Goal: Information Seeking & Learning: Learn about a topic

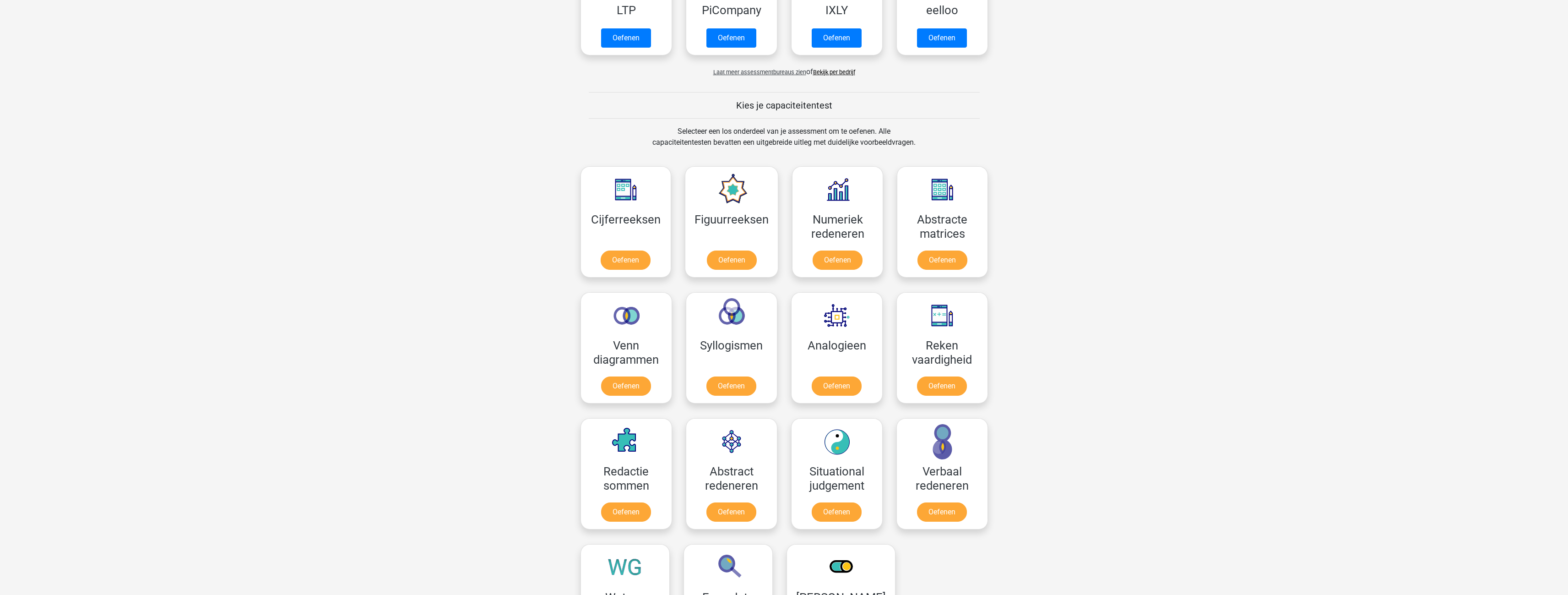
scroll to position [275, 0]
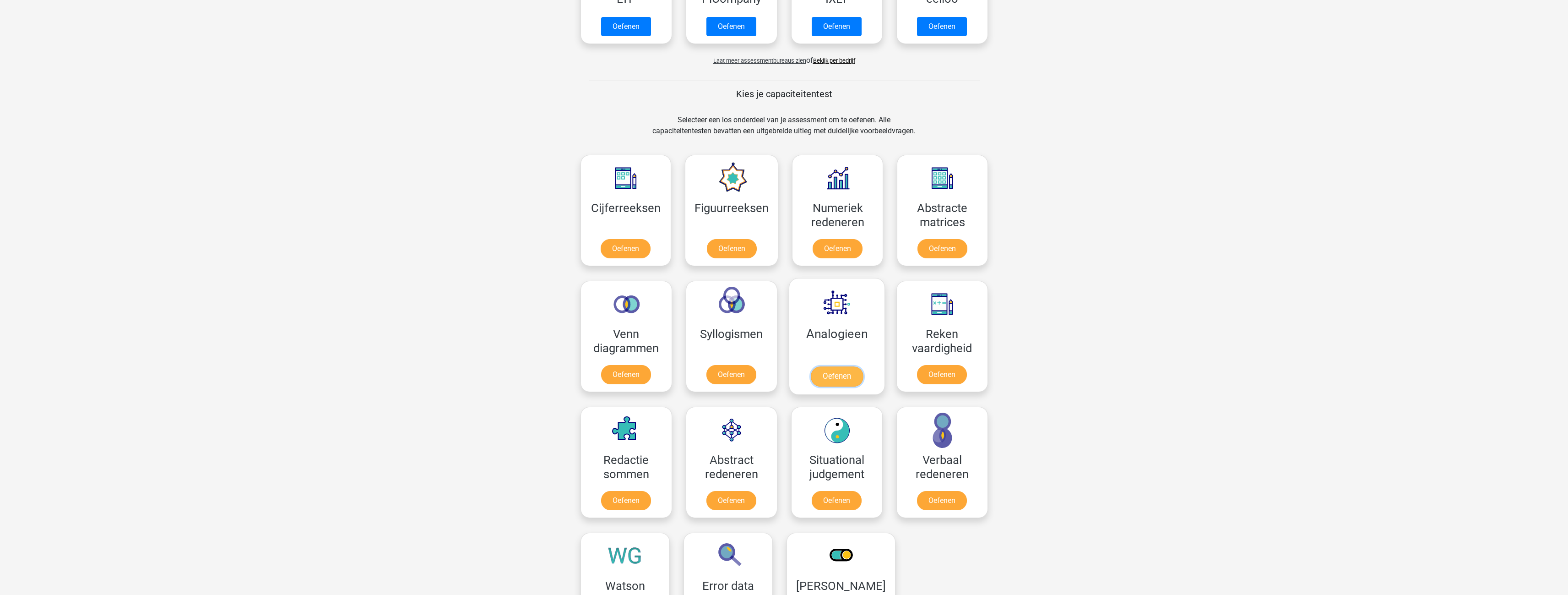
click at [833, 374] on link "Oefenen" at bounding box center [836, 376] width 52 height 20
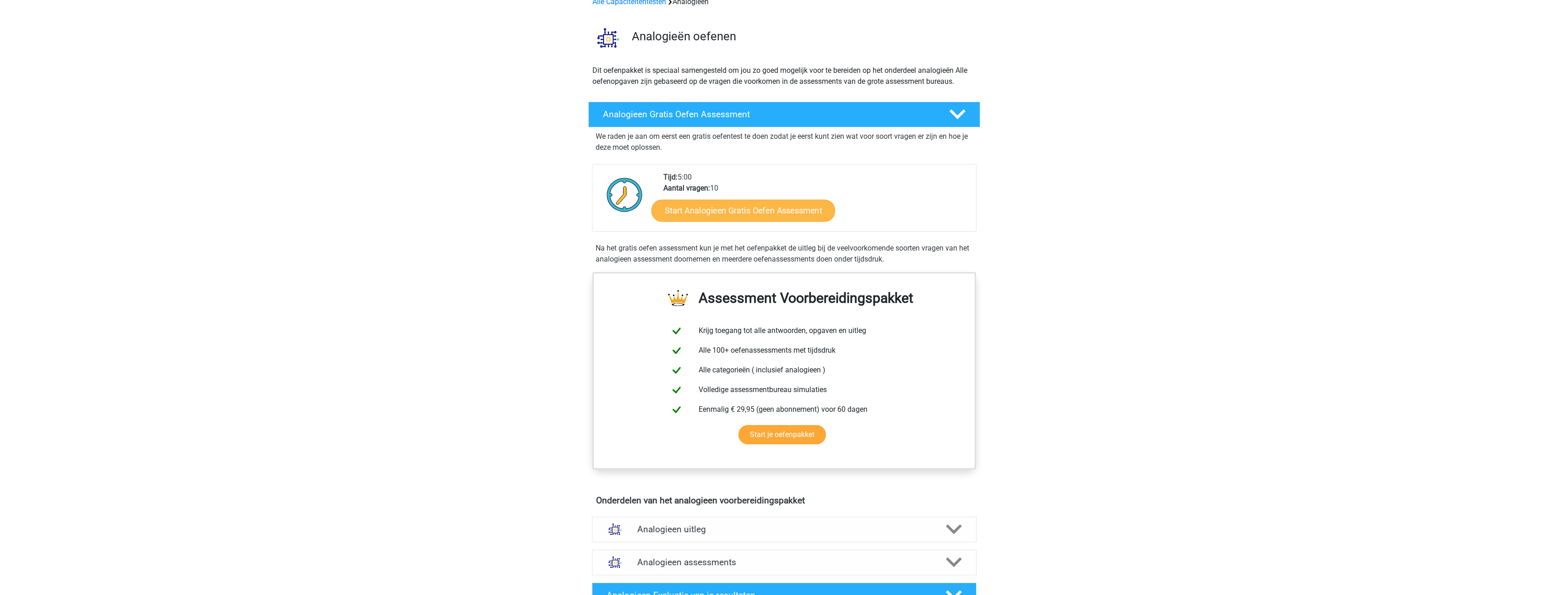
scroll to position [46, 0]
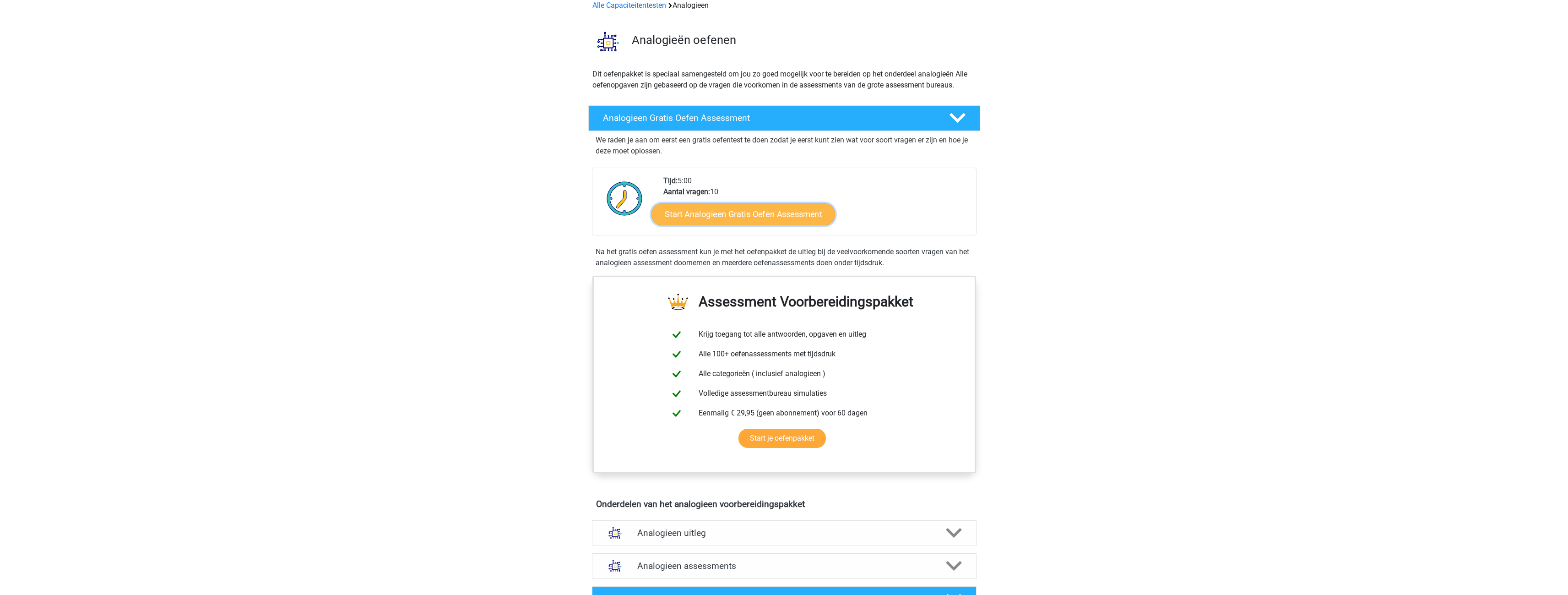
click at [746, 213] on link "Start Analogieen Gratis Oefen Assessment" at bounding box center [743, 214] width 183 height 22
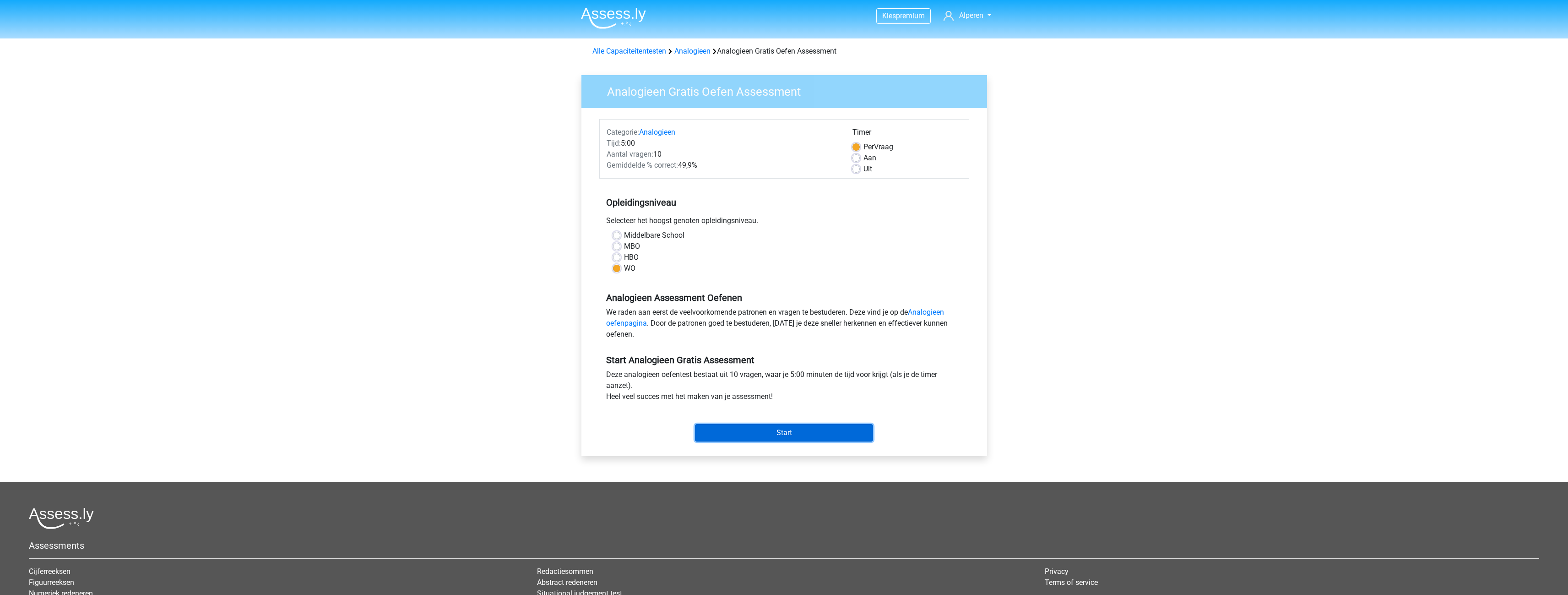
click at [751, 439] on input "Start" at bounding box center [784, 432] width 178 height 17
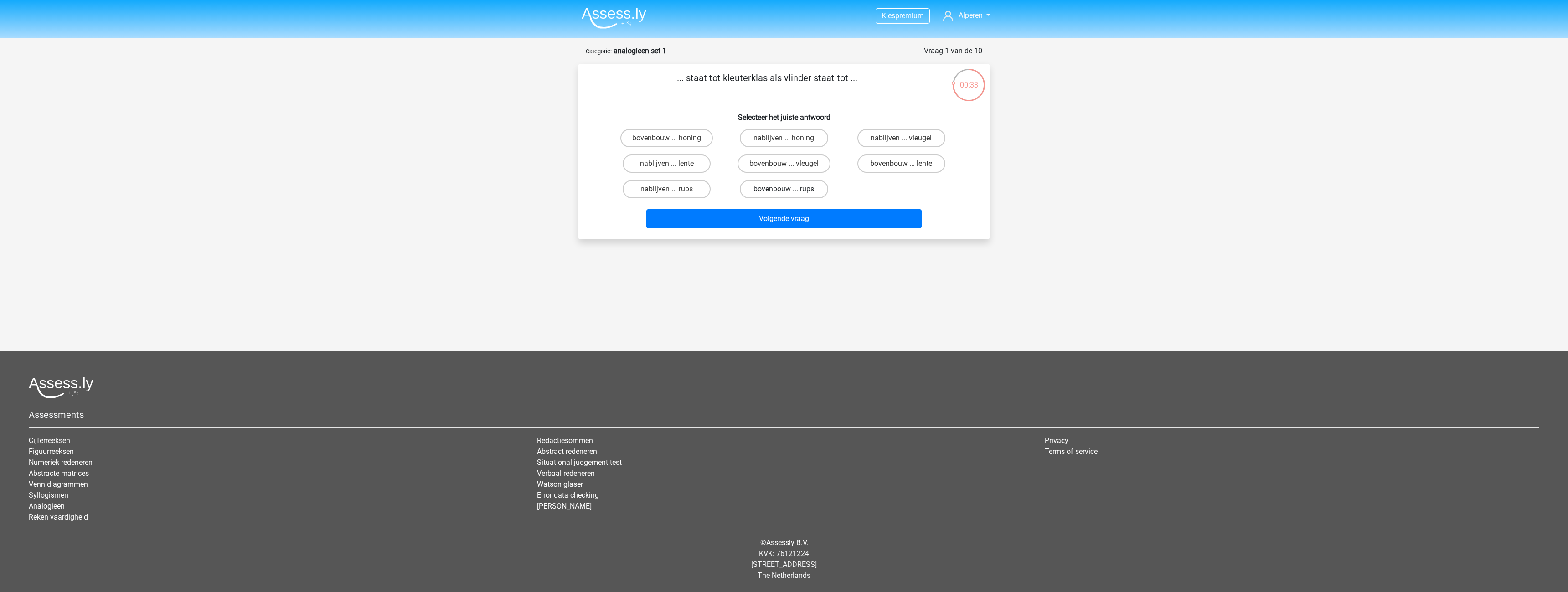
click at [777, 186] on label "bovenbouw ... rups" at bounding box center [783, 189] width 88 height 18
click at [784, 189] on input "bovenbouw ... rups" at bounding box center [787, 192] width 6 height 6
radio input "true"
click at [774, 223] on button "Volgende vraag" at bounding box center [784, 218] width 276 height 19
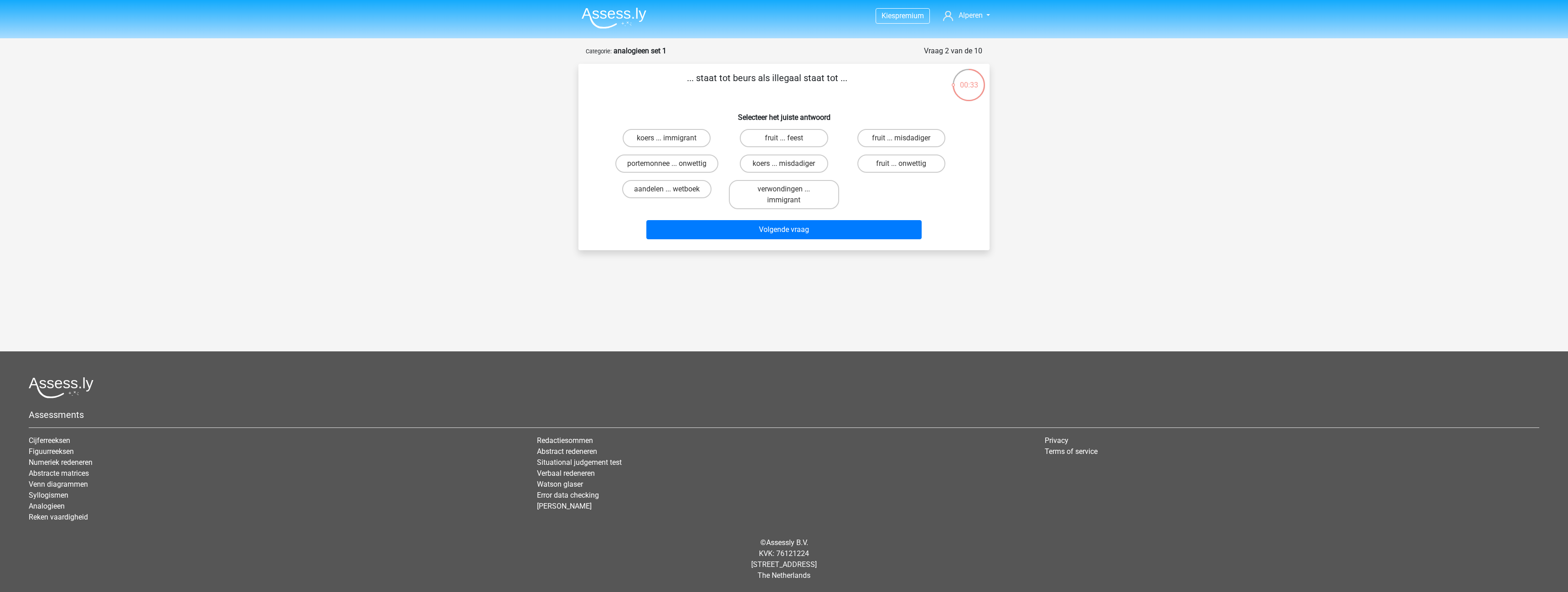
click at [671, 164] on input "portemonnee ... onwettig" at bounding box center [670, 167] width 6 height 6
radio input "true"
click at [752, 233] on button "Volgende vraag" at bounding box center [784, 229] width 276 height 19
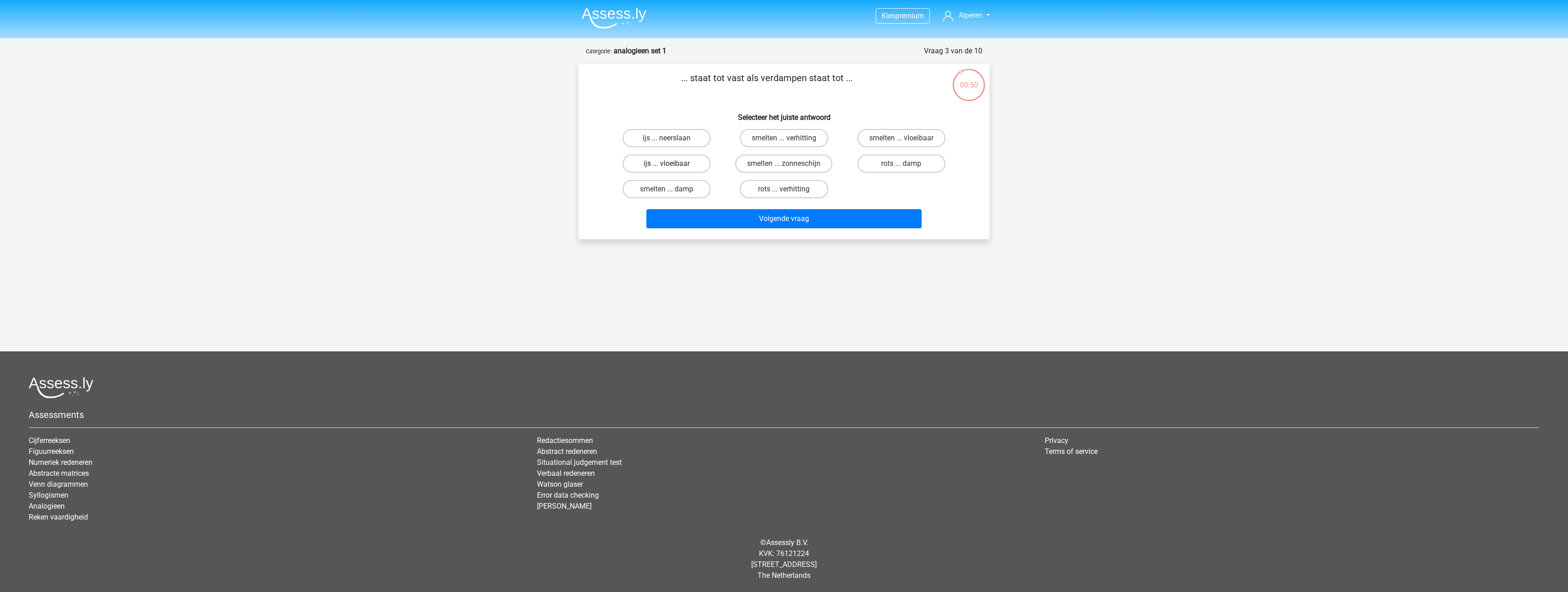
click at [639, 162] on label "ijs ... vloeibaar" at bounding box center [667, 164] width 88 height 18
click at [667, 164] on input "ijs ... vloeibaar" at bounding box center [670, 167] width 6 height 6
radio input "true"
click at [930, 164] on label "rots ... damp" at bounding box center [901, 164] width 88 height 18
click at [907, 164] on input "rots ... damp" at bounding box center [904, 167] width 6 height 6
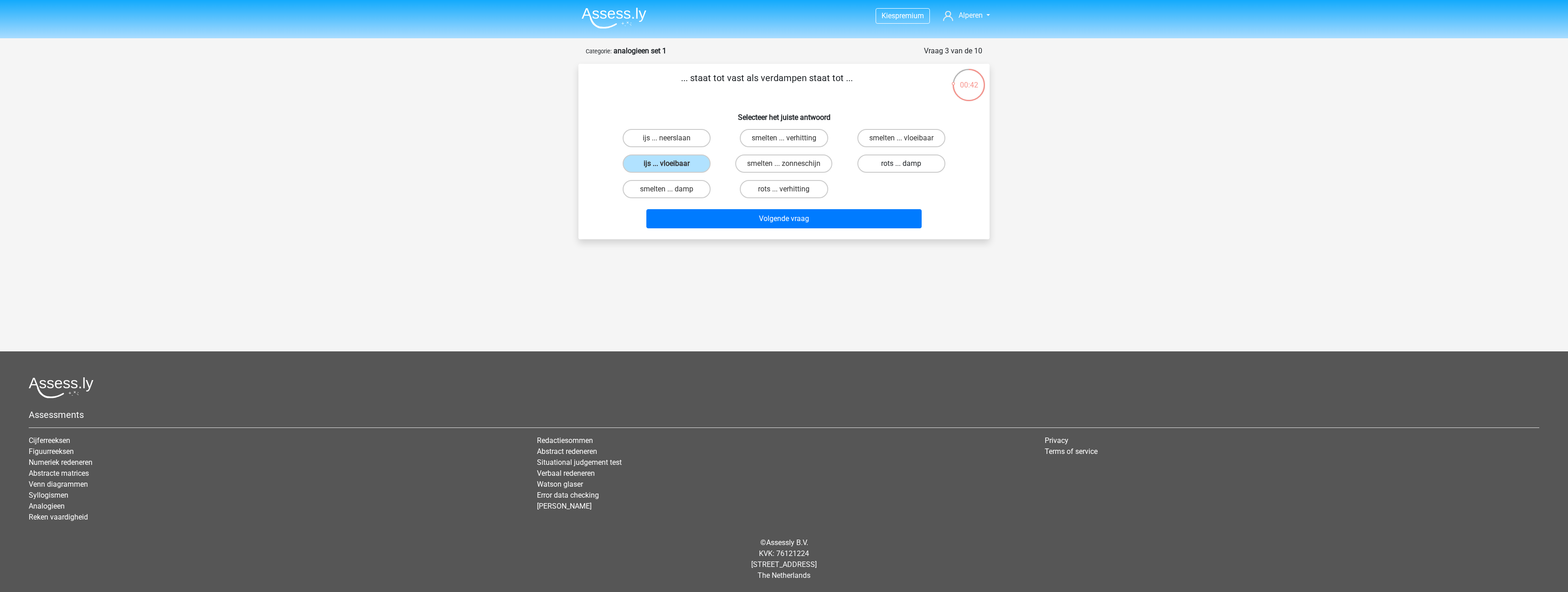
radio input "true"
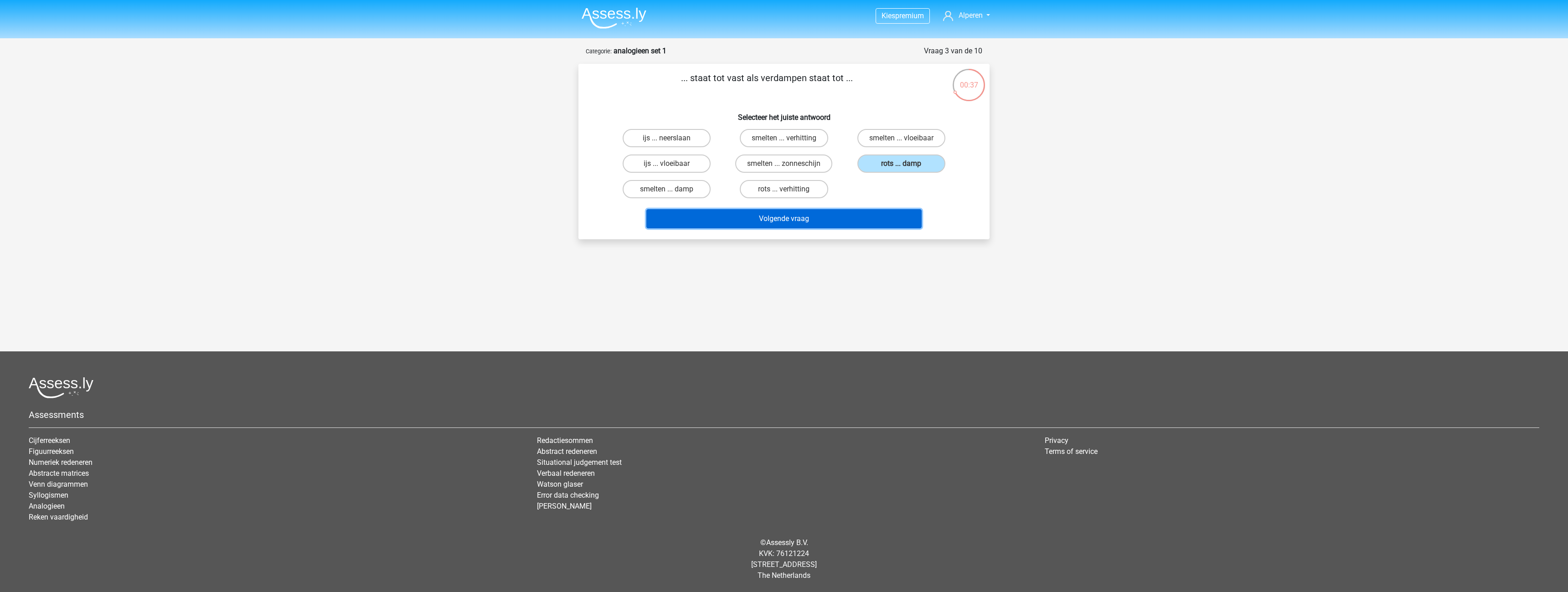
click at [816, 216] on button "Volgende vraag" at bounding box center [784, 218] width 276 height 19
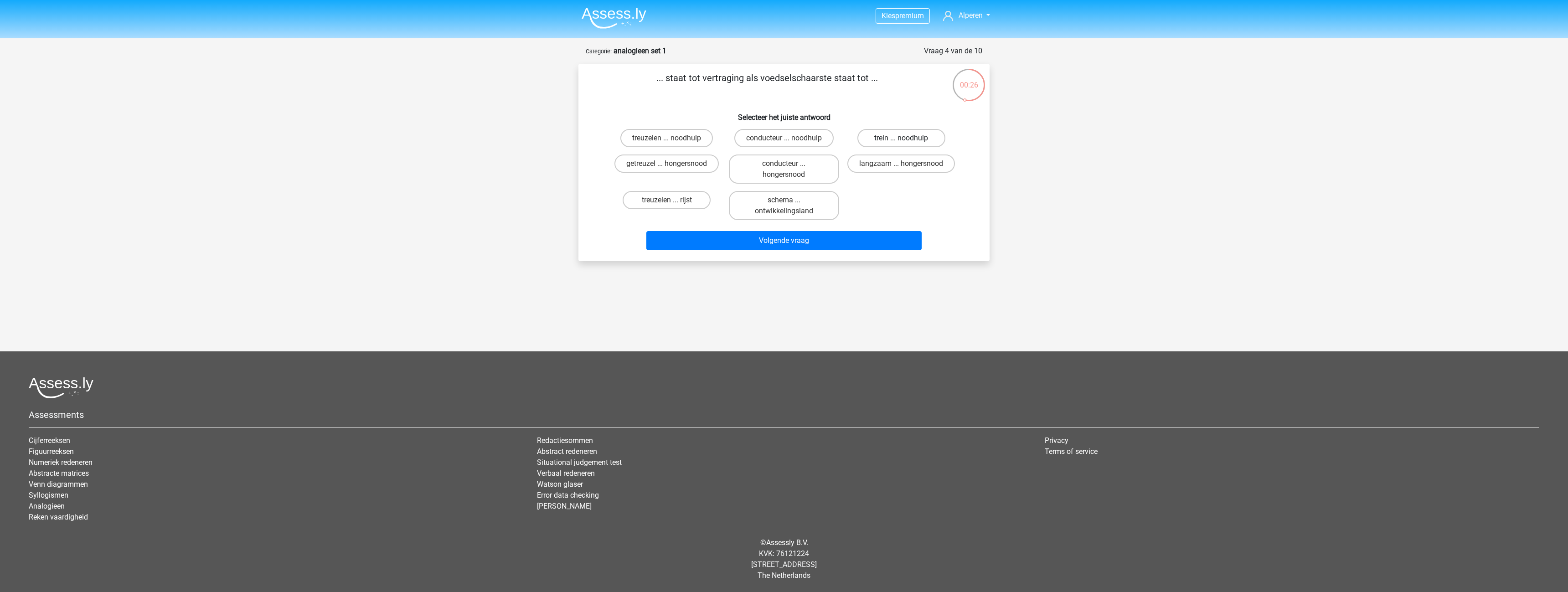
click at [895, 135] on label "trein ... noodhulp" at bounding box center [901, 138] width 88 height 18
click at [901, 138] on input "trein ... noodhulp" at bounding box center [904, 141] width 6 height 6
radio input "true"
click at [782, 242] on button "Volgende vraag" at bounding box center [784, 240] width 276 height 19
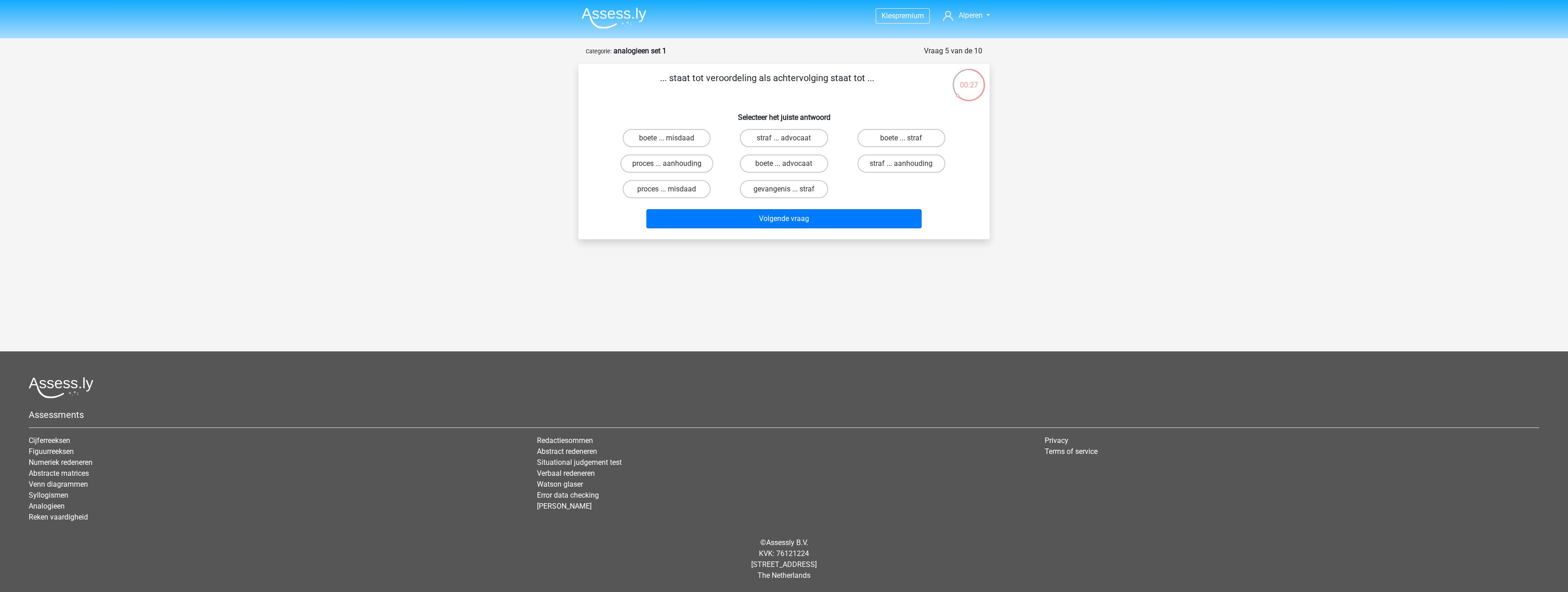
click at [667, 139] on input "boete ... misdaad" at bounding box center [670, 141] width 6 height 6
radio input "true"
click at [796, 217] on button "Volgende vraag" at bounding box center [784, 218] width 276 height 19
click at [911, 160] on label "duif ... wijsheid" at bounding box center [901, 164] width 88 height 18
click at [907, 164] on input "duif ... wijsheid" at bounding box center [904, 167] width 6 height 6
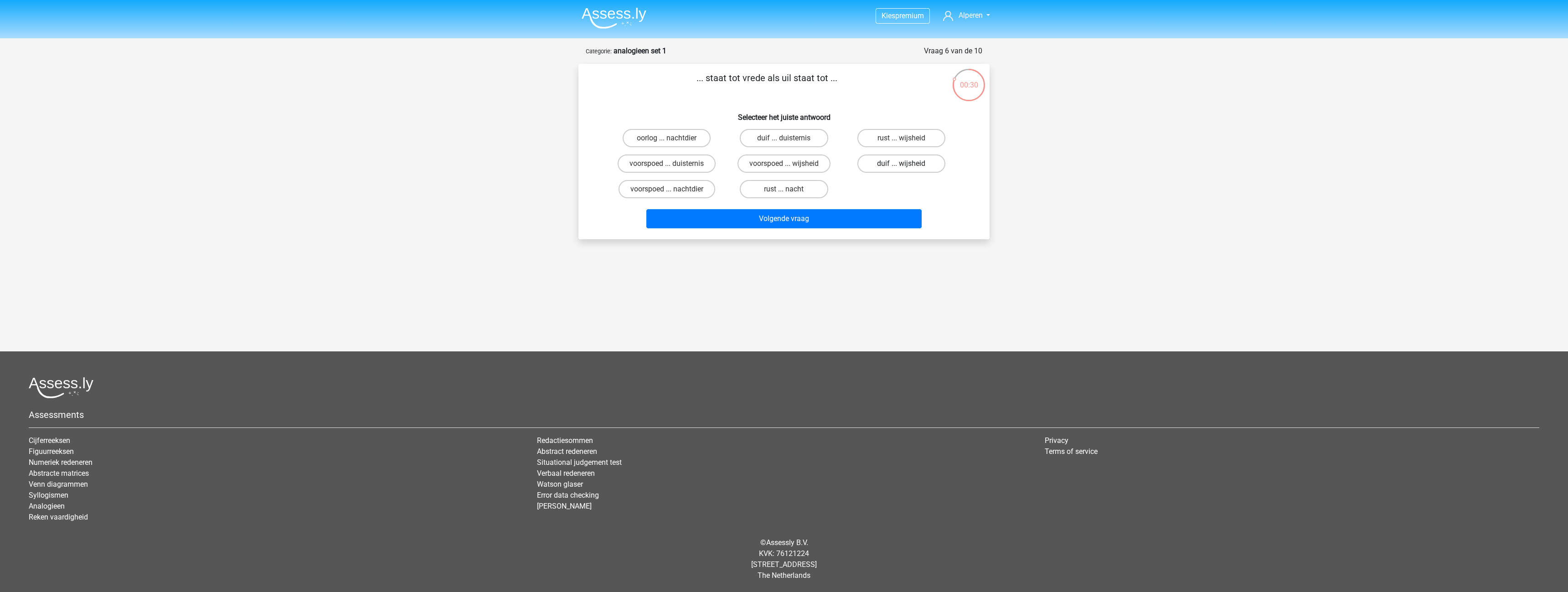
radio input "true"
click at [816, 202] on div "rust ... nacht" at bounding box center [783, 189] width 117 height 26
click at [820, 209] on div "Volgende vraag" at bounding box center [784, 217] width 382 height 30
click at [823, 217] on button "Volgende vraag" at bounding box center [784, 218] width 276 height 19
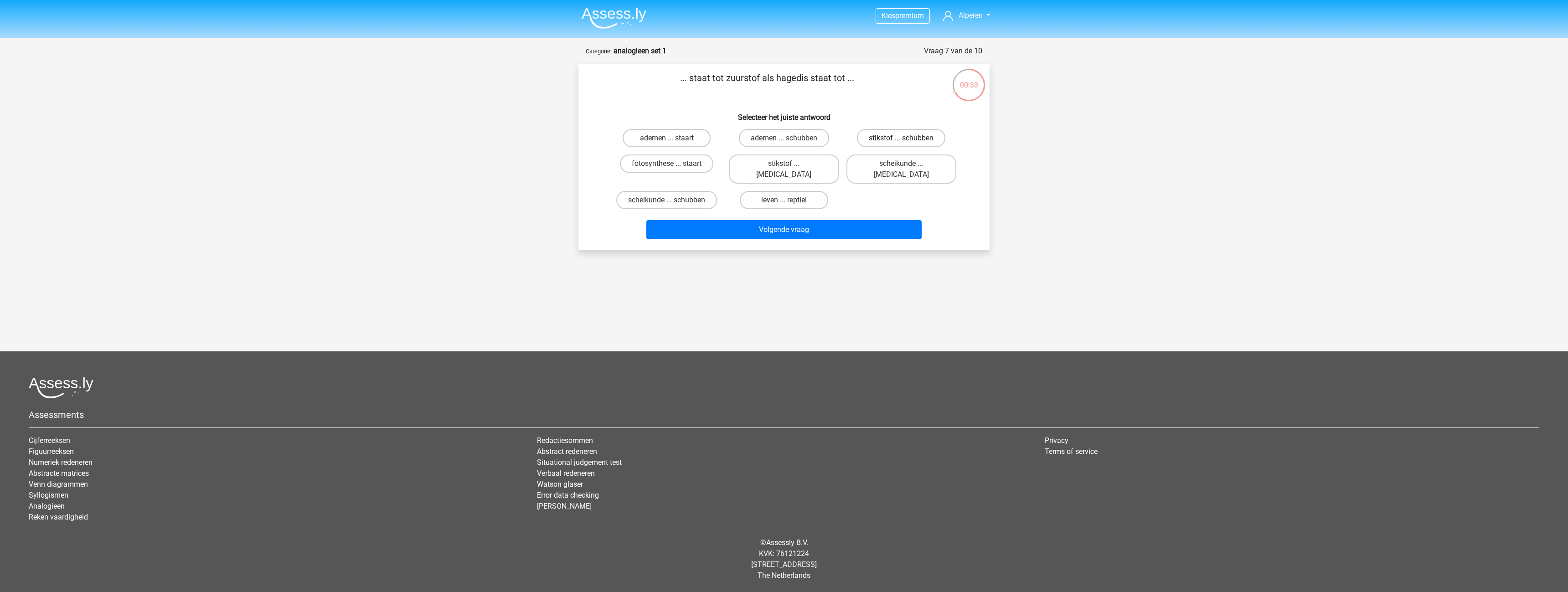
click at [884, 142] on label "stikstof ... schubben" at bounding box center [901, 138] width 88 height 18
click at [901, 142] on input "stikstof ... schubben" at bounding box center [904, 141] width 6 height 6
radio input "true"
click at [895, 172] on label "scheikunde ... krokodil" at bounding box center [901, 169] width 110 height 29
click at [901, 170] on input "scheikunde ... krokodil" at bounding box center [904, 167] width 6 height 6
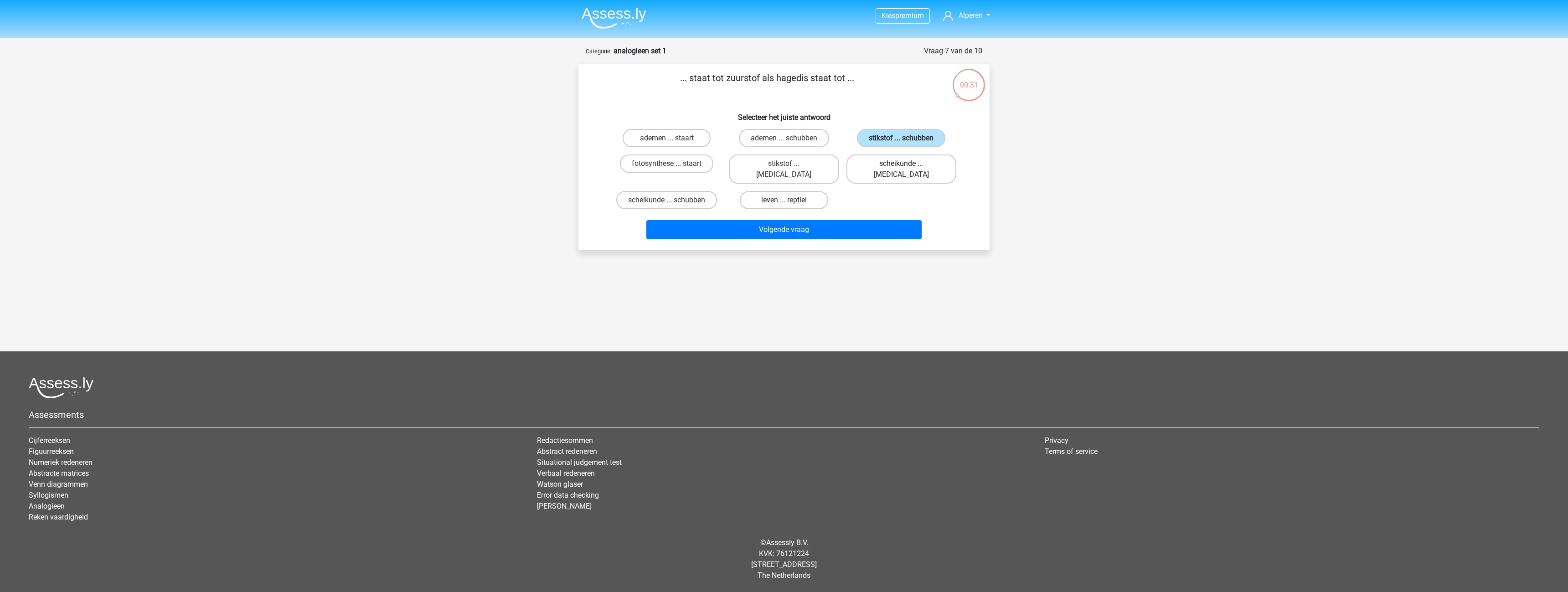
radio input "true"
click at [786, 139] on input "ademen ... schubben" at bounding box center [787, 141] width 6 height 6
radio input "true"
click at [792, 157] on label "stikstof ... krokodil" at bounding box center [783, 169] width 110 height 29
click at [790, 164] on input "stikstof ... krokodil" at bounding box center [787, 167] width 6 height 6
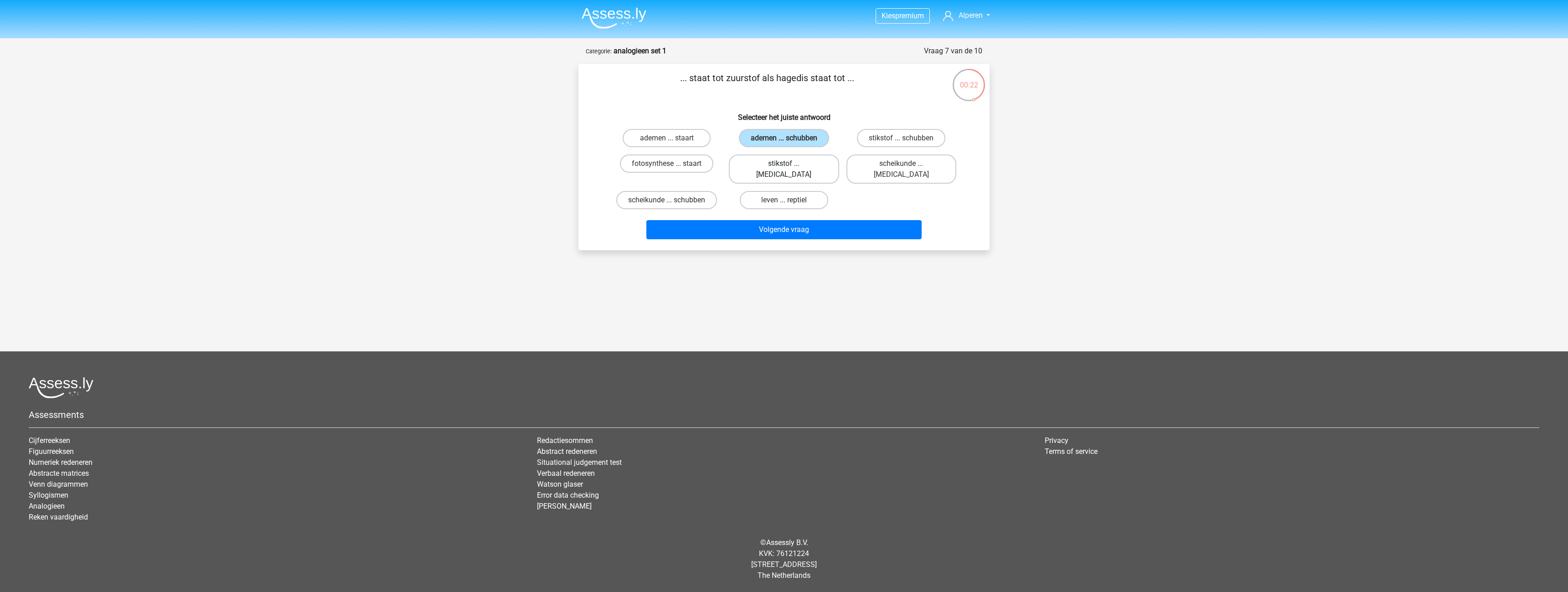
radio input "true"
click at [889, 133] on label "stikstof ... schubben" at bounding box center [901, 138] width 88 height 18
click at [901, 138] on input "stikstof ... schubben" at bounding box center [904, 141] width 6 height 6
radio input "true"
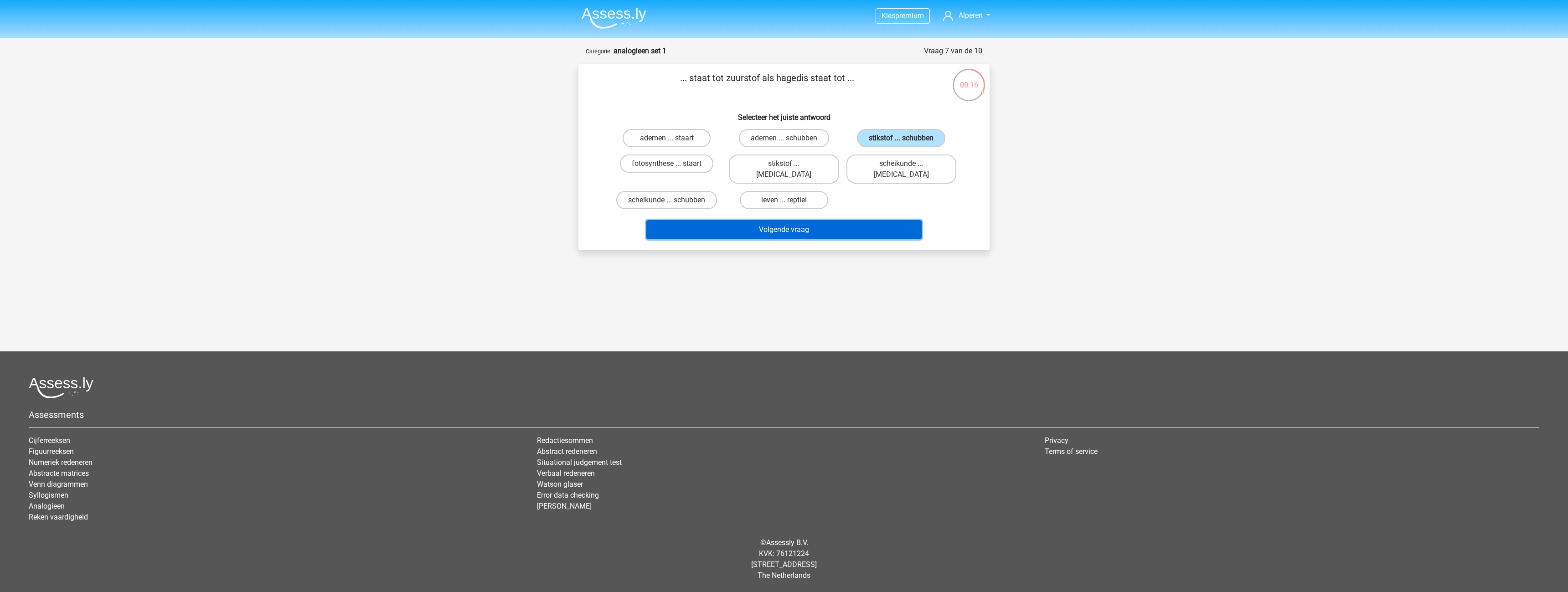
click at [859, 220] on button "Volgende vraag" at bounding box center [784, 229] width 276 height 19
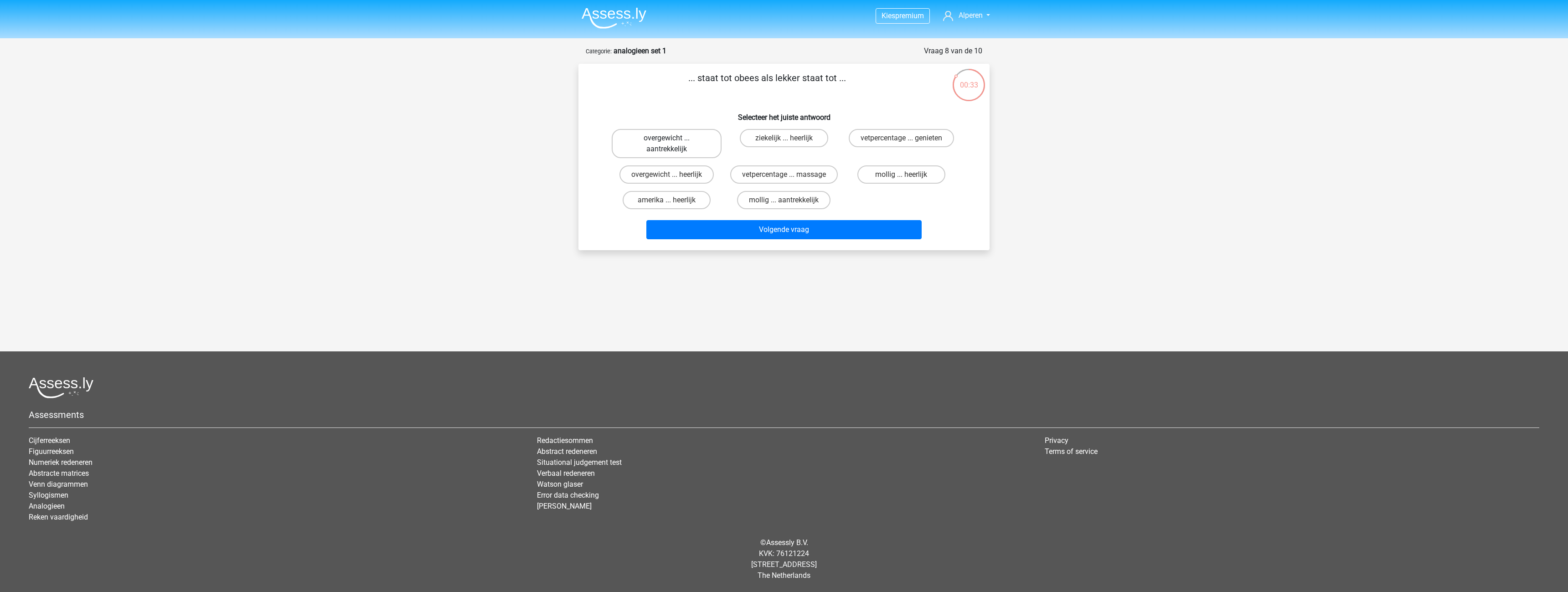
click at [695, 143] on label "overgewicht ... aantrekkelijk" at bounding box center [667, 144] width 110 height 29
click at [673, 143] on input "overgewicht ... aantrekkelijk" at bounding box center [670, 141] width 6 height 6
radio input "true"
click at [661, 178] on label "overgewicht ... heerlijk" at bounding box center [667, 175] width 94 height 18
click at [667, 178] on input "overgewicht ... heerlijk" at bounding box center [670, 178] width 6 height 6
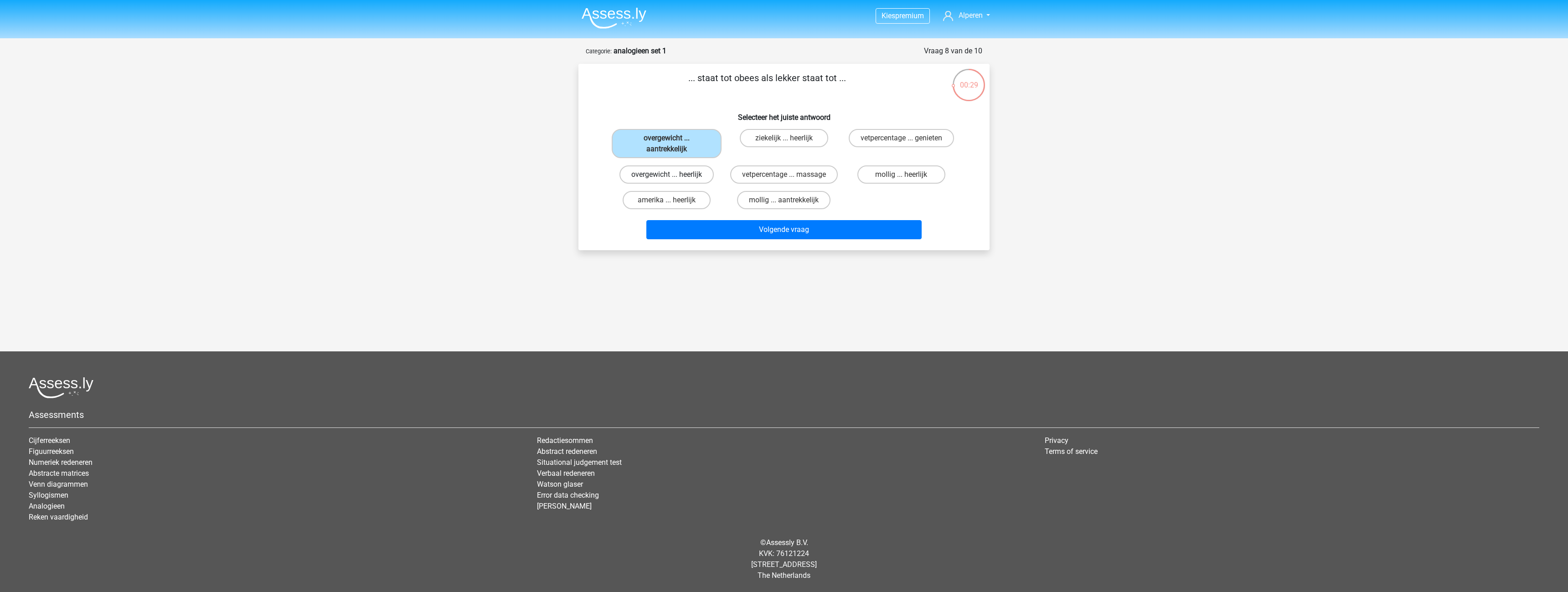
radio input "true"
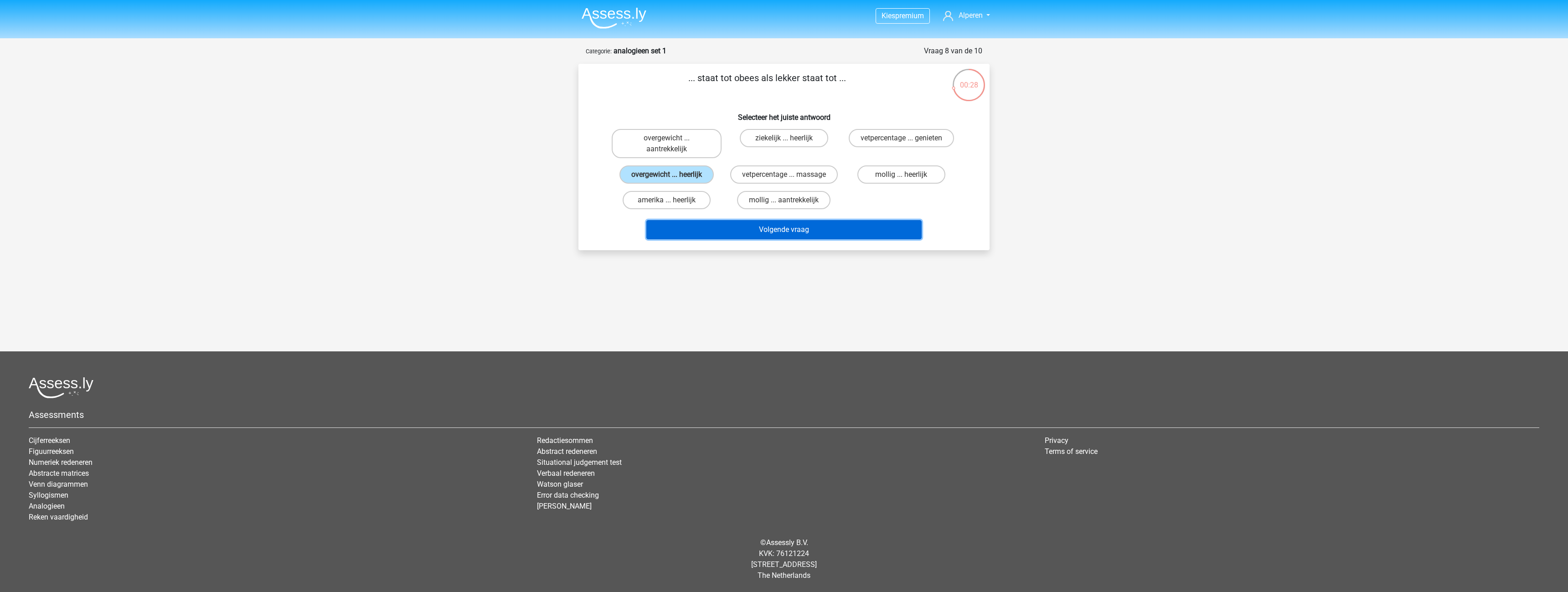
click at [755, 225] on button "Volgende vraag" at bounding box center [784, 229] width 276 height 19
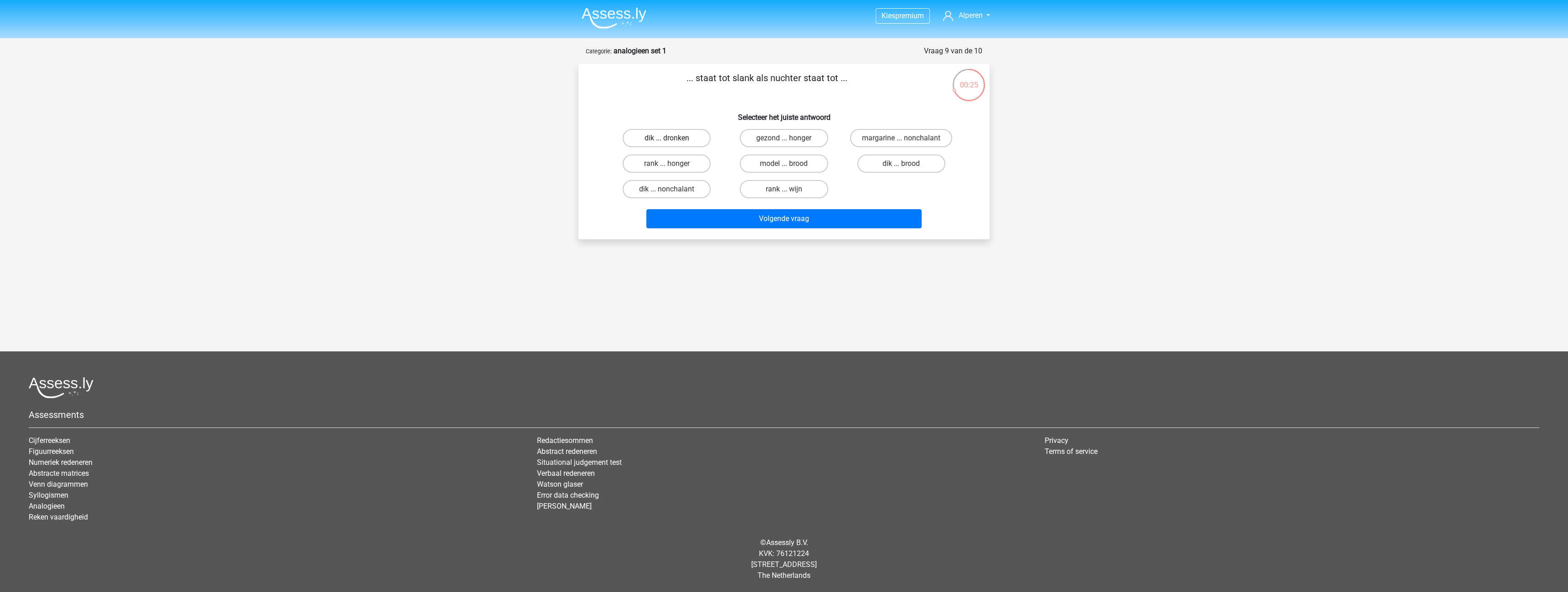
click at [677, 138] on label "dik ... dronken" at bounding box center [667, 138] width 88 height 18
click at [673, 138] on input "dik ... dronken" at bounding box center [670, 141] width 6 height 6
radio input "true"
click at [799, 218] on button "Volgende vraag" at bounding box center [784, 218] width 276 height 19
click at [925, 173] on label "pixel ... wiel" at bounding box center [901, 164] width 88 height 18
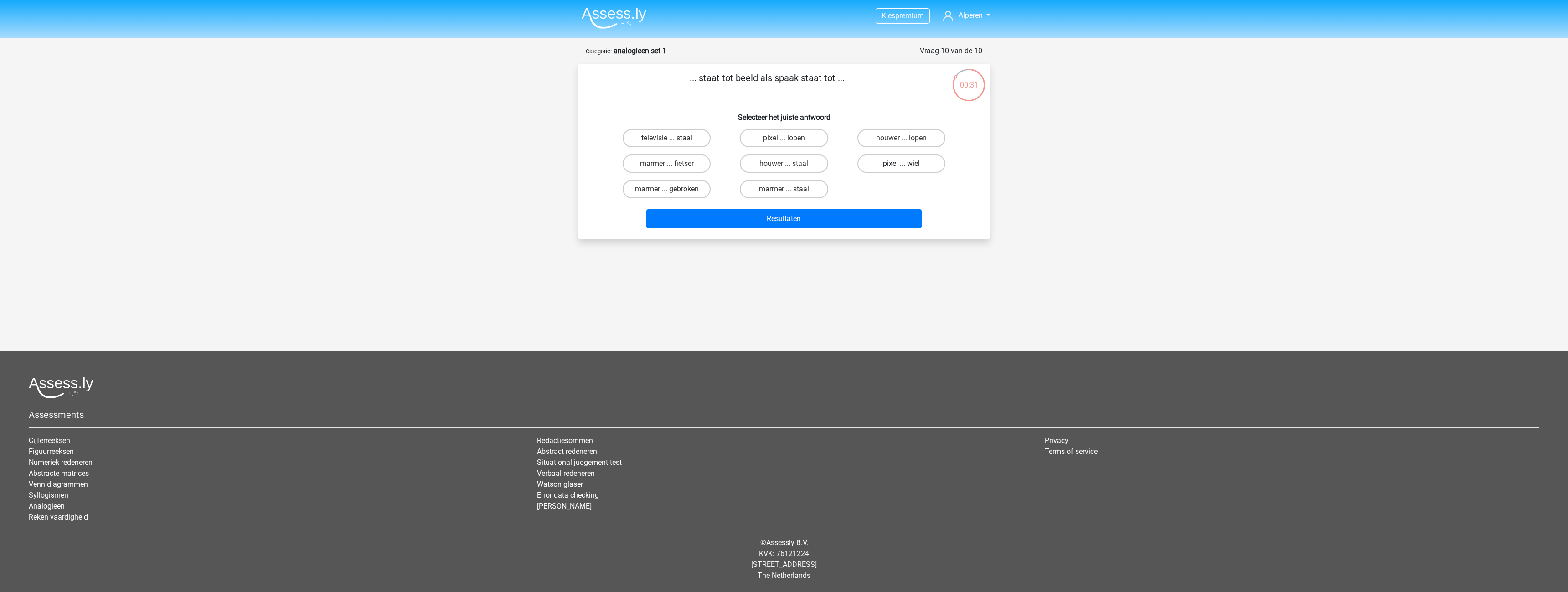
click at [907, 170] on input "pixel ... wiel" at bounding box center [904, 167] width 6 height 6
radio input "true"
click at [865, 222] on button "Resultaten" at bounding box center [784, 218] width 276 height 19
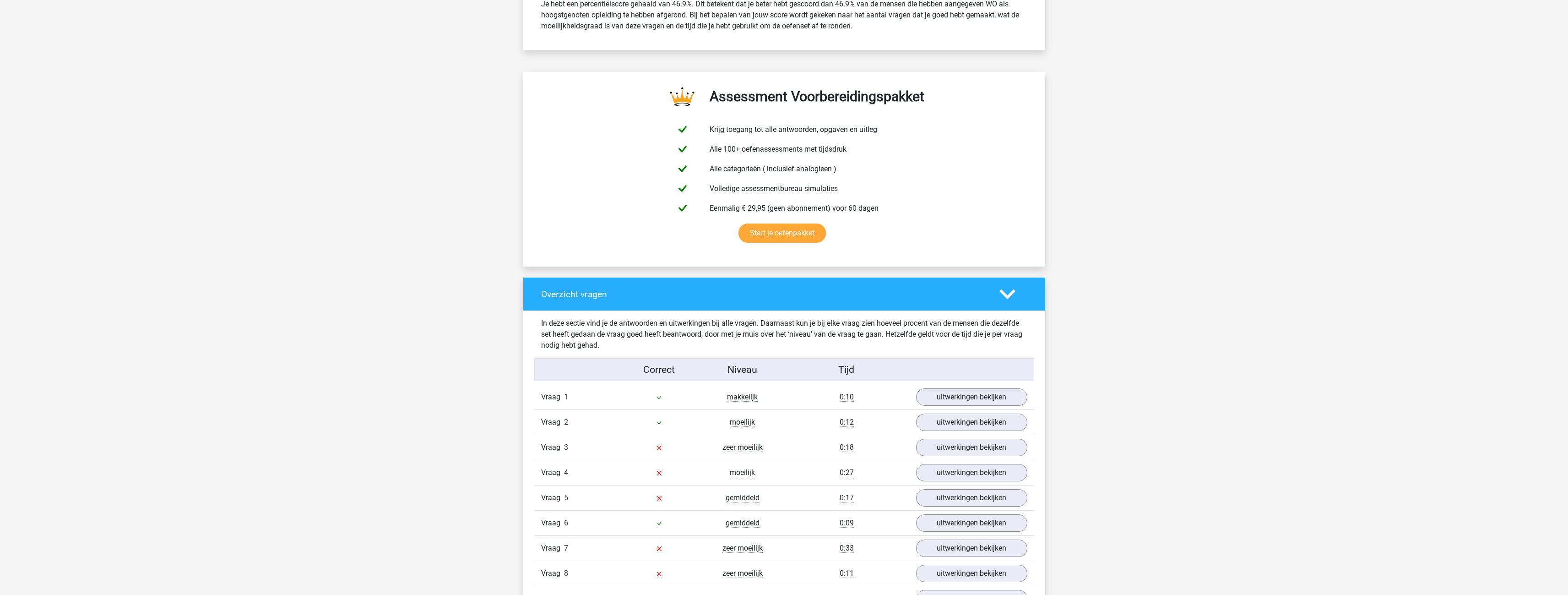
scroll to position [550, 0]
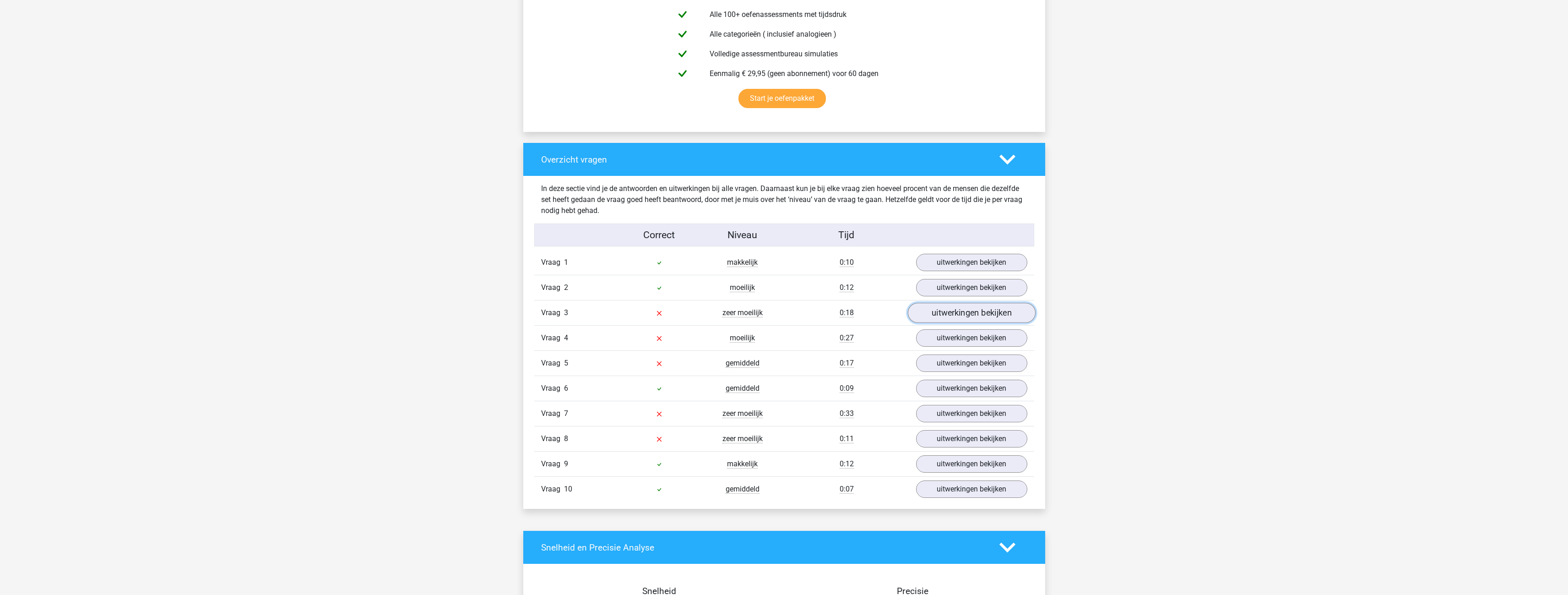
click at [919, 312] on link "uitwerkingen bekijken" at bounding box center [971, 312] width 128 height 20
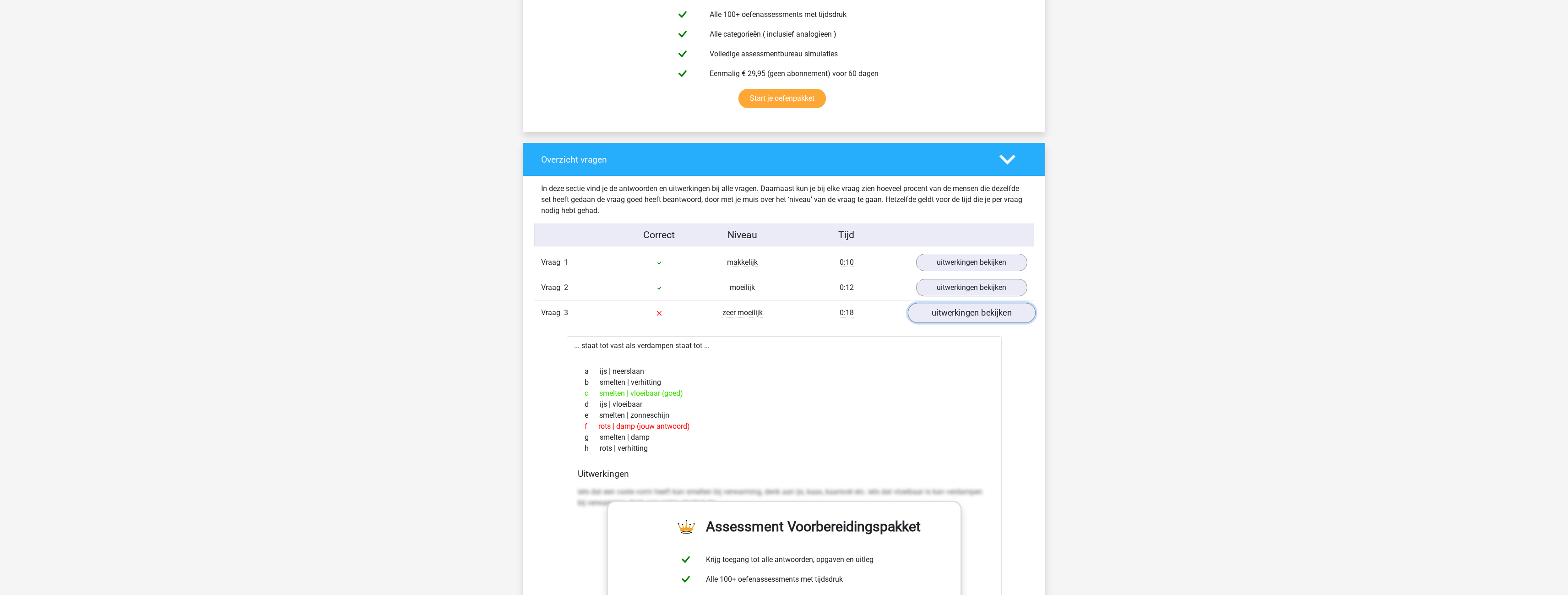
click at [931, 314] on link "uitwerkingen bekijken" at bounding box center [971, 312] width 128 height 20
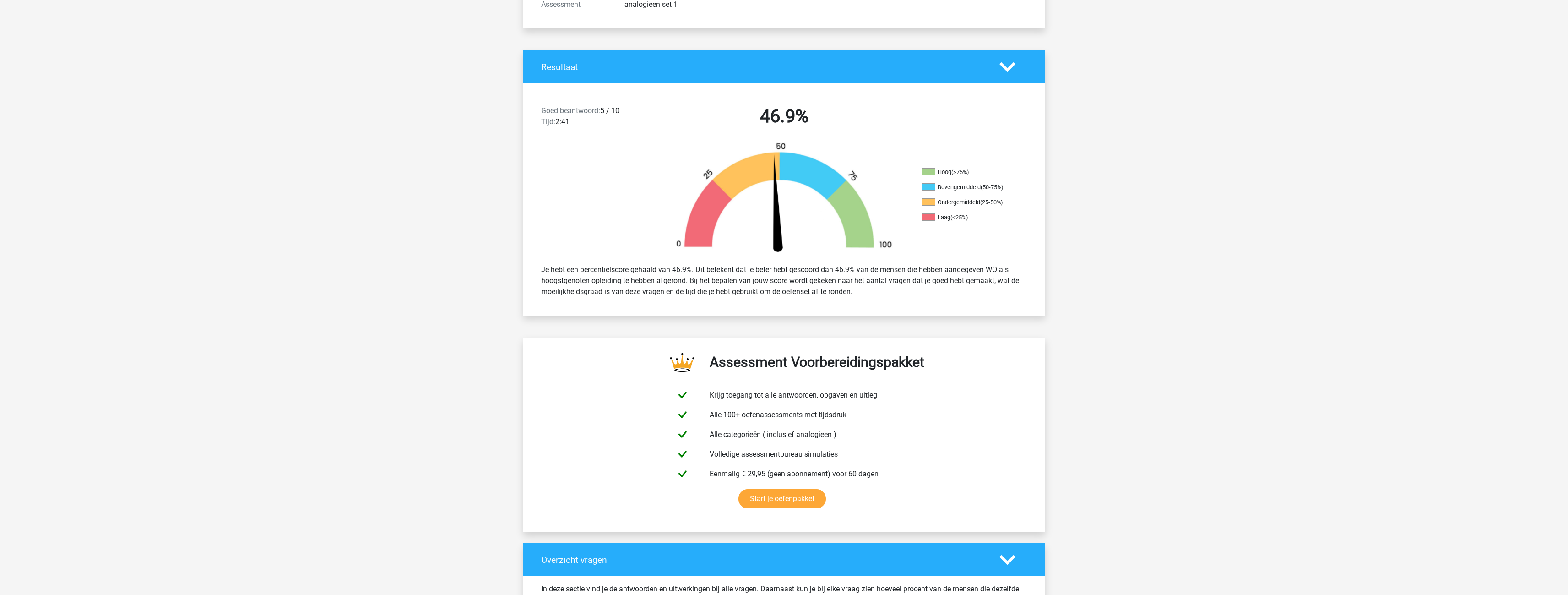
scroll to position [0, 0]
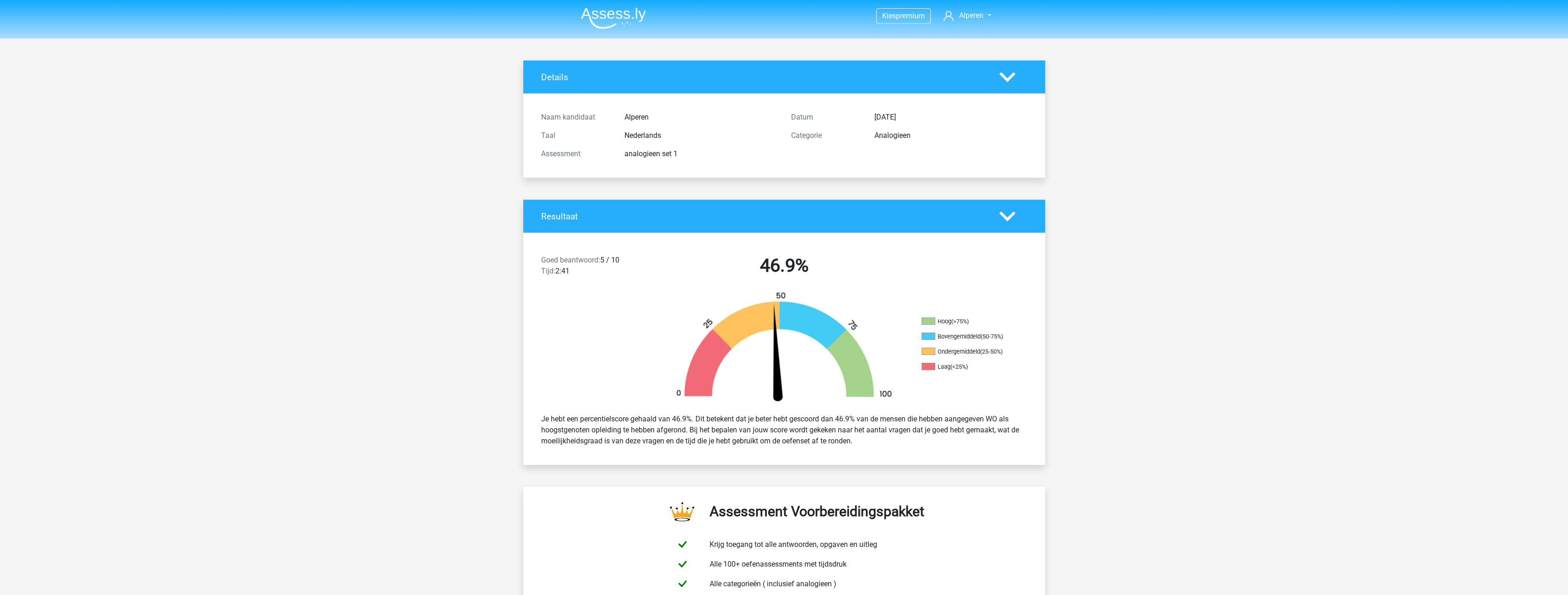
click at [619, 19] on img at bounding box center [613, 18] width 65 height 21
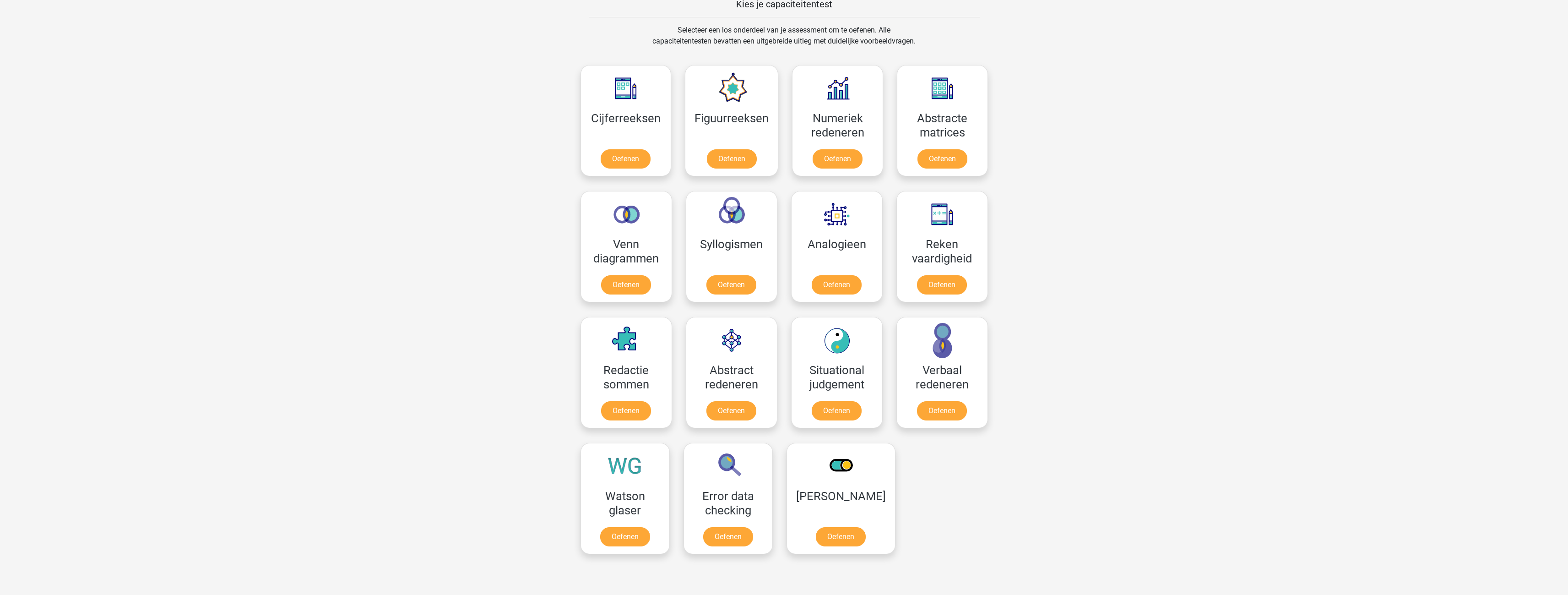
scroll to position [366, 0]
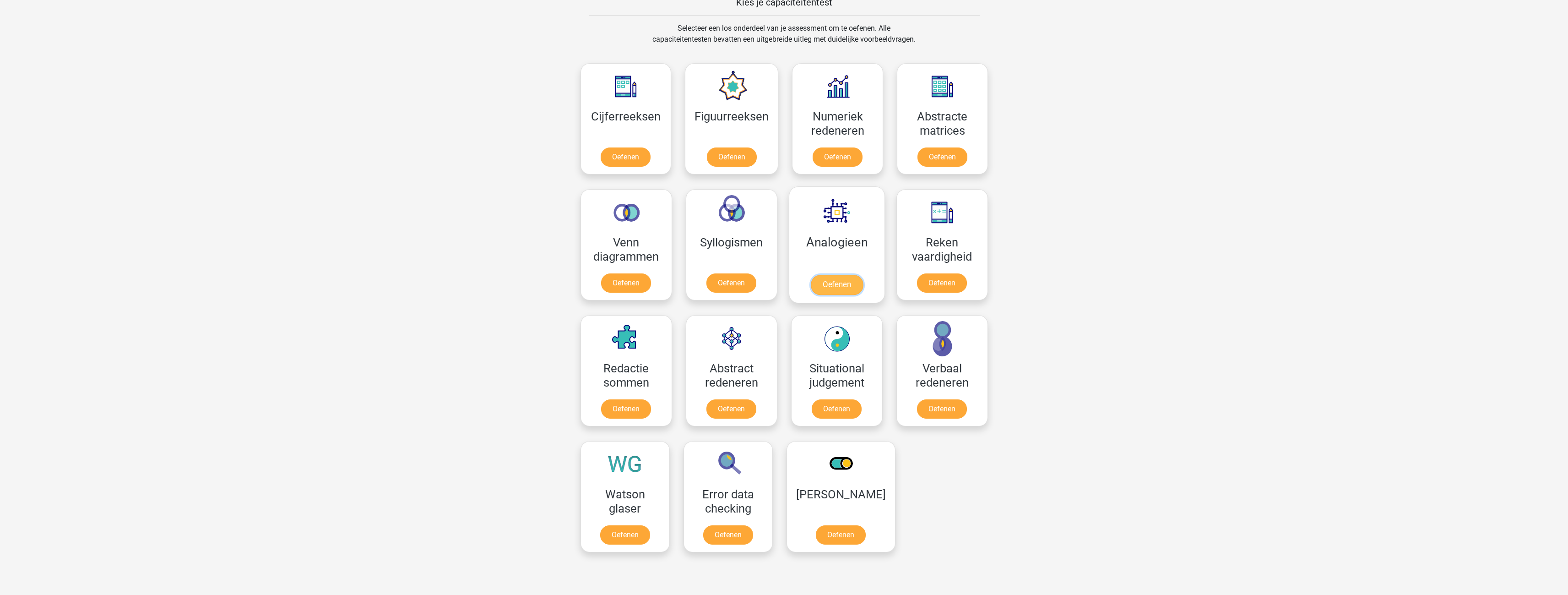
click at [837, 284] on link "Oefenen" at bounding box center [836, 284] width 52 height 20
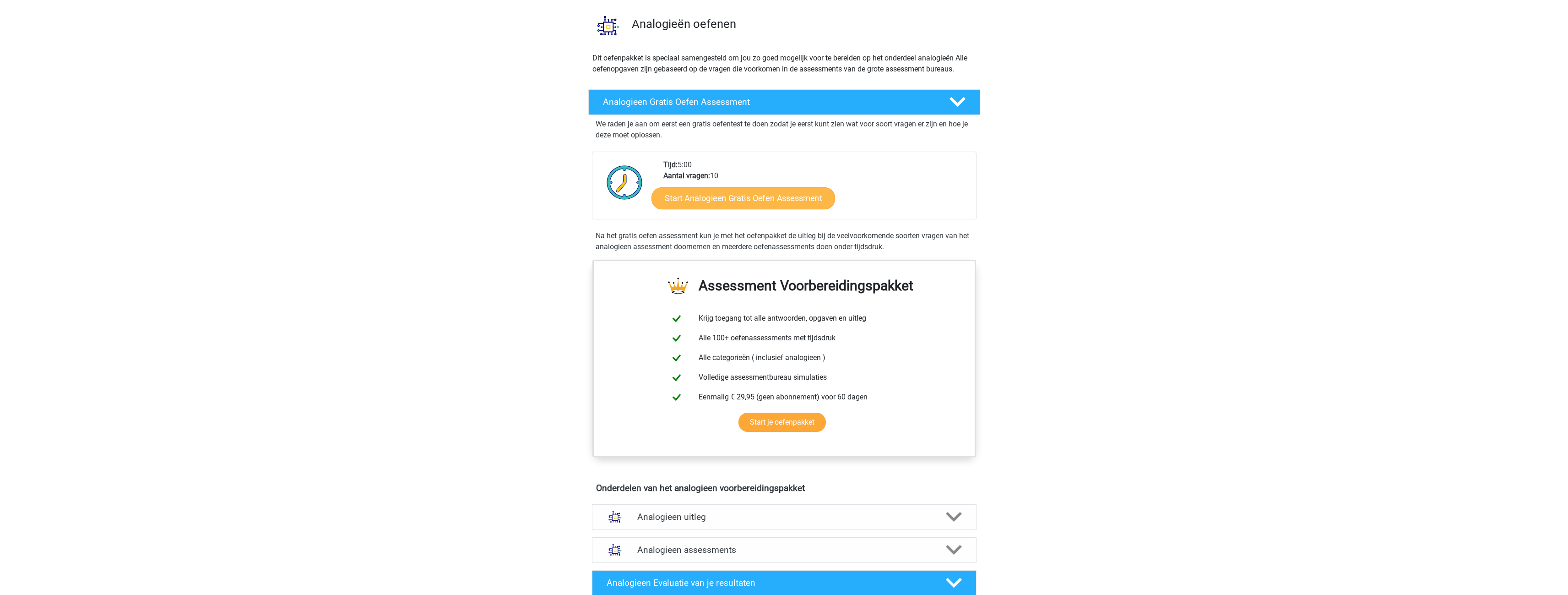
scroll to position [46, 0]
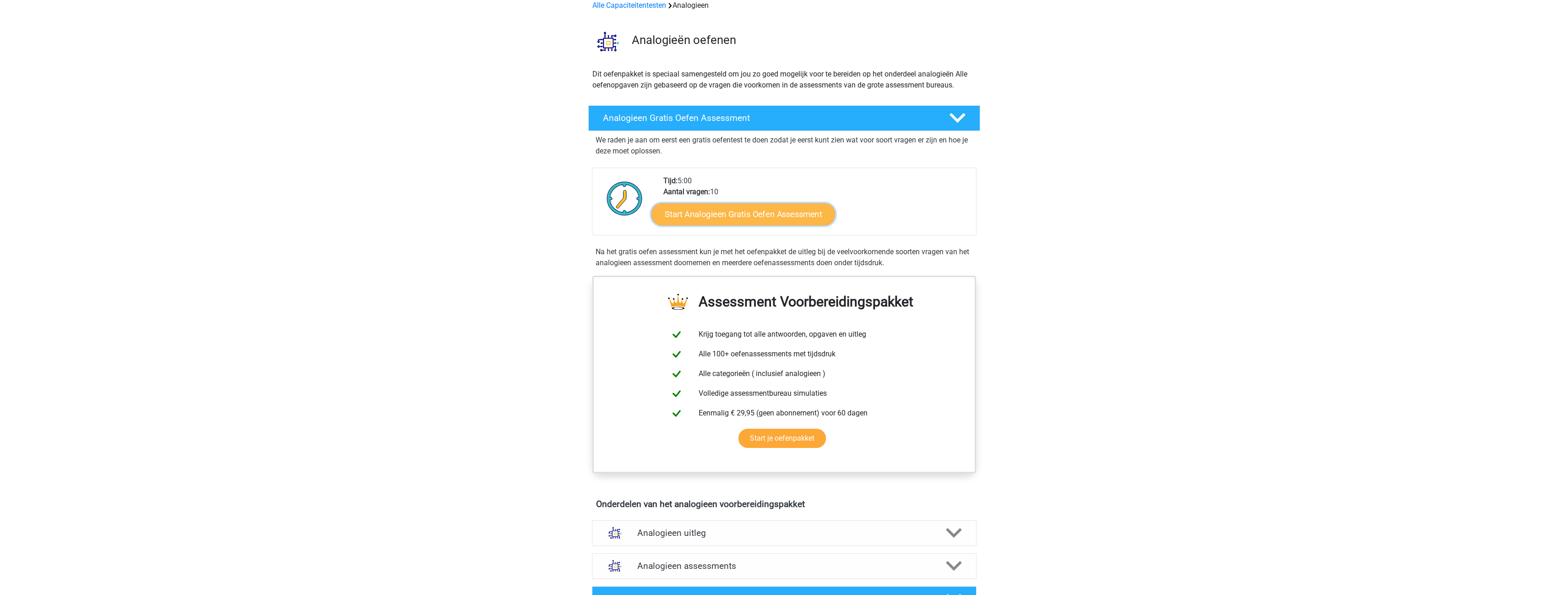
click at [762, 209] on link "Start Analogieen Gratis Oefen Assessment" at bounding box center [743, 214] width 183 height 22
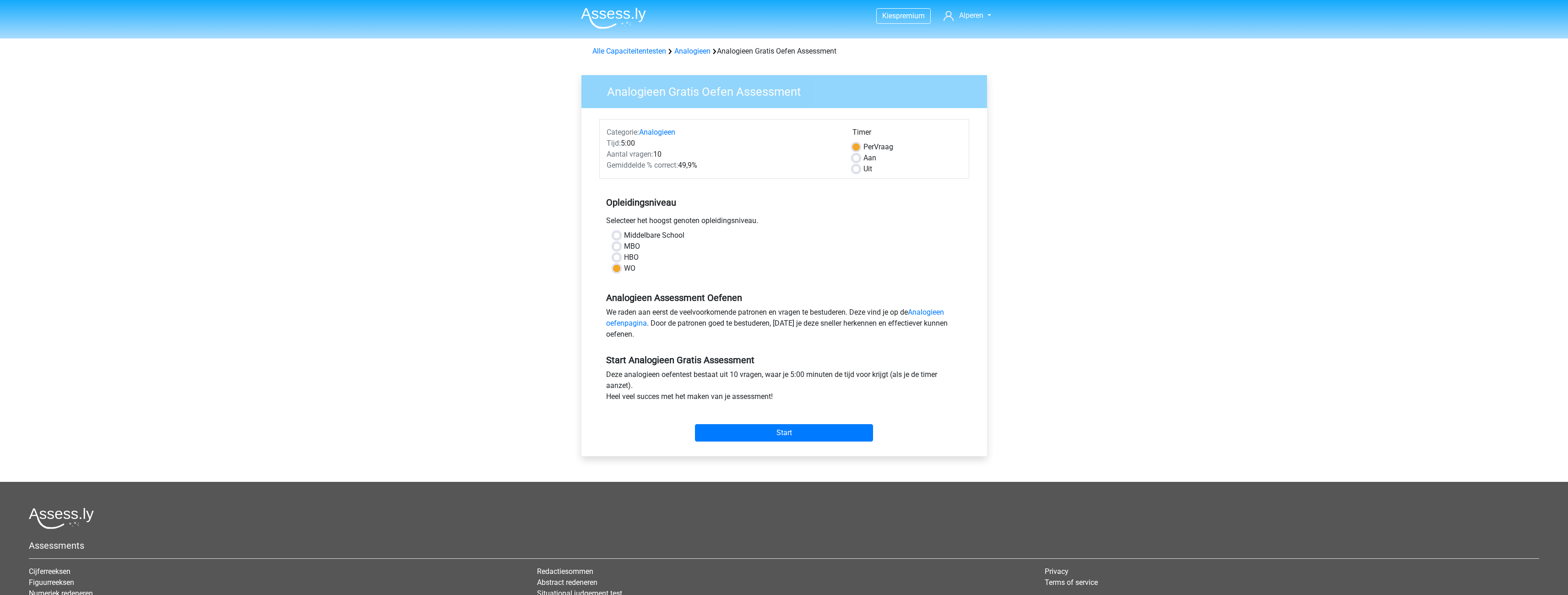
click at [787, 446] on div "Categorie: Analogieen Tijd: 5:00 Aantal vragen: 10 Gemiddelde % correct: 49,9% …" at bounding box center [784, 282] width 392 height 348
click at [781, 435] on input "Start" at bounding box center [784, 432] width 178 height 17
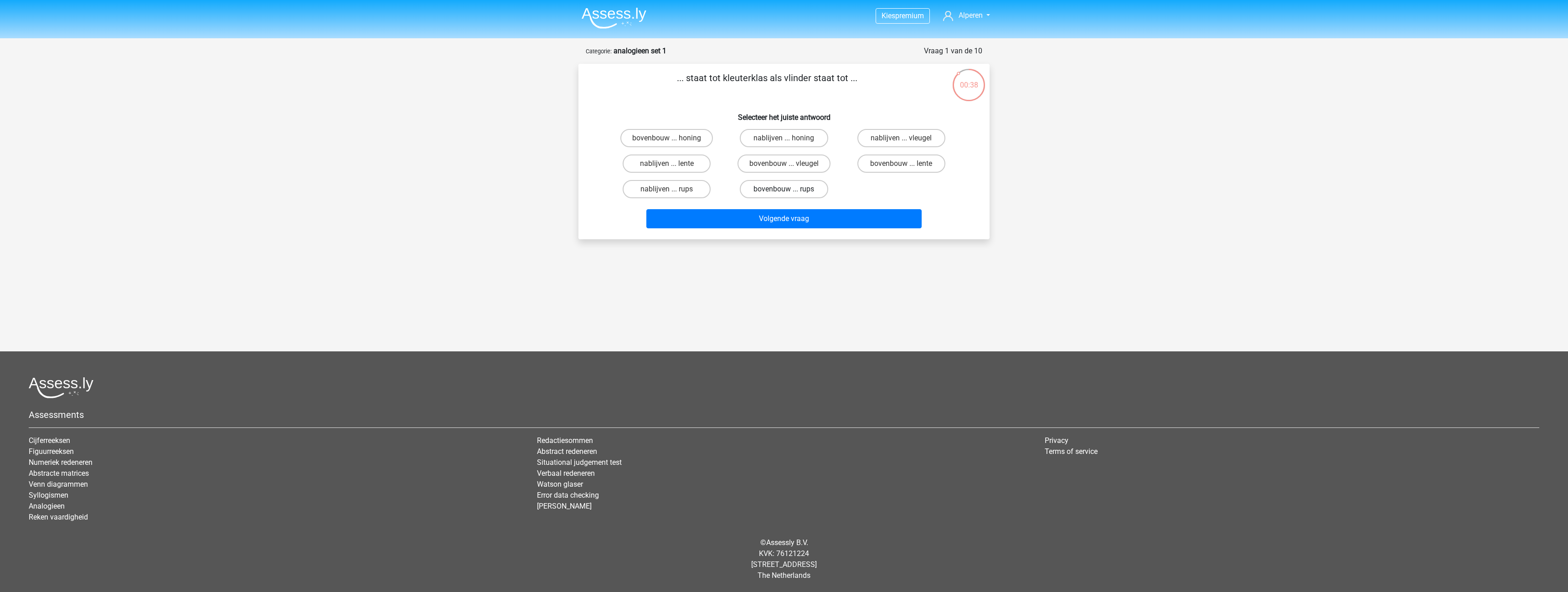
click at [794, 192] on label "bovenbouw ... rups" at bounding box center [783, 189] width 88 height 18
click at [790, 192] on input "bovenbouw ... rups" at bounding box center [787, 192] width 6 height 6
radio input "true"
click at [789, 226] on button "Volgende vraag" at bounding box center [784, 218] width 276 height 19
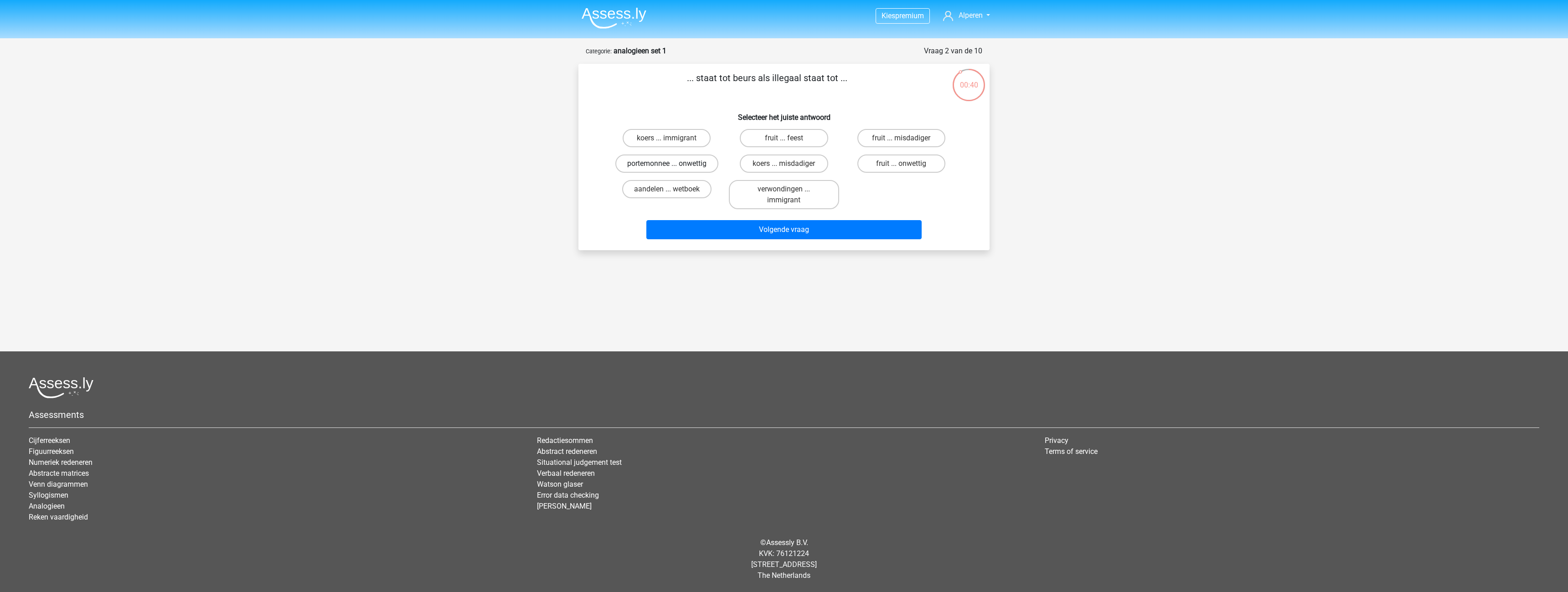
click at [677, 165] on label "portemonnee ... onwettig" at bounding box center [667, 164] width 103 height 18
click at [673, 165] on input "portemonnee ... onwettig" at bounding box center [670, 167] width 6 height 6
radio input "true"
click at [729, 221] on button "Volgende vraag" at bounding box center [784, 229] width 276 height 19
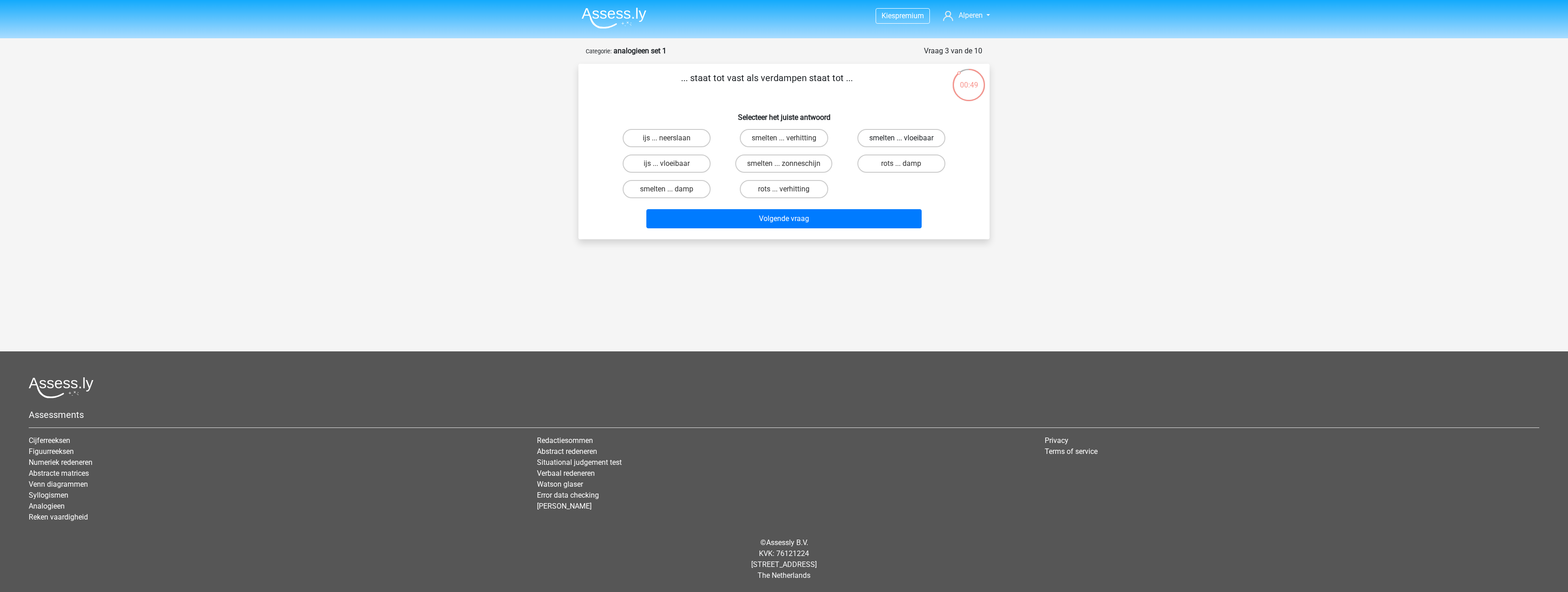
click at [908, 129] on label "smelten ... vloeibaar" at bounding box center [901, 138] width 88 height 18
click at [907, 138] on input "smelten ... vloeibaar" at bounding box center [904, 141] width 6 height 6
radio input "true"
click at [847, 220] on button "Volgende vraag" at bounding box center [784, 218] width 276 height 19
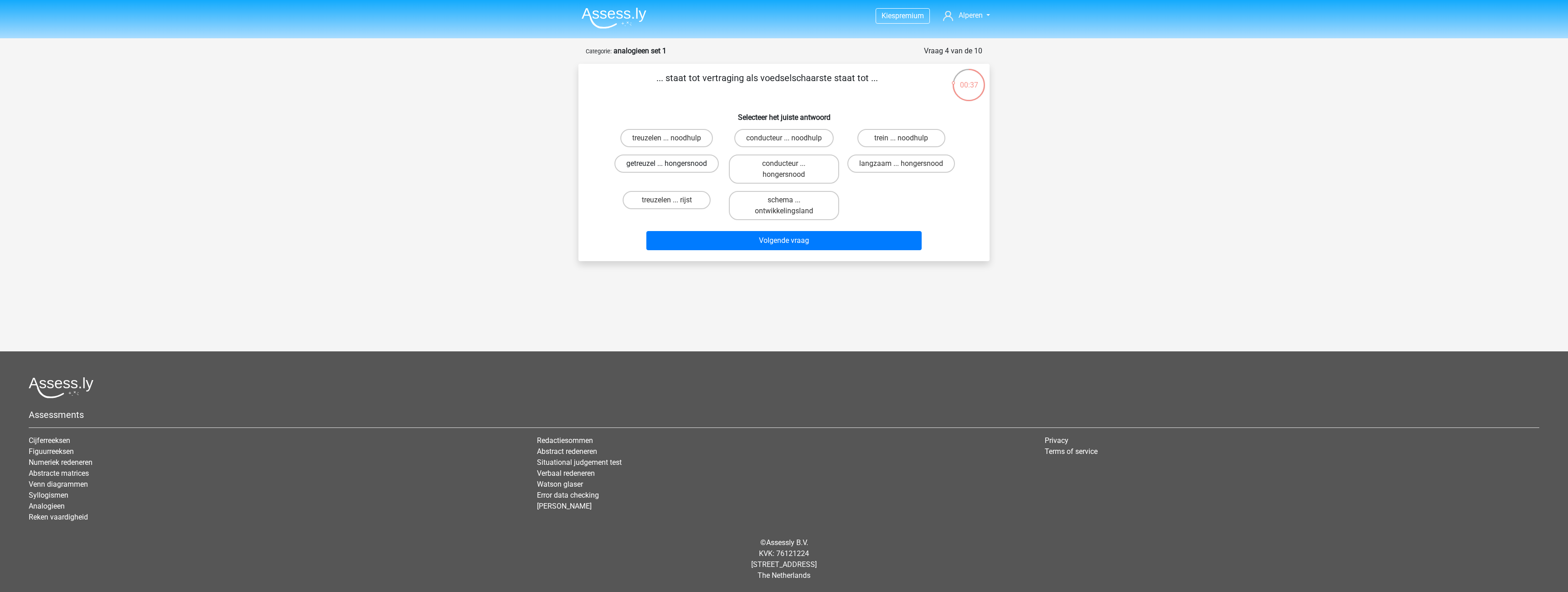
click at [656, 162] on label "getreuzel ... hongersnood" at bounding box center [666, 164] width 104 height 18
click at [667, 164] on input "getreuzel ... hongersnood" at bounding box center [670, 167] width 6 height 6
radio input "true"
click at [859, 245] on button "Volgende vraag" at bounding box center [784, 240] width 276 height 19
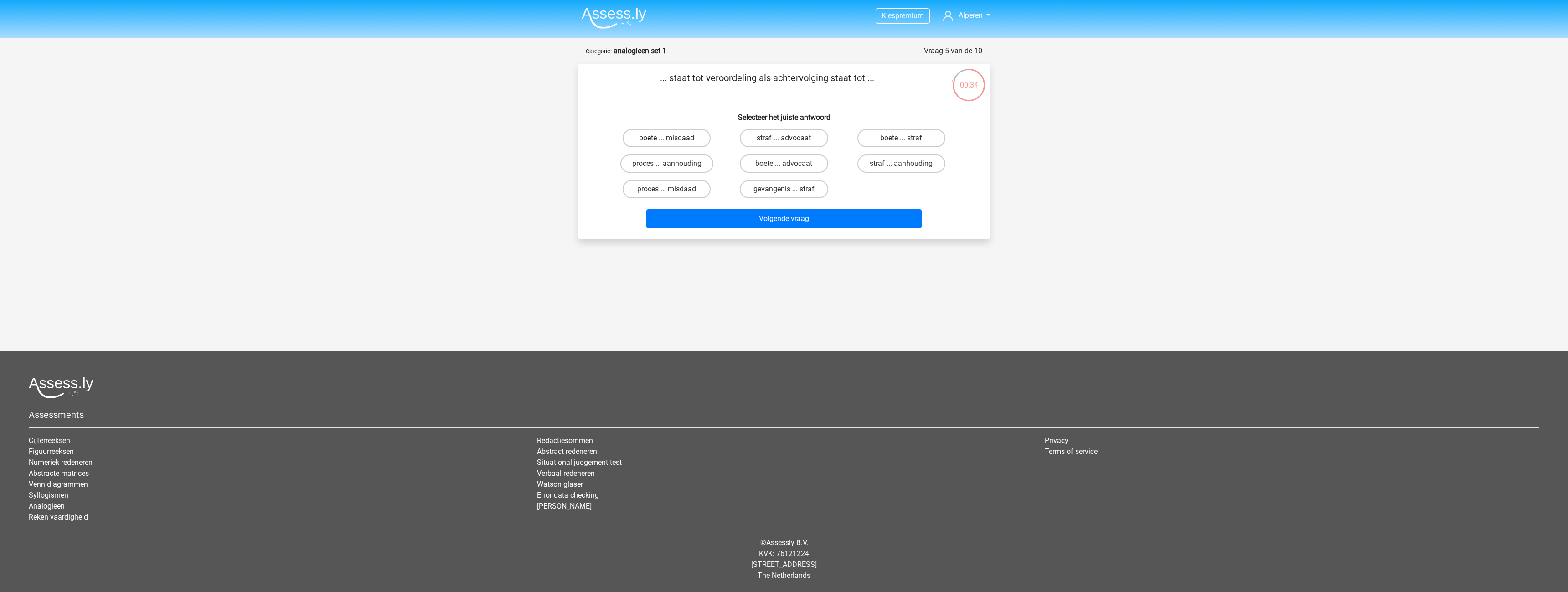
click at [693, 138] on label "boete ... misdaad" at bounding box center [667, 138] width 88 height 18
click at [673, 138] on input "boete ... misdaad" at bounding box center [670, 141] width 6 height 6
radio input "true"
click at [789, 217] on button "Volgende vraag" at bounding box center [784, 218] width 276 height 19
click at [894, 164] on label "duif ... wijsheid" at bounding box center [901, 164] width 88 height 18
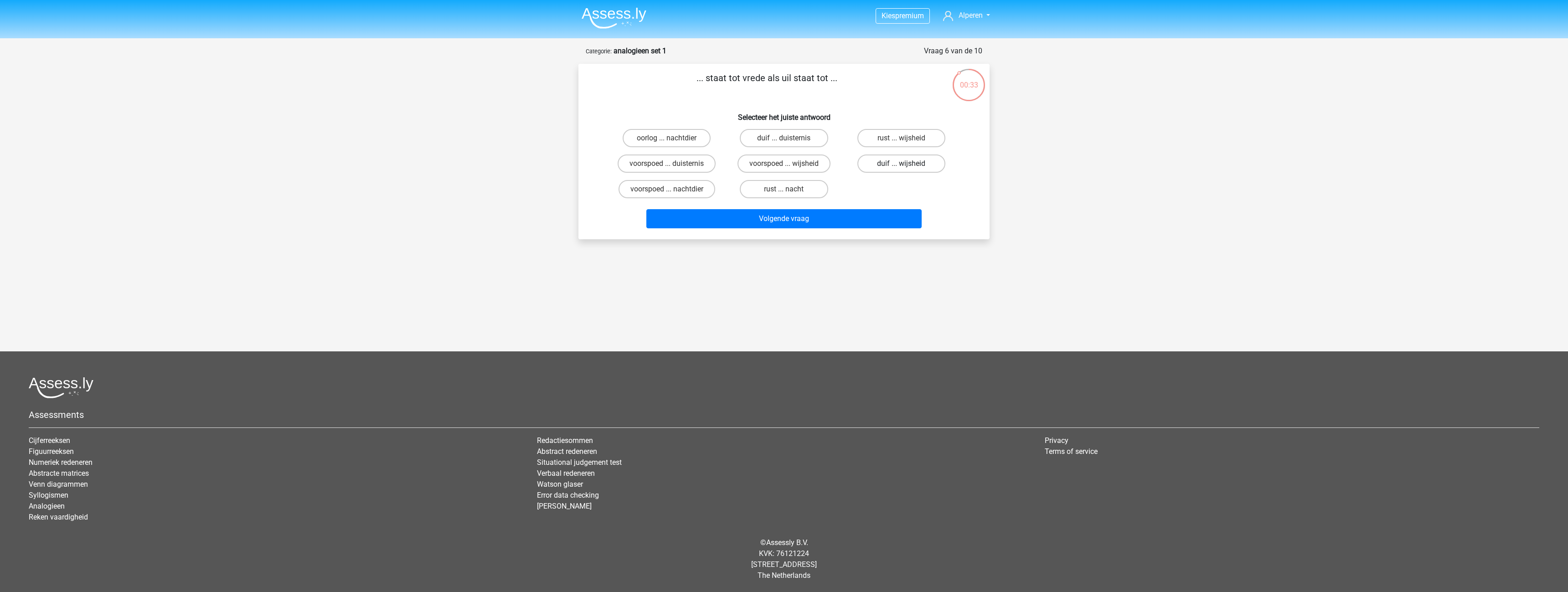
click at [901, 164] on input "duif ... wijsheid" at bounding box center [904, 167] width 6 height 6
radio input "true"
click at [857, 221] on button "Volgende vraag" at bounding box center [784, 218] width 276 height 19
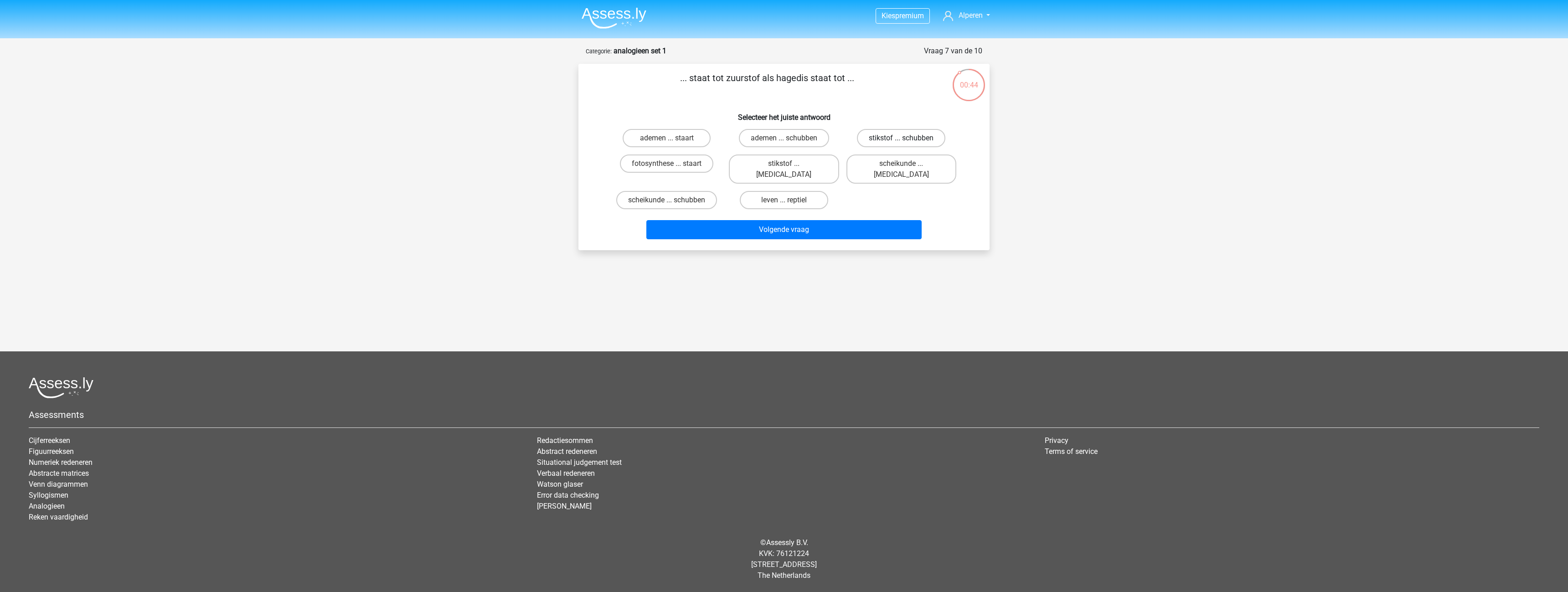
click at [882, 142] on label "stikstof ... schubben" at bounding box center [901, 138] width 88 height 18
click at [901, 142] on input "stikstof ... schubben" at bounding box center [904, 141] width 6 height 6
radio input "true"
click at [807, 133] on label "ademen ... schubben" at bounding box center [784, 138] width 90 height 18
click at [790, 138] on input "ademen ... schubben" at bounding box center [787, 141] width 6 height 6
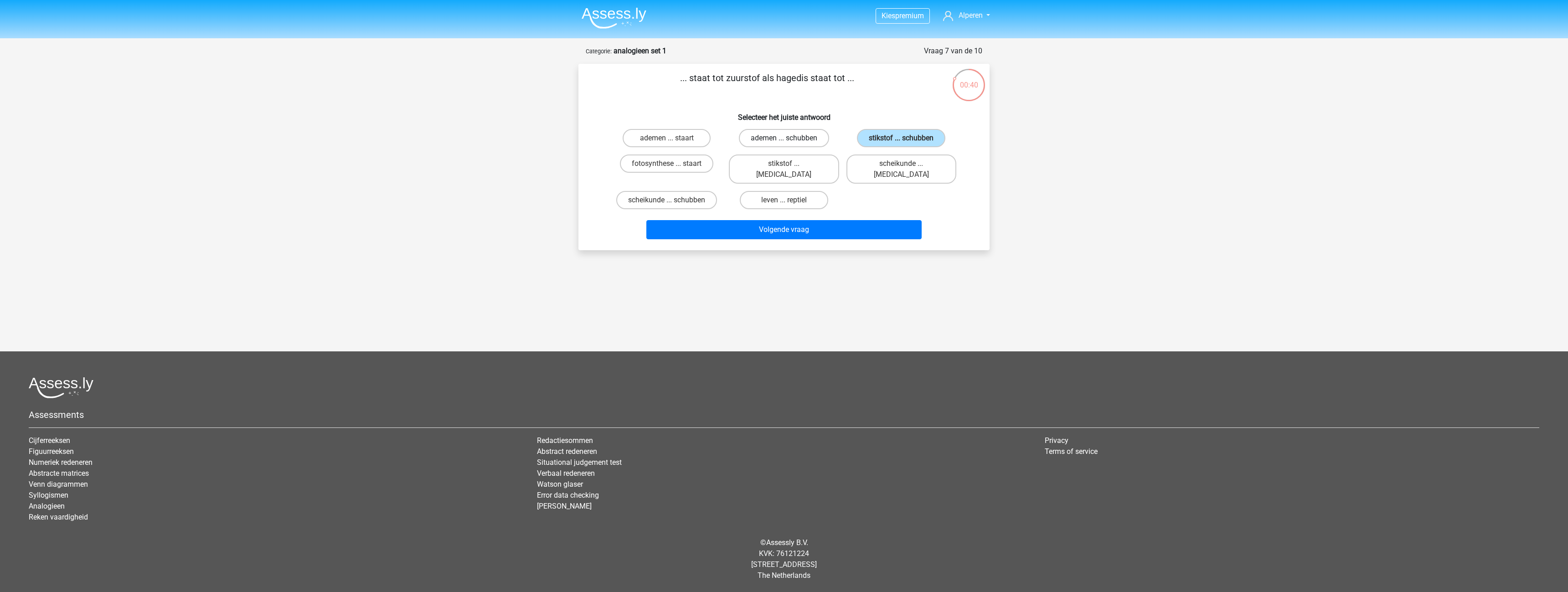
radio input "true"
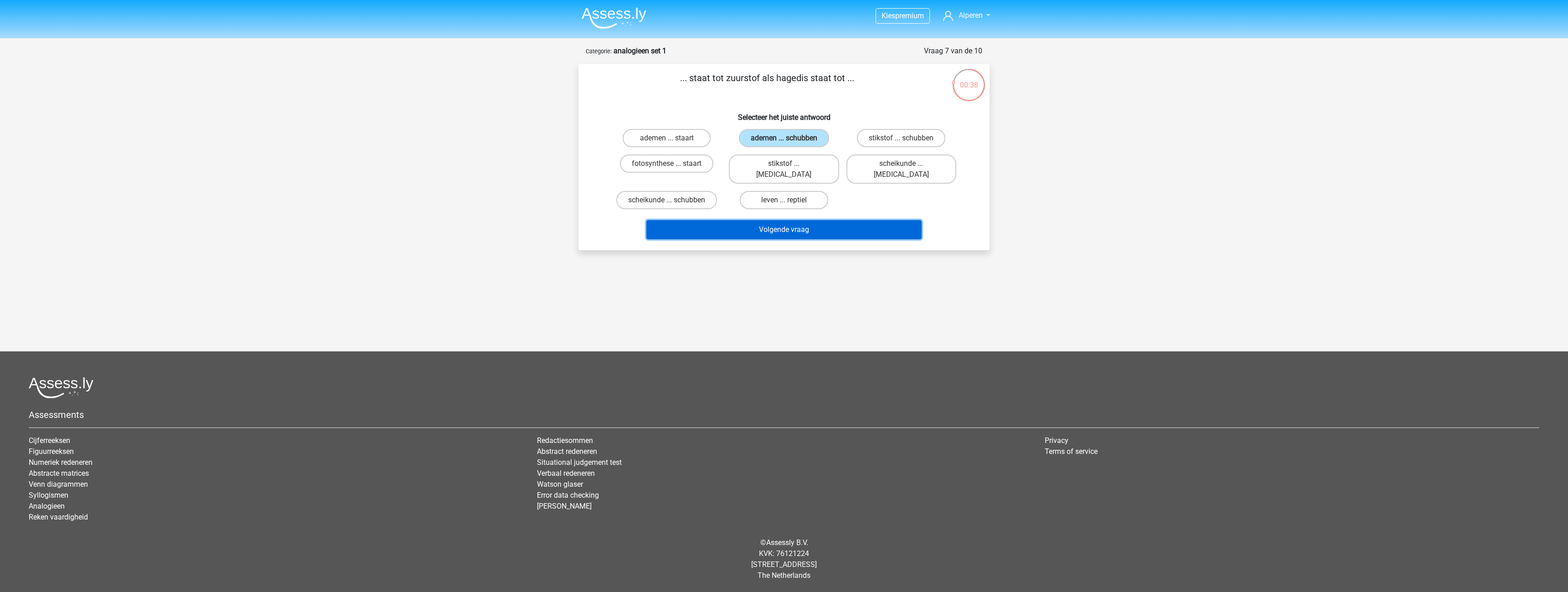
click at [877, 220] on button "Volgende vraag" at bounding box center [784, 229] width 276 height 19
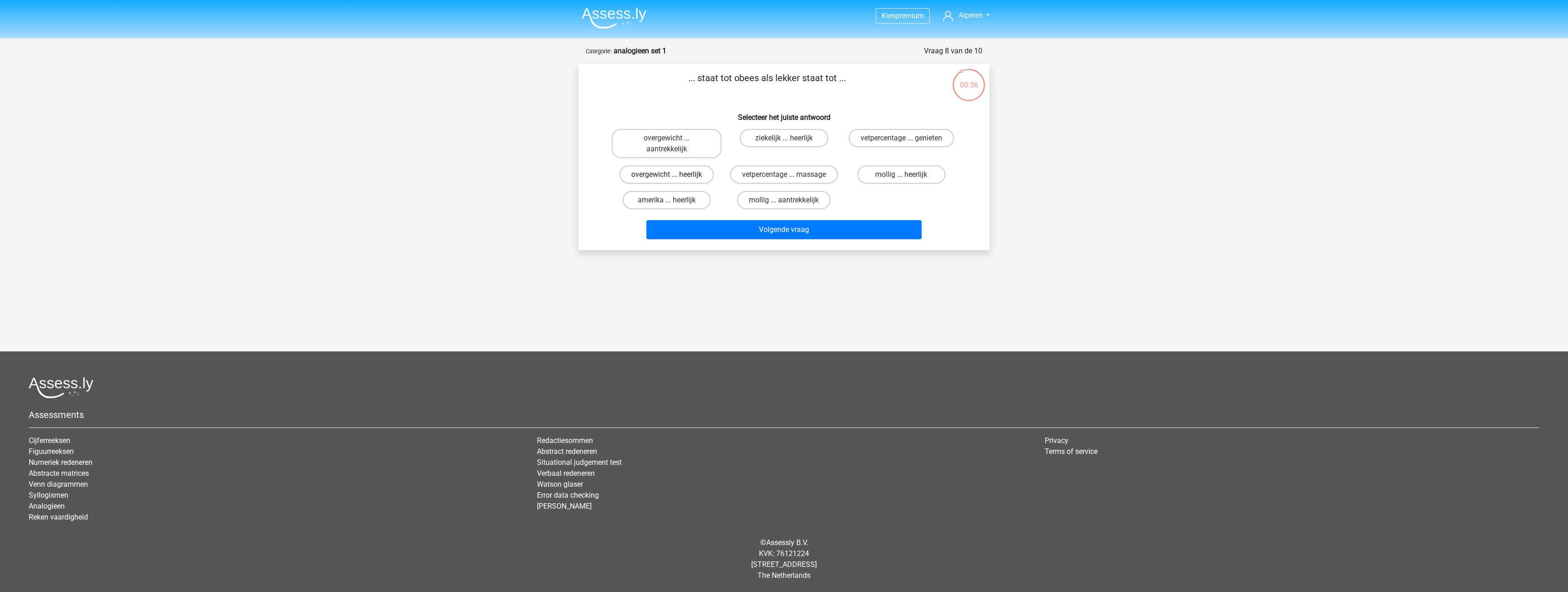
click at [681, 177] on label "overgewicht ... heerlijk" at bounding box center [667, 175] width 94 height 18
click at [673, 177] on input "overgewicht ... heerlijk" at bounding box center [670, 178] width 6 height 6
radio input "true"
click at [756, 231] on button "Volgende vraag" at bounding box center [784, 229] width 276 height 19
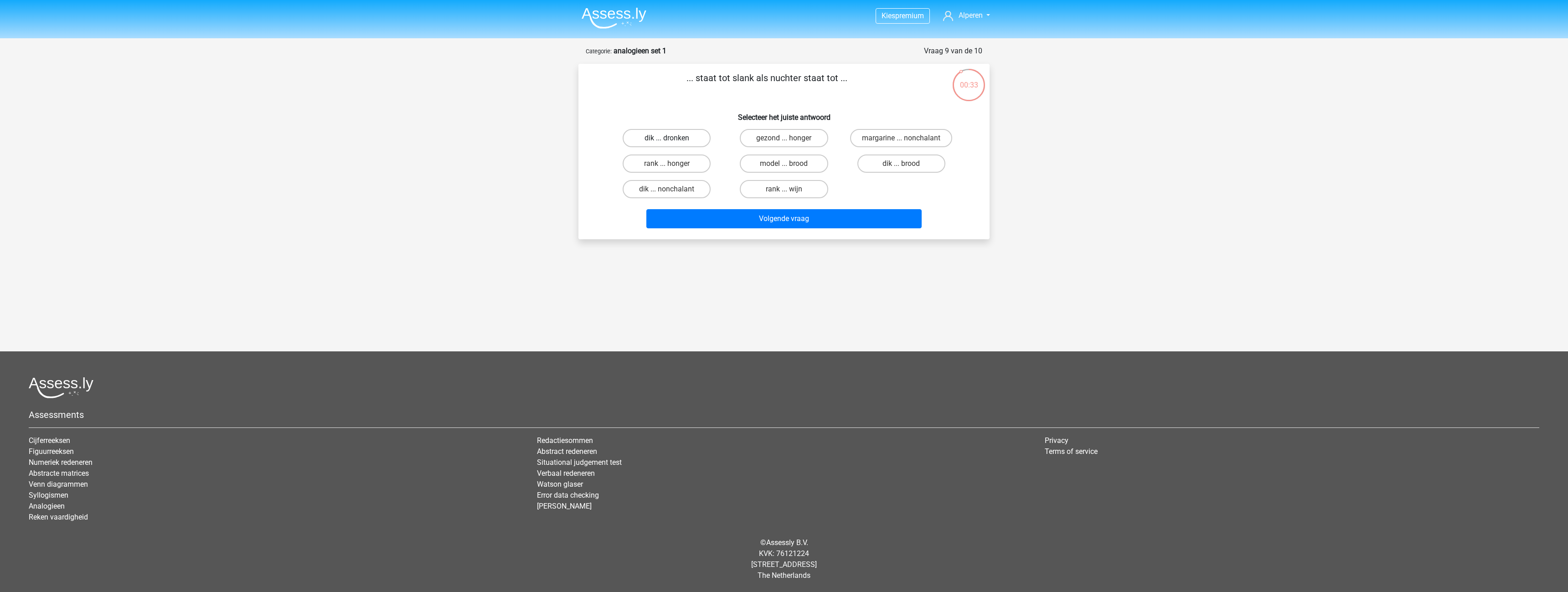
click at [685, 130] on label "dik ... dronken" at bounding box center [667, 138] width 88 height 18
click at [673, 138] on input "dik ... dronken" at bounding box center [670, 141] width 6 height 6
radio input "true"
click at [784, 215] on button "Volgende vraag" at bounding box center [784, 218] width 276 height 19
click at [883, 164] on label "pixel ... wiel" at bounding box center [901, 164] width 88 height 18
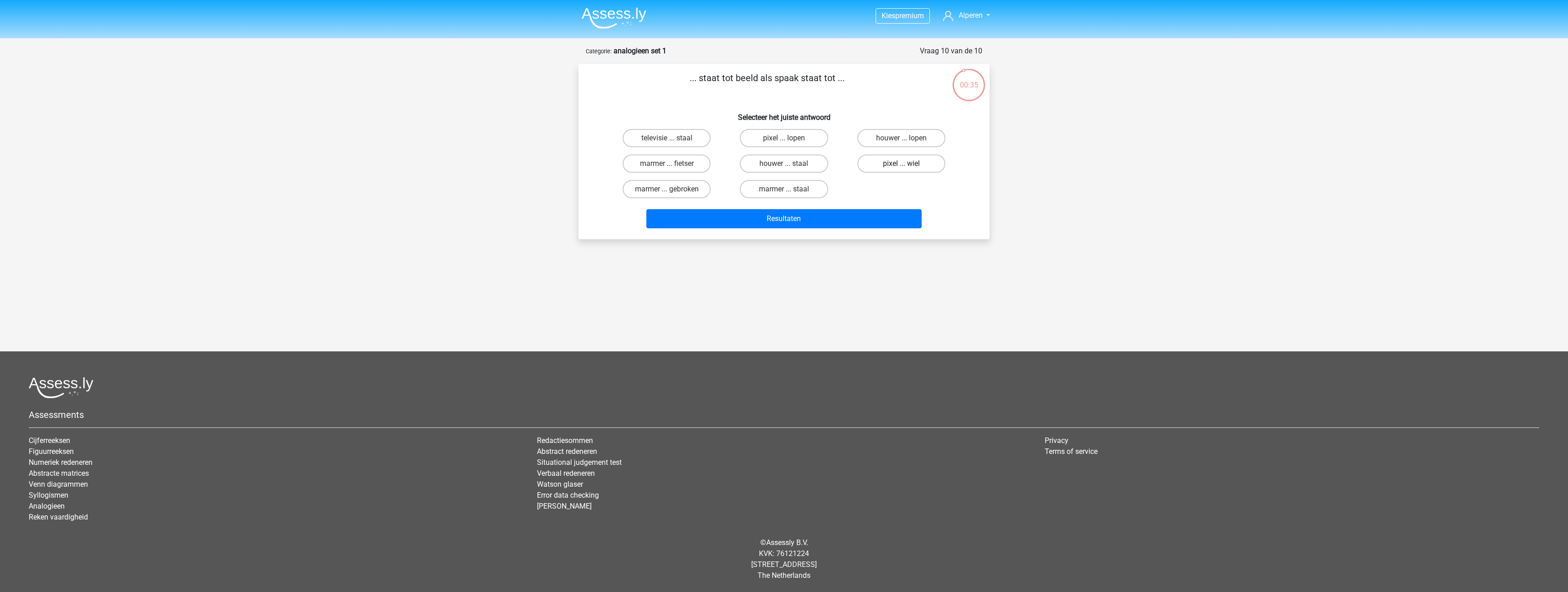
click at [901, 164] on input "pixel ... wiel" at bounding box center [904, 167] width 6 height 6
radio input "true"
click at [855, 221] on button "Resultaten" at bounding box center [784, 218] width 276 height 19
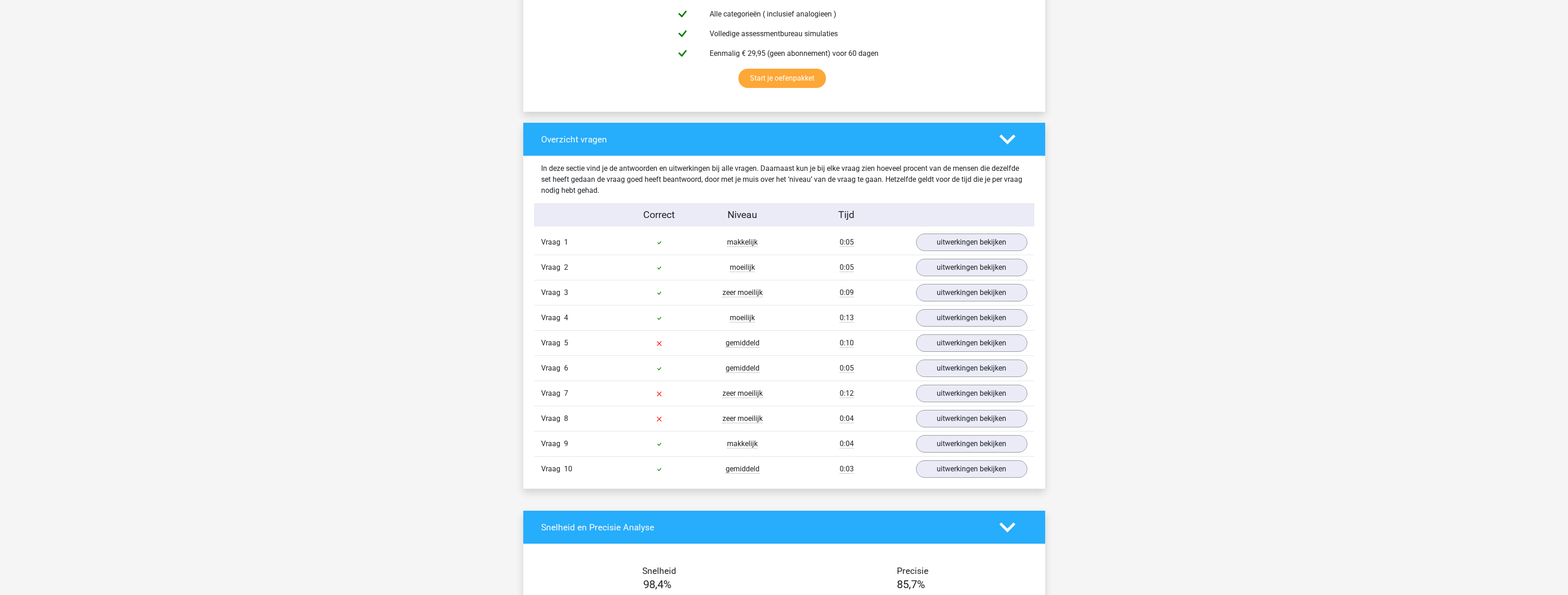
scroll to position [733, 0]
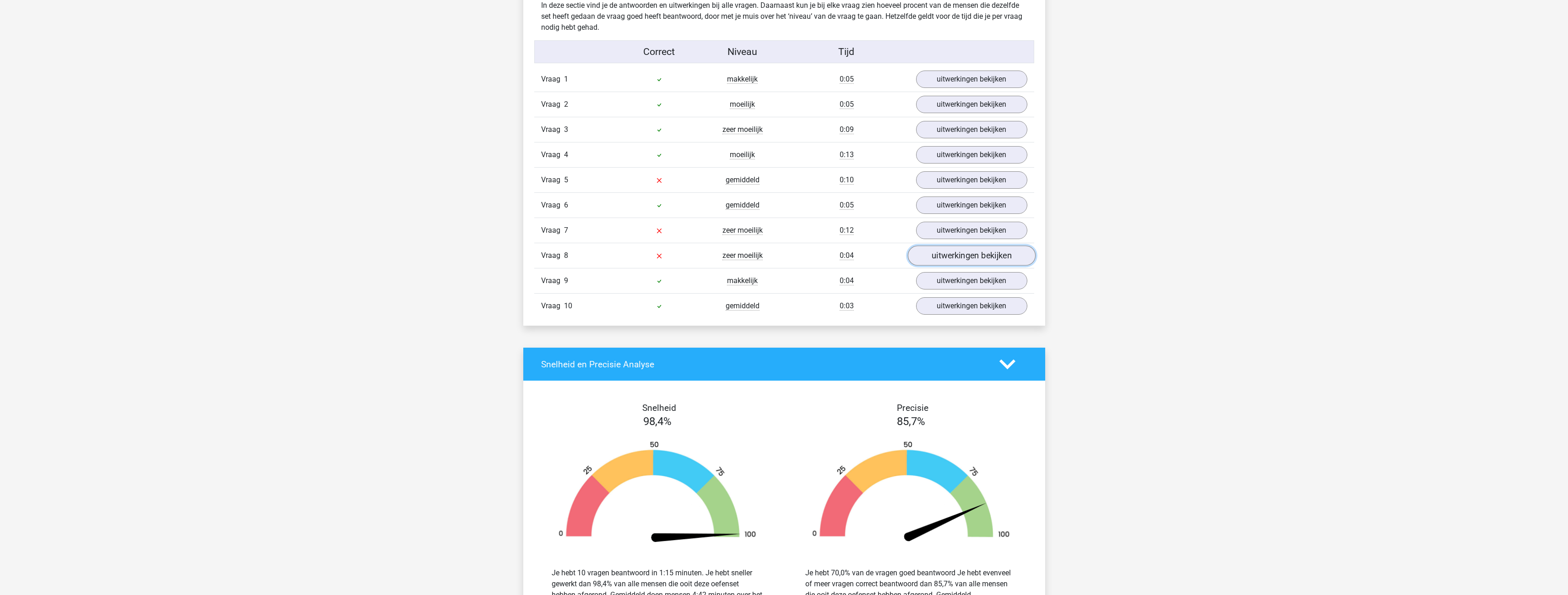
click at [951, 257] on link "uitwerkingen bekijken" at bounding box center [971, 255] width 128 height 20
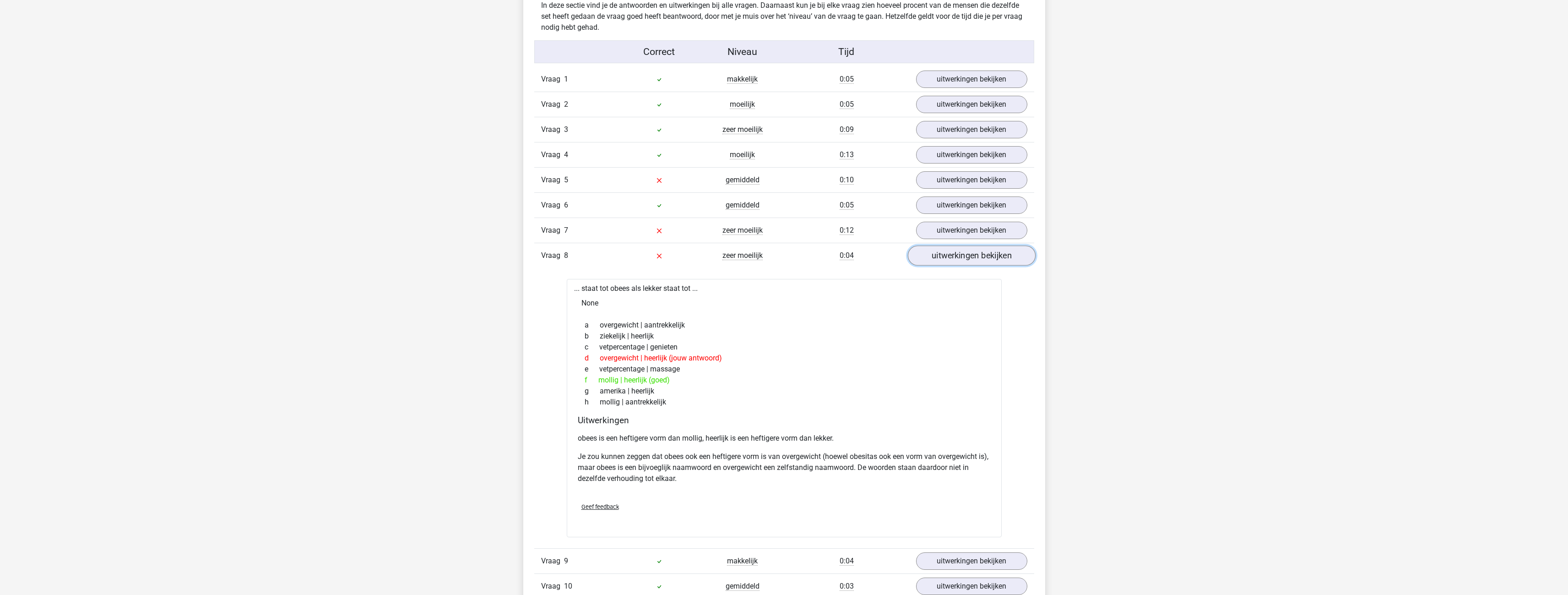
click at [951, 257] on link "uitwerkingen bekijken" at bounding box center [971, 255] width 128 height 20
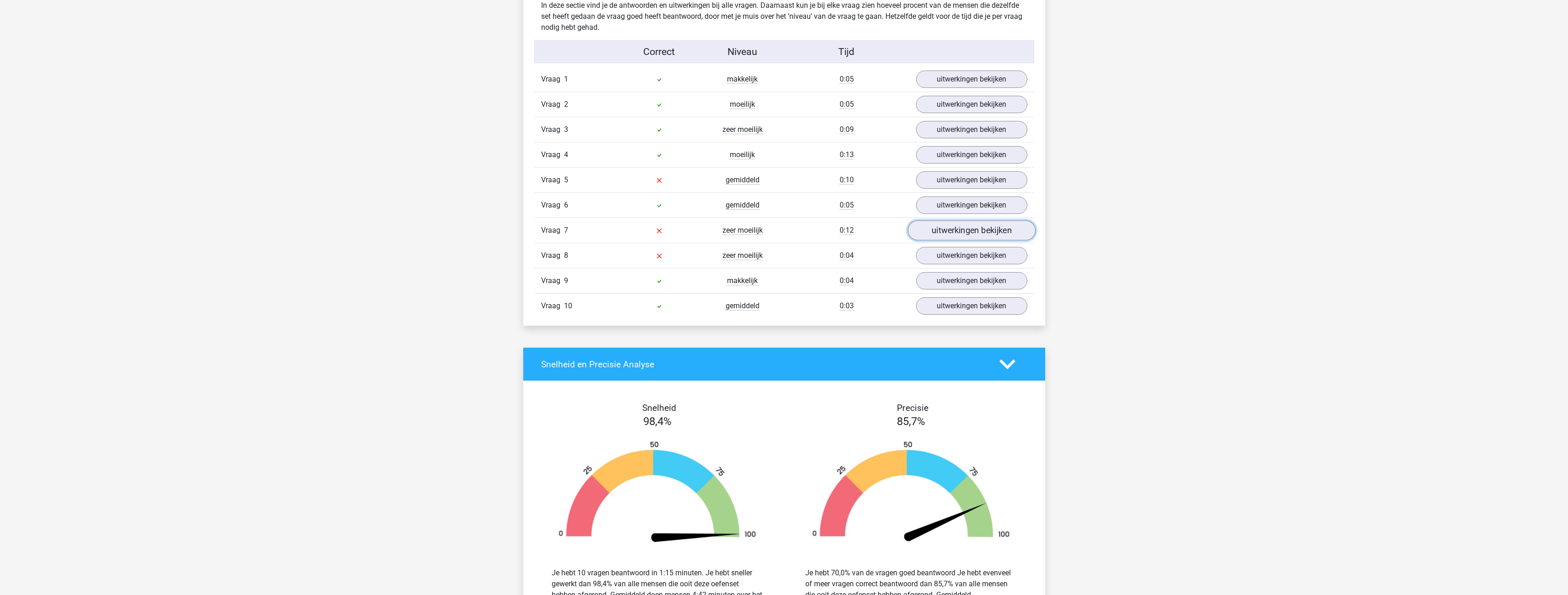
click at [947, 223] on link "uitwerkingen bekijken" at bounding box center [971, 230] width 128 height 20
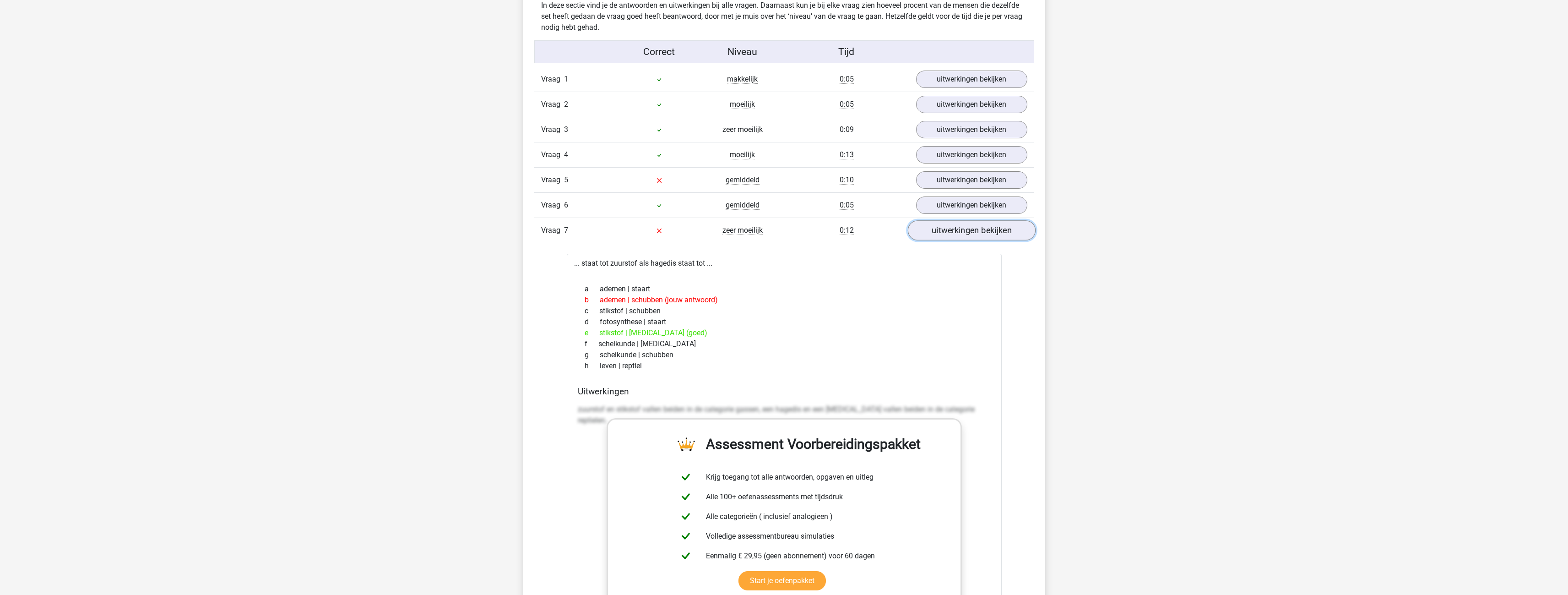
click at [947, 223] on link "uitwerkingen bekijken" at bounding box center [971, 230] width 128 height 20
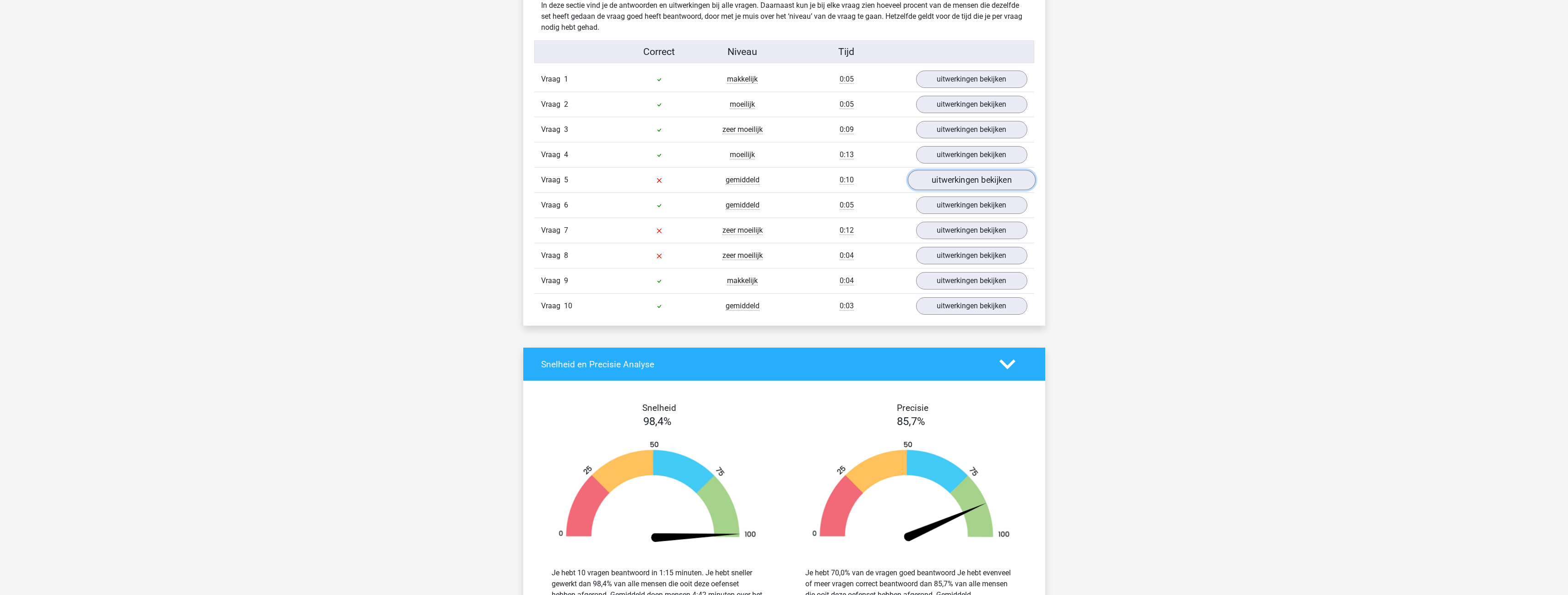
click at [940, 181] on link "uitwerkingen bekijken" at bounding box center [971, 180] width 128 height 20
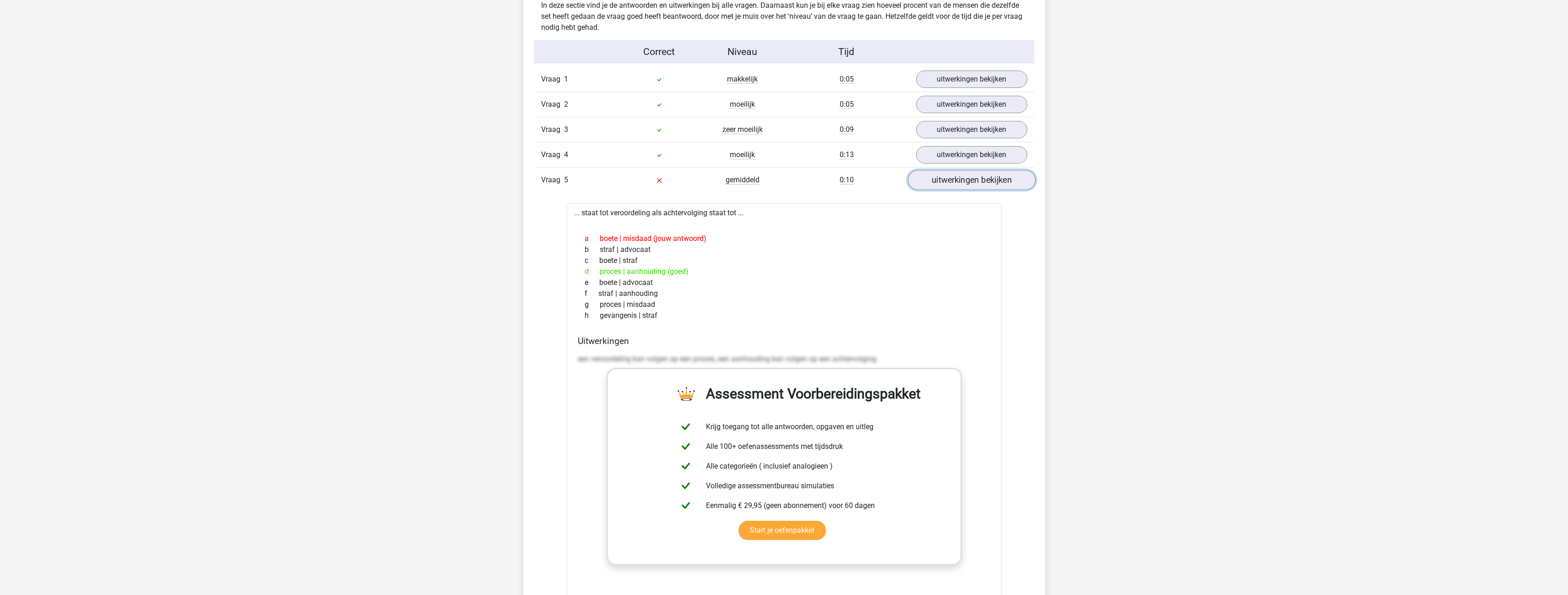
click at [940, 181] on link "uitwerkingen bekijken" at bounding box center [971, 180] width 128 height 20
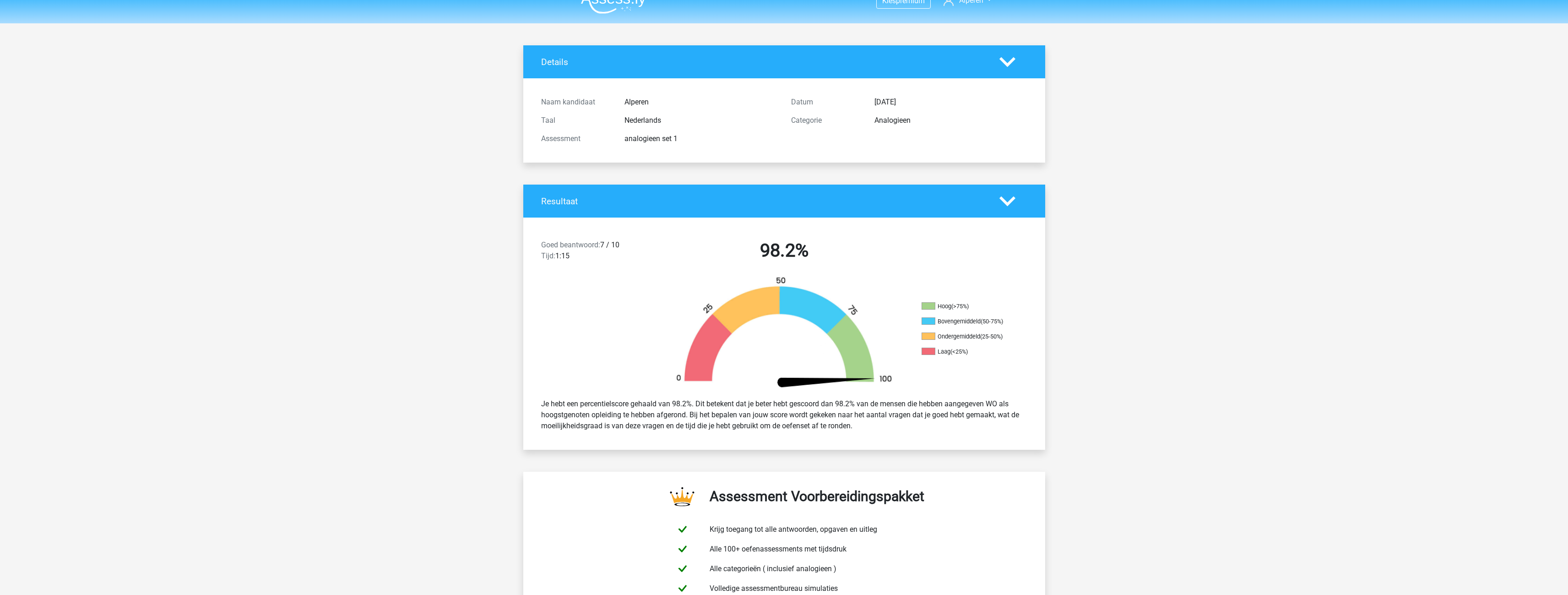
scroll to position [0, 0]
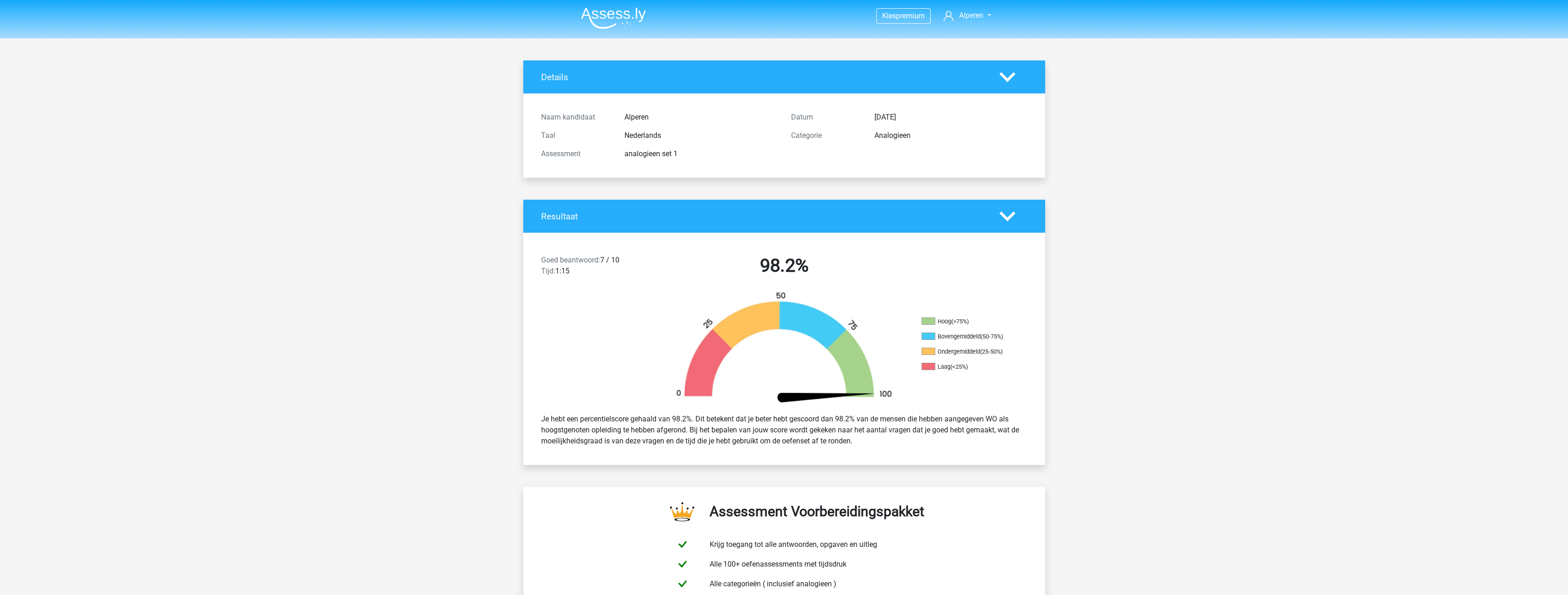
click at [619, 23] on img at bounding box center [613, 18] width 65 height 21
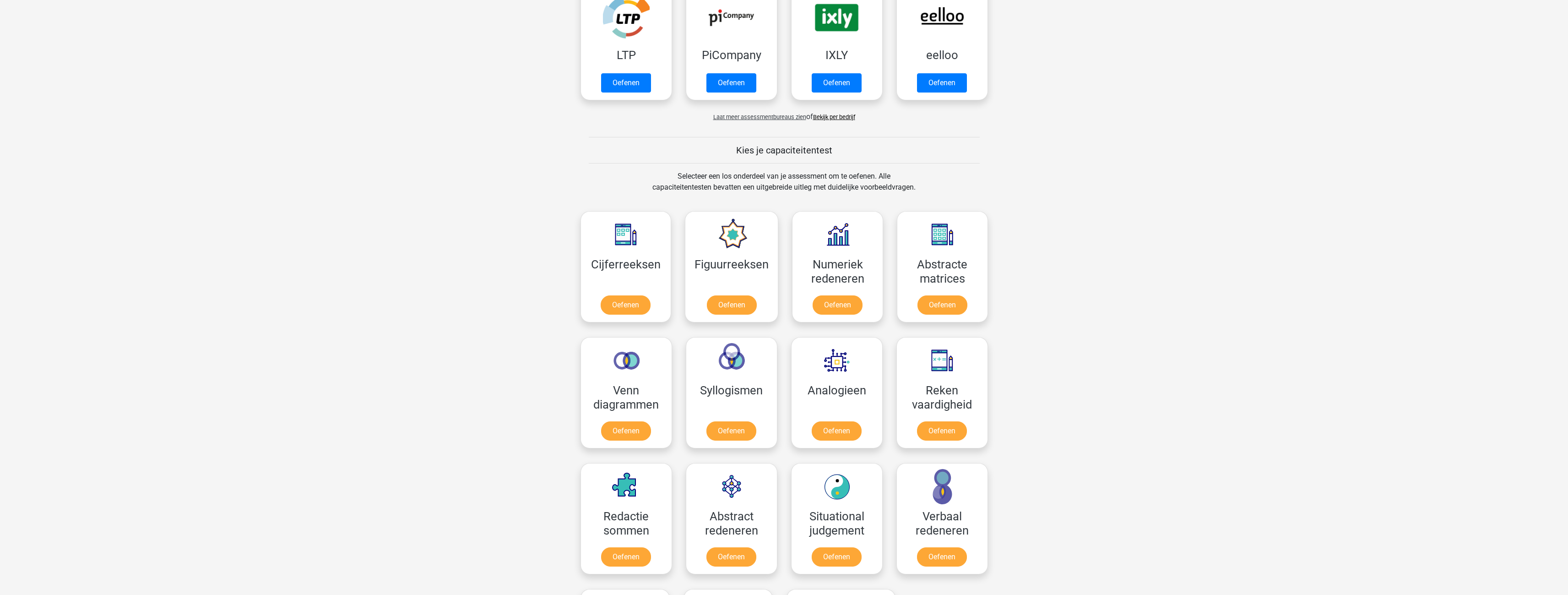
scroll to position [275, 0]
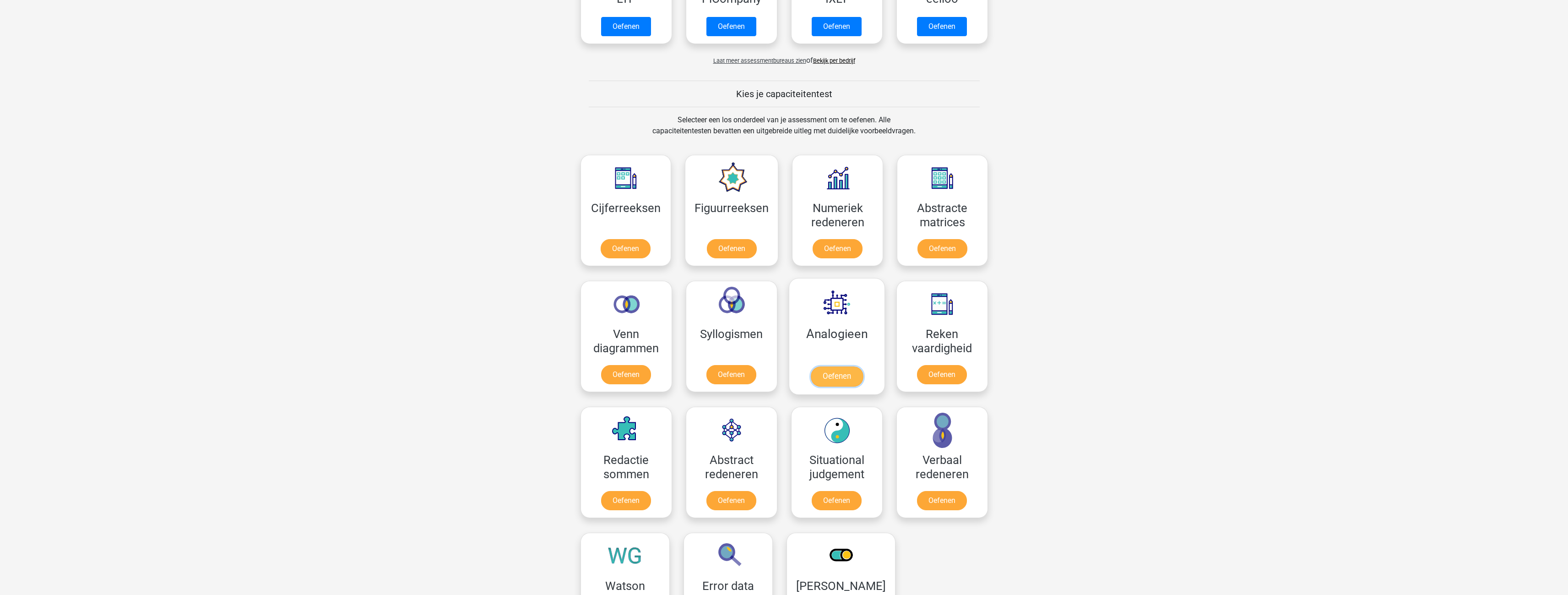
click at [848, 379] on link "Oefenen" at bounding box center [836, 376] width 52 height 20
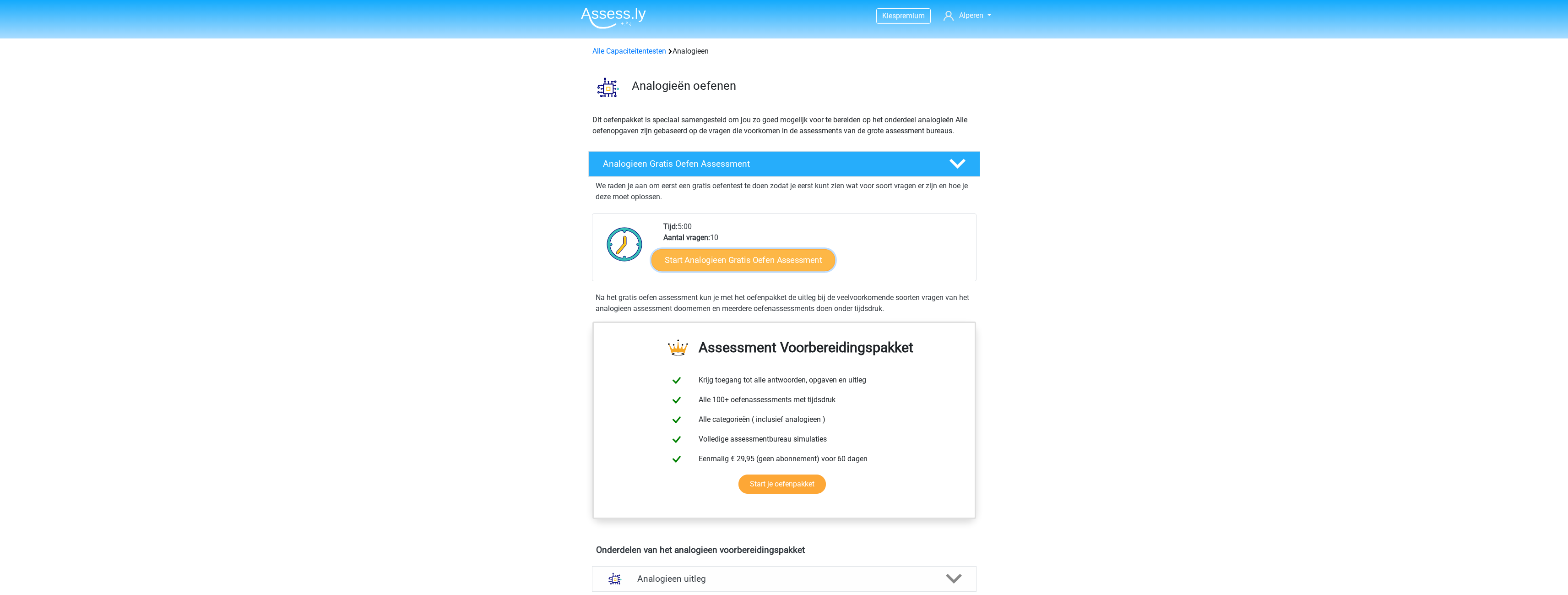
click at [698, 263] on link "Start Analogieen Gratis Oefen Assessment" at bounding box center [743, 260] width 183 height 22
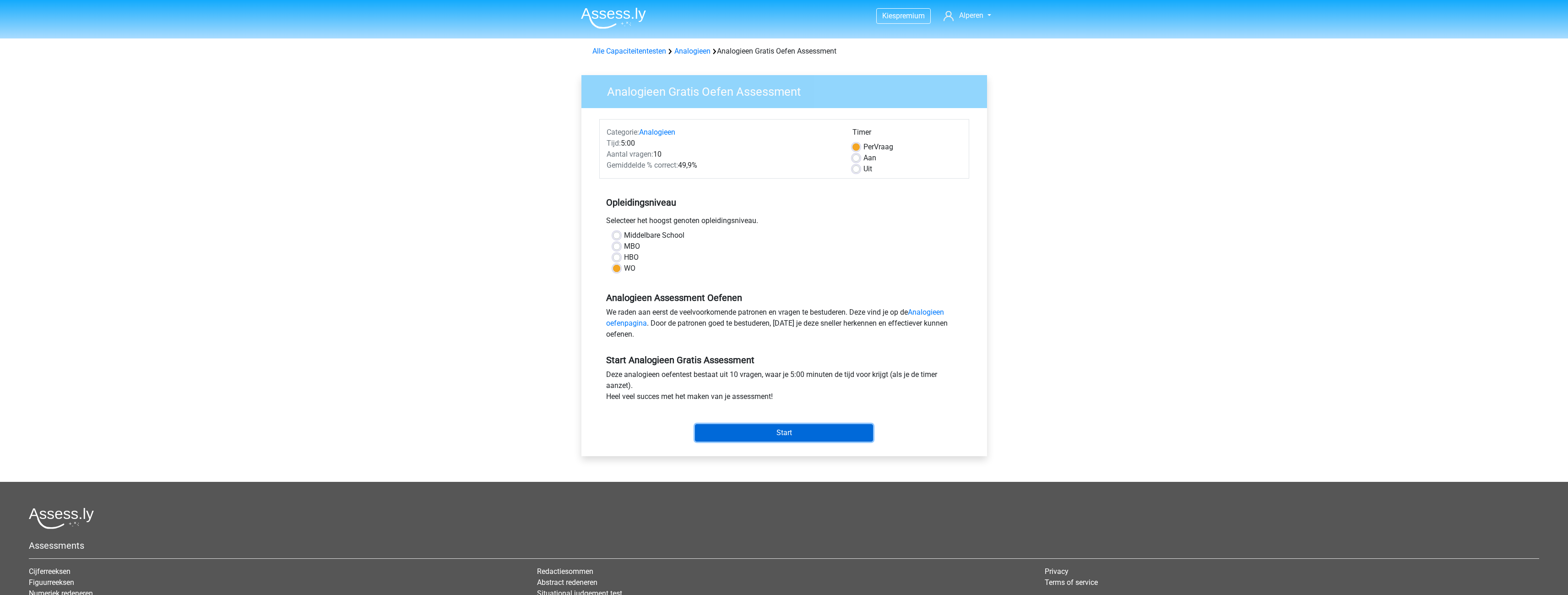
click at [778, 435] on input "Start" at bounding box center [784, 432] width 178 height 17
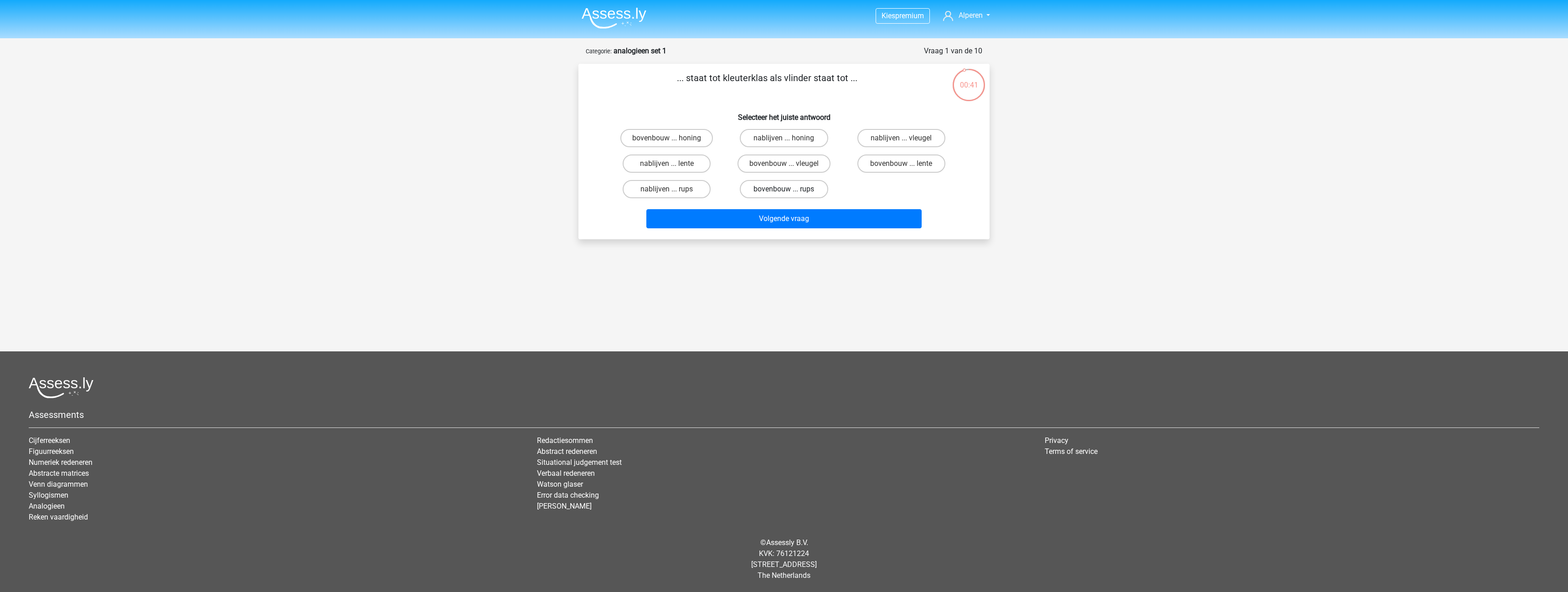
click at [771, 191] on label "bovenbouw ... rups" at bounding box center [783, 189] width 88 height 18
click at [784, 191] on input "bovenbouw ... rups" at bounding box center [787, 192] width 6 height 6
radio input "true"
click at [783, 218] on button "Volgende vraag" at bounding box center [784, 218] width 276 height 19
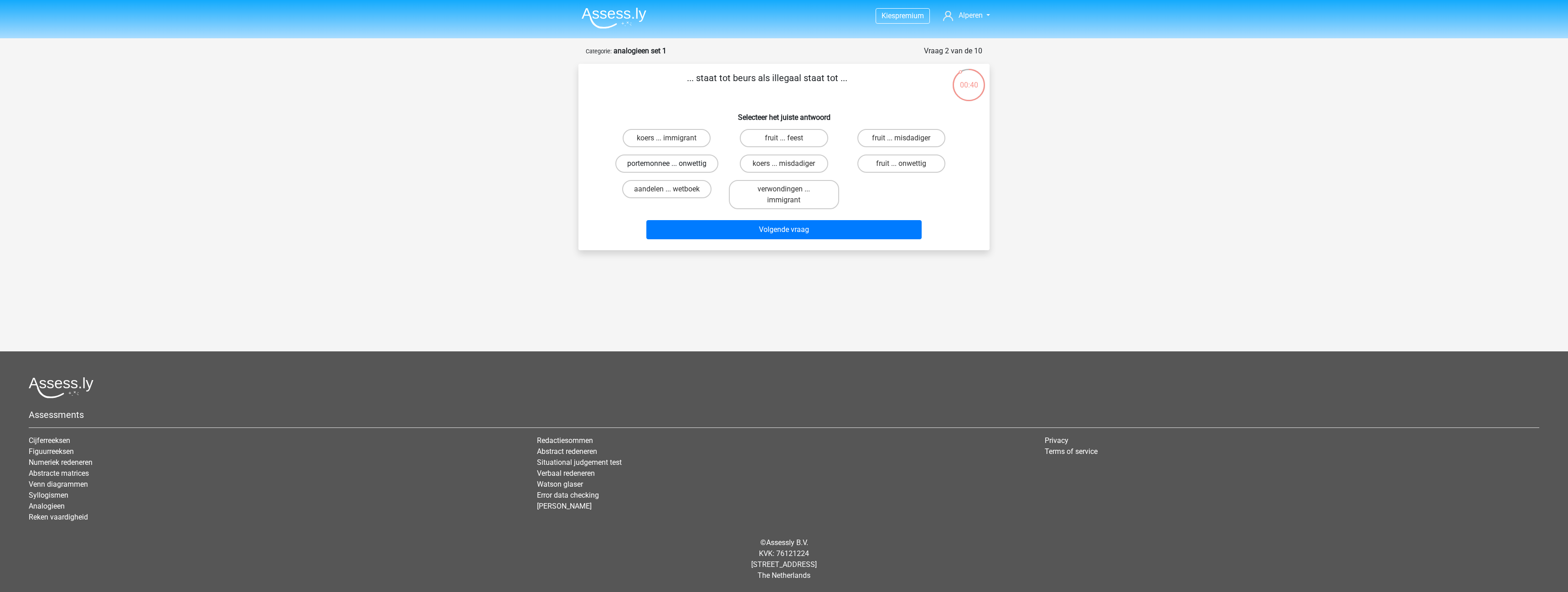
click at [674, 162] on label "portemonnee ... onwettig" at bounding box center [667, 164] width 103 height 18
click at [673, 164] on input "portemonnee ... onwettig" at bounding box center [670, 167] width 6 height 6
radio input "true"
click at [752, 225] on button "Volgende vraag" at bounding box center [784, 229] width 276 height 19
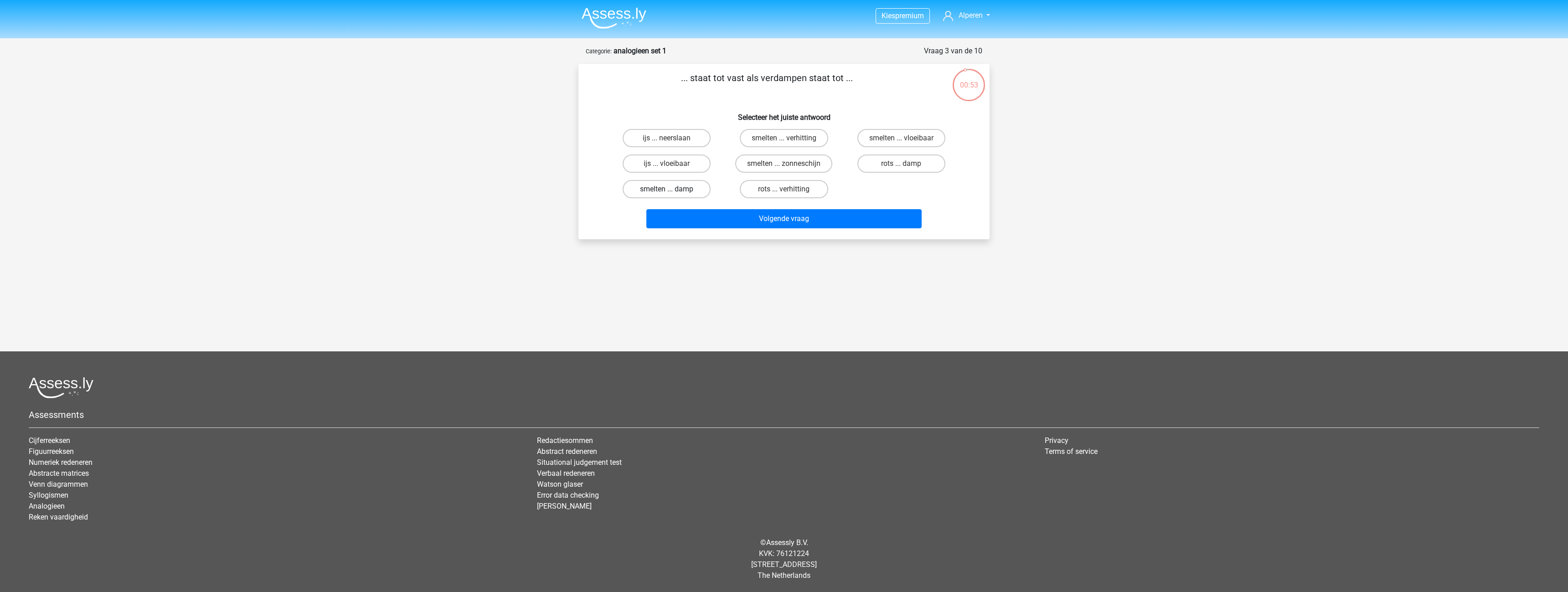
click at [642, 190] on label "smelten ... damp" at bounding box center [667, 189] width 88 height 18
click at [667, 190] on input "smelten ... damp" at bounding box center [670, 192] width 6 height 6
radio input "true"
click at [888, 136] on label "smelten ... vloeibaar" at bounding box center [901, 138] width 88 height 18
click at [901, 138] on input "smelten ... vloeibaar" at bounding box center [904, 141] width 6 height 6
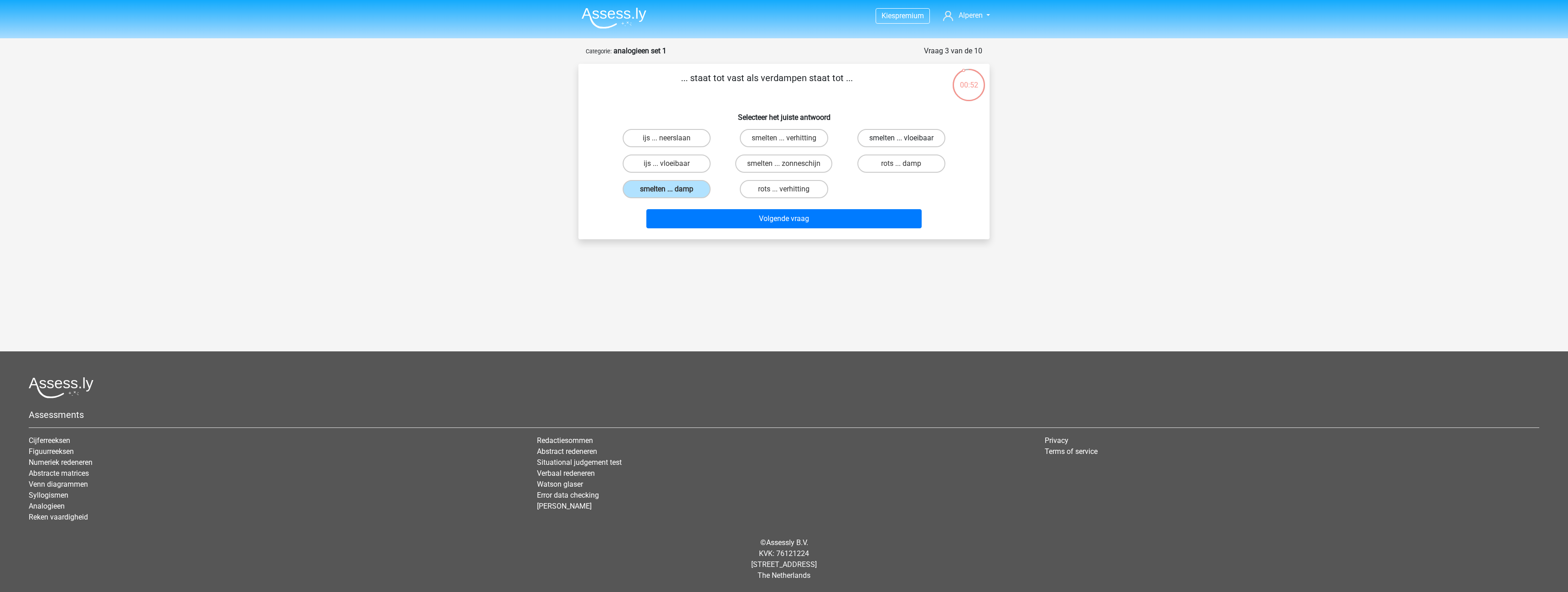
radio input "true"
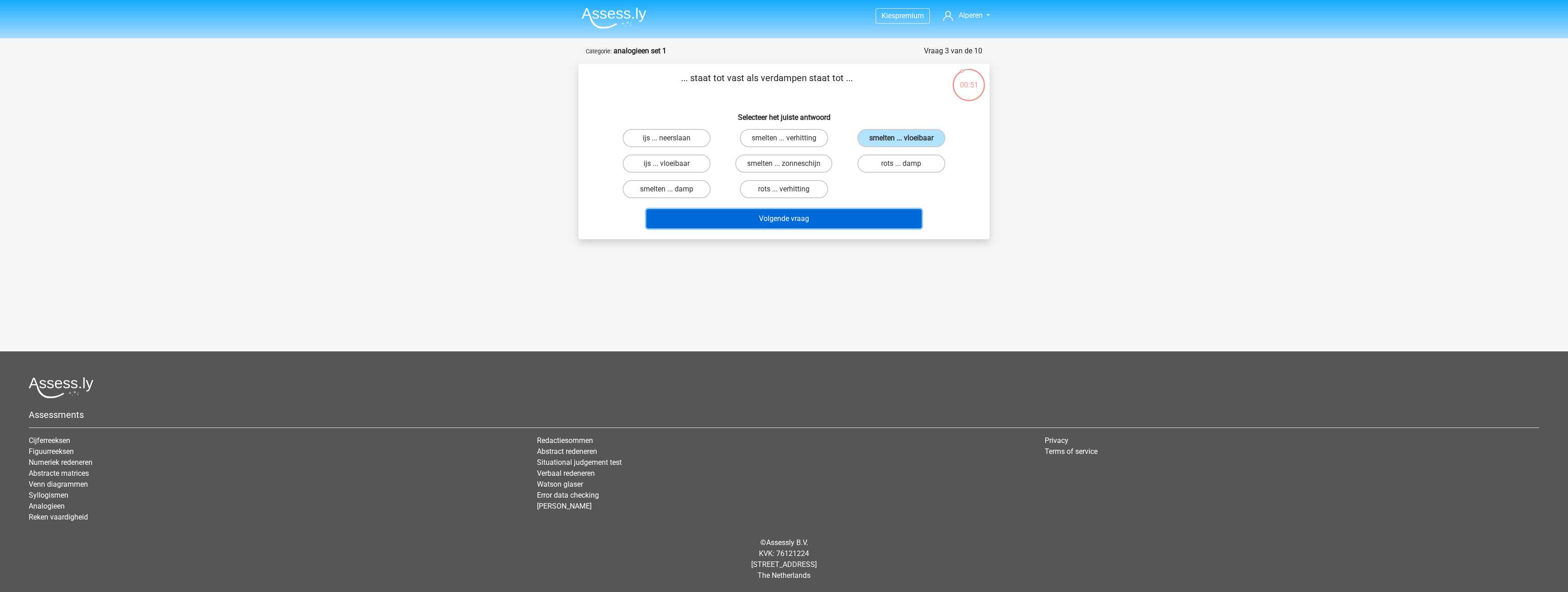
click at [867, 209] on button "Volgende vraag" at bounding box center [784, 218] width 276 height 19
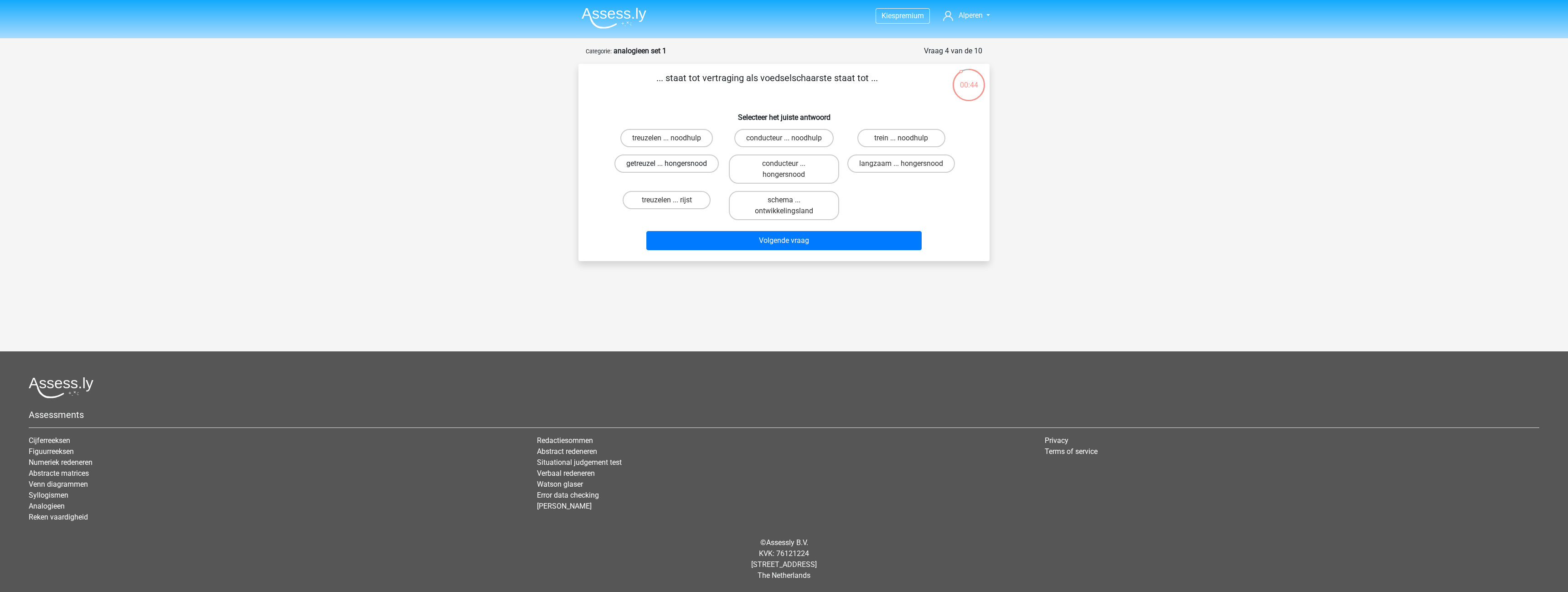
click at [666, 162] on label "getreuzel ... hongersnood" at bounding box center [666, 164] width 104 height 18
click at [667, 164] on input "getreuzel ... hongersnood" at bounding box center [670, 167] width 6 height 6
radio input "true"
click at [784, 237] on button "Volgende vraag" at bounding box center [784, 240] width 276 height 19
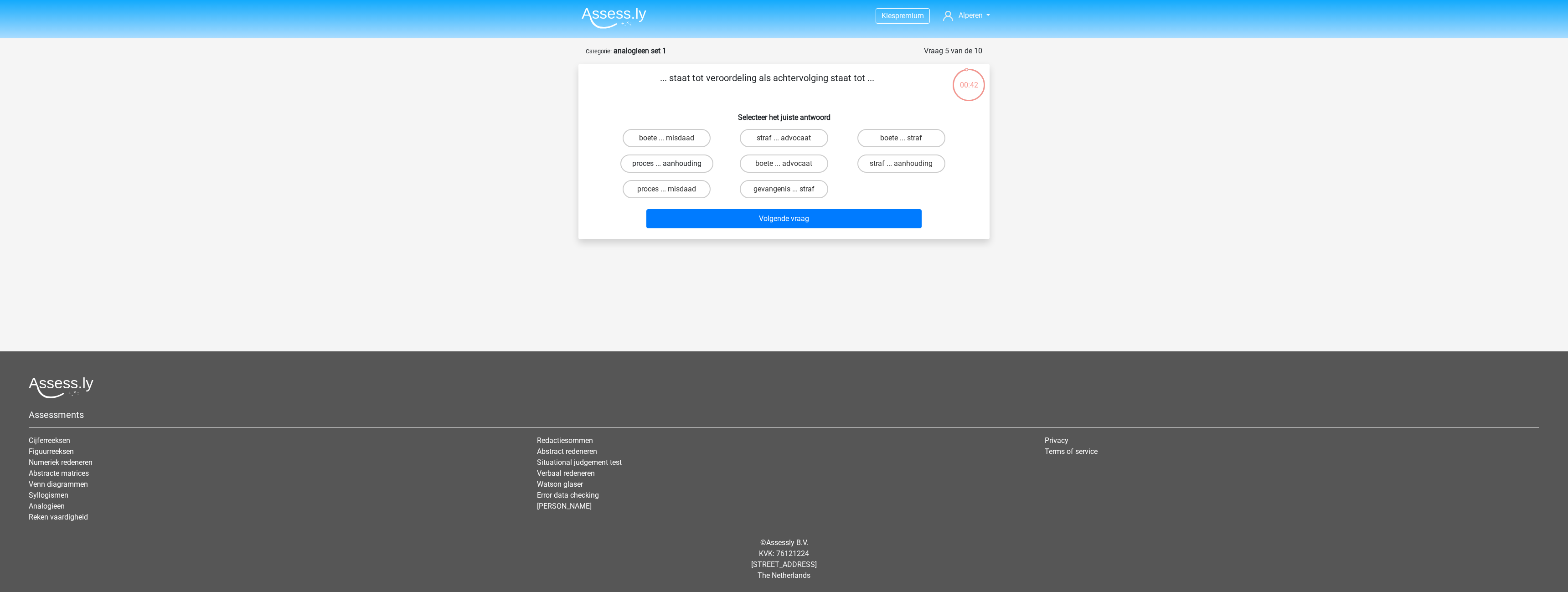
click at [669, 162] on label "proces ... aanhouding" at bounding box center [667, 164] width 93 height 18
click at [669, 164] on input "proces ... aanhouding" at bounding box center [670, 167] width 6 height 6
radio input "true"
click at [807, 217] on button "Volgende vraag" at bounding box center [784, 218] width 276 height 19
click at [915, 161] on label "duif ... wijsheid" at bounding box center [901, 164] width 88 height 18
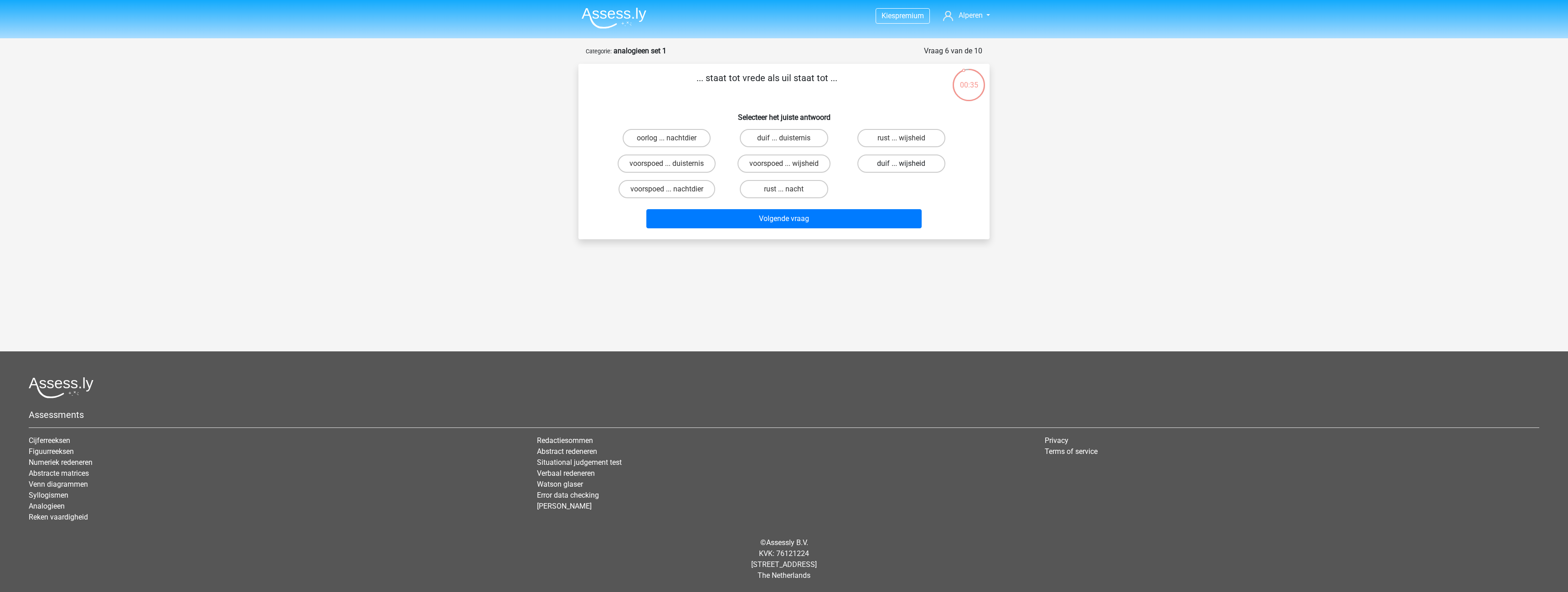
click at [907, 164] on input "duif ... wijsheid" at bounding box center [904, 167] width 6 height 6
radio input "true"
click at [870, 211] on button "Volgende vraag" at bounding box center [784, 218] width 276 height 19
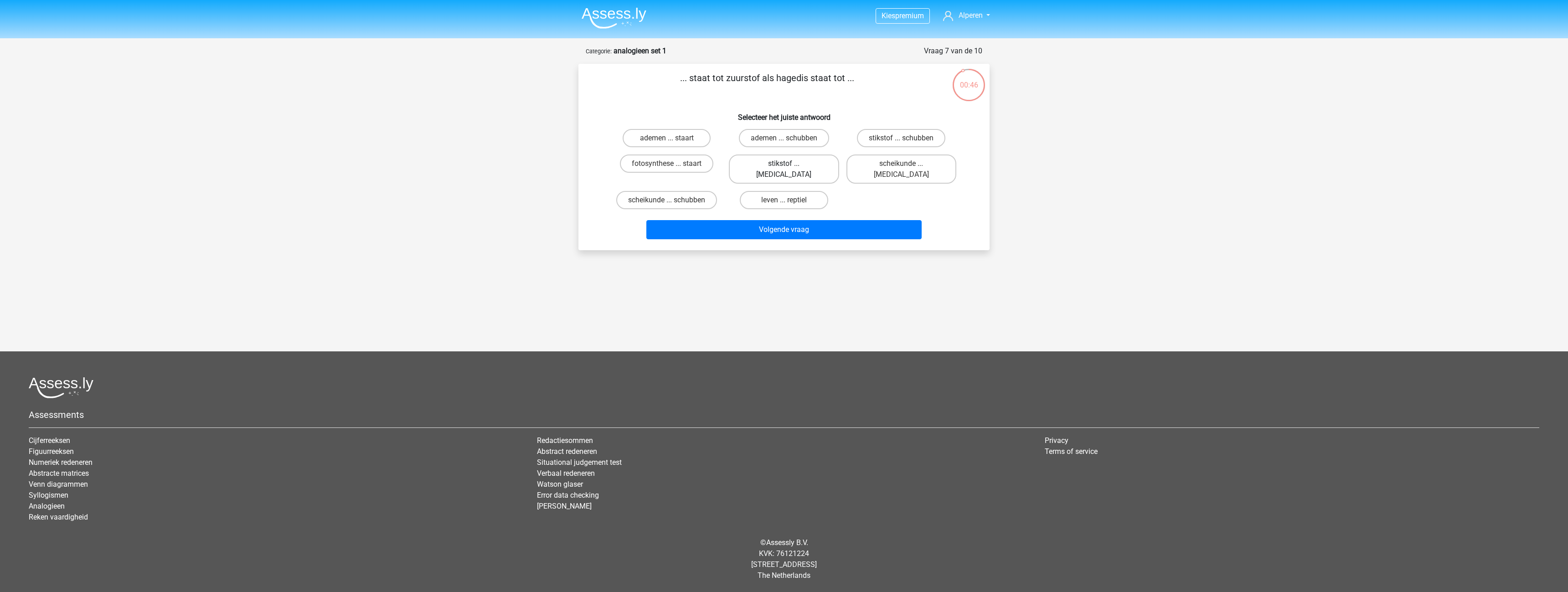
click at [777, 161] on label "stikstof ... krokodil" at bounding box center [783, 169] width 110 height 29
click at [784, 164] on input "stikstof ... krokodil" at bounding box center [787, 167] width 6 height 6
radio input "true"
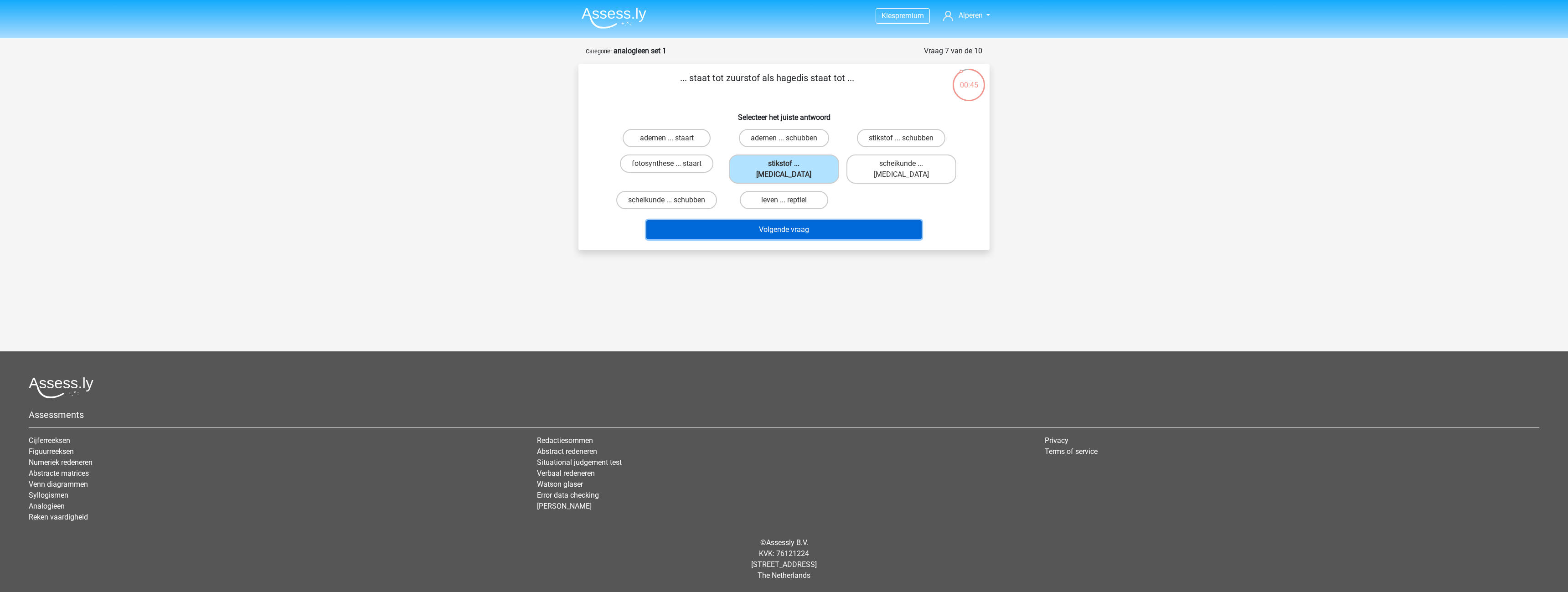
click at [799, 220] on button "Volgende vraag" at bounding box center [784, 229] width 276 height 19
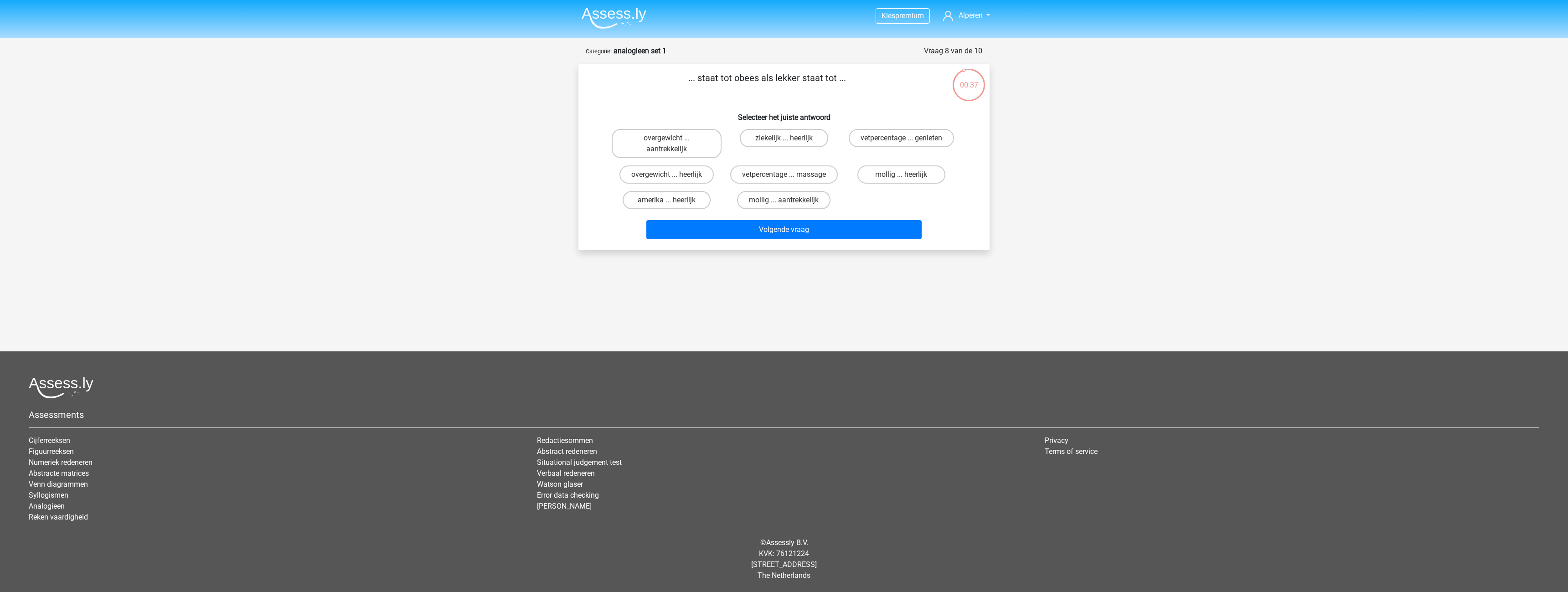
click at [901, 176] on input "mollig ... heerlijk" at bounding box center [904, 178] width 6 height 6
radio input "true"
click at [875, 221] on button "Volgende vraag" at bounding box center [784, 229] width 276 height 19
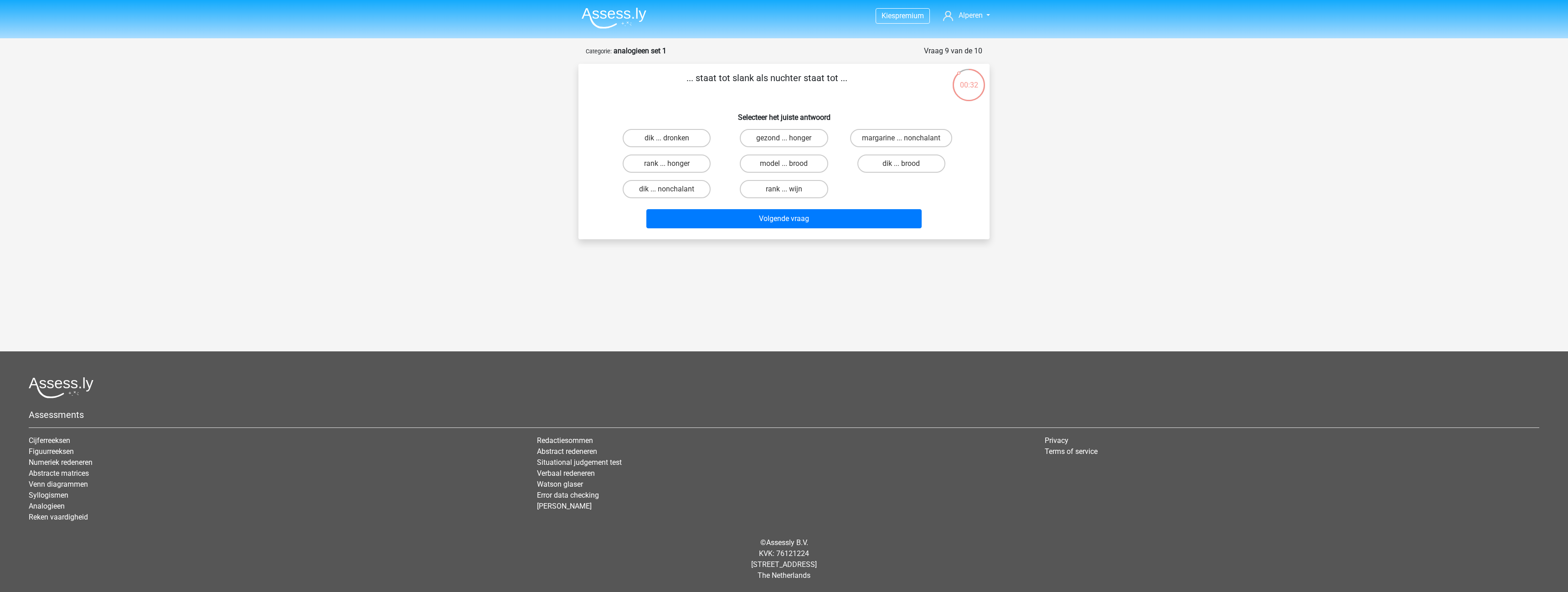
click at [621, 147] on div "dik ... dronken" at bounding box center [667, 138] width 110 height 18
drag, startPoint x: 644, startPoint y: 137, endPoint x: 654, endPoint y: 142, distance: 11.2
click at [645, 137] on label "dik ... dronken" at bounding box center [667, 138] width 88 height 18
click at [667, 138] on input "dik ... dronken" at bounding box center [670, 141] width 6 height 6
radio input "true"
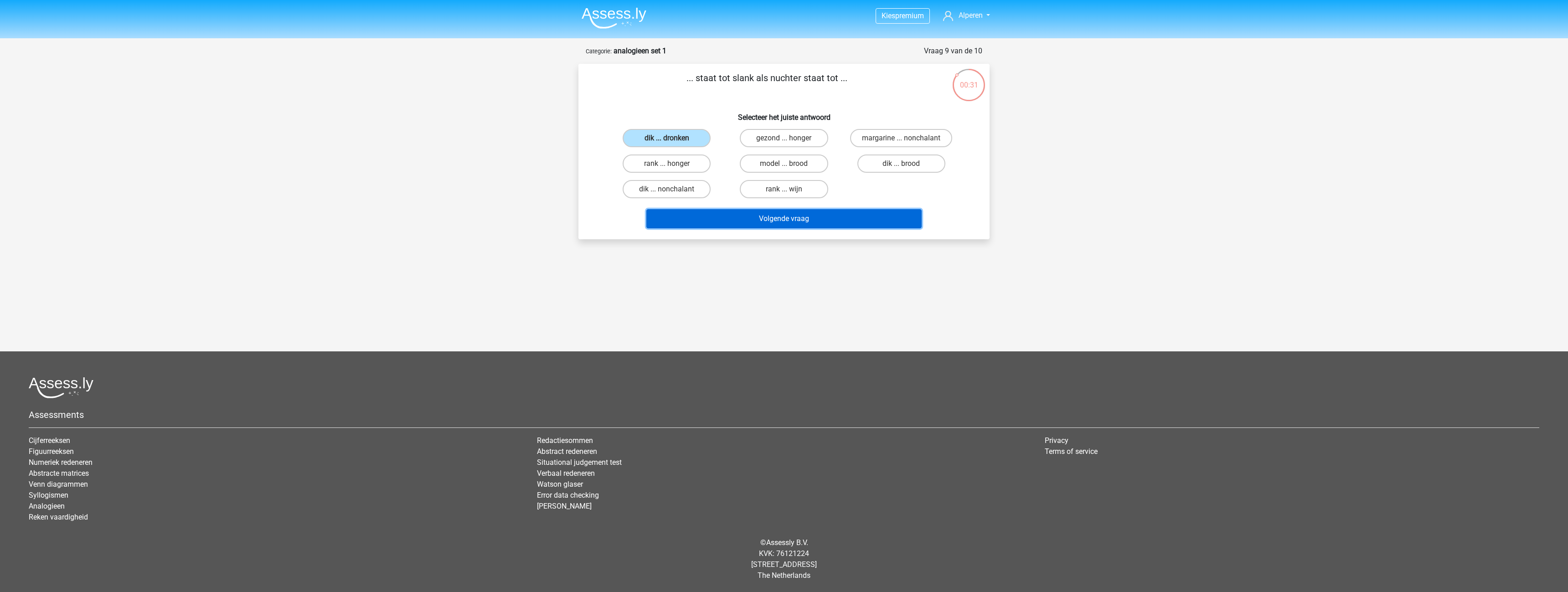
click at [799, 217] on button "Volgende vraag" at bounding box center [784, 218] width 276 height 19
click at [783, 139] on label "pixel ... lopen" at bounding box center [783, 138] width 88 height 18
click at [784, 139] on input "pixel ... lopen" at bounding box center [787, 141] width 6 height 6
radio input "true"
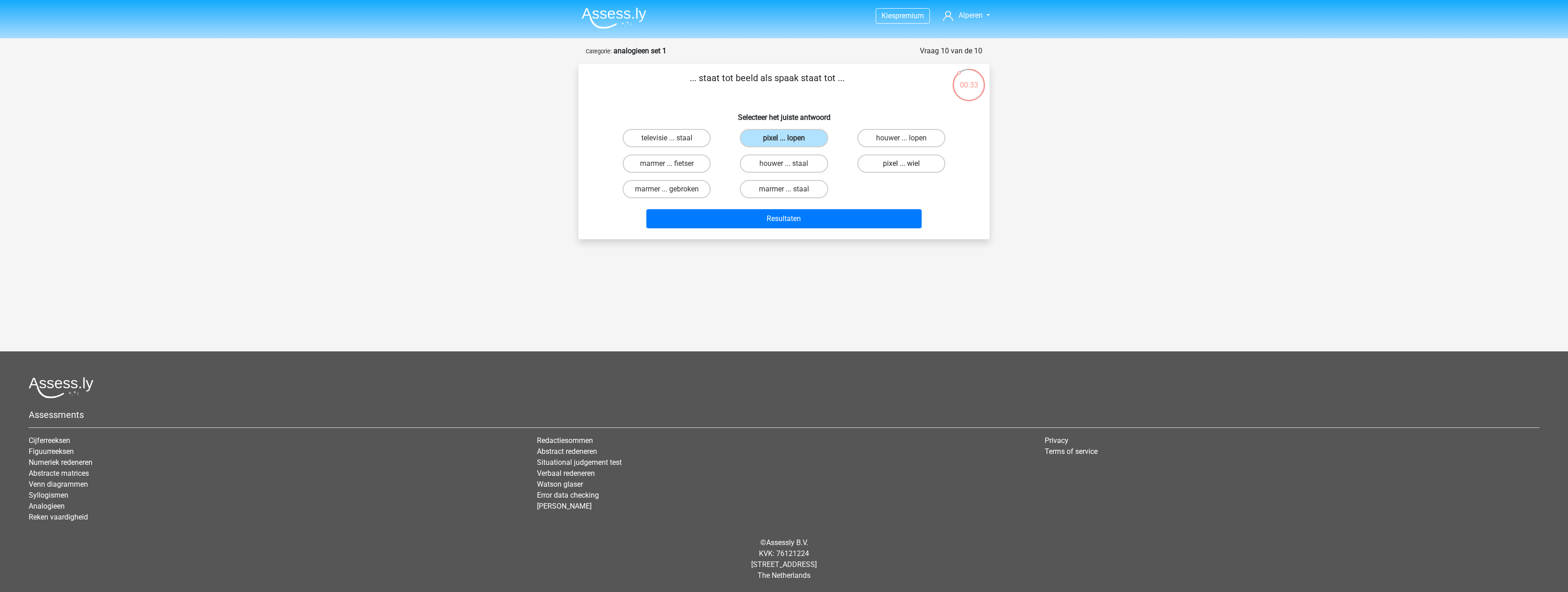
click at [900, 167] on label "pixel ... wiel" at bounding box center [901, 164] width 88 height 18
click at [901, 167] on input "pixel ... wiel" at bounding box center [904, 167] width 6 height 6
radio input "true"
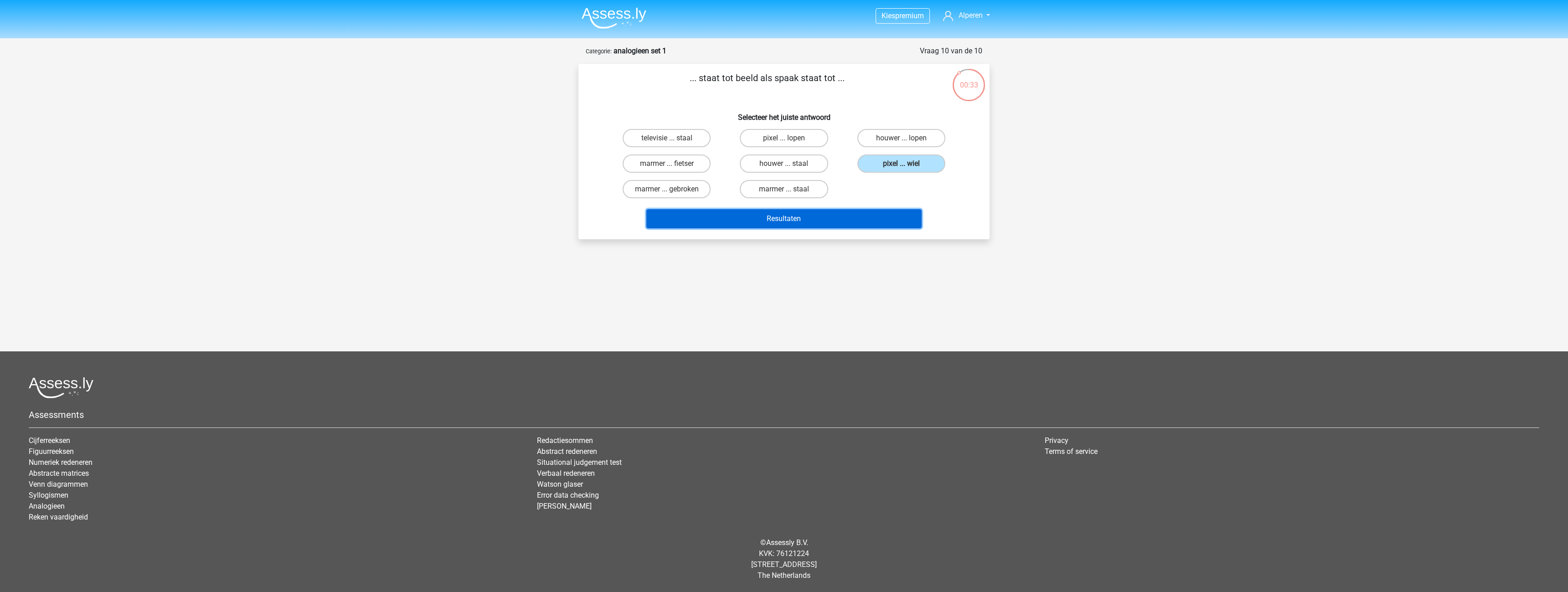
click at [841, 224] on button "Resultaten" at bounding box center [784, 218] width 276 height 19
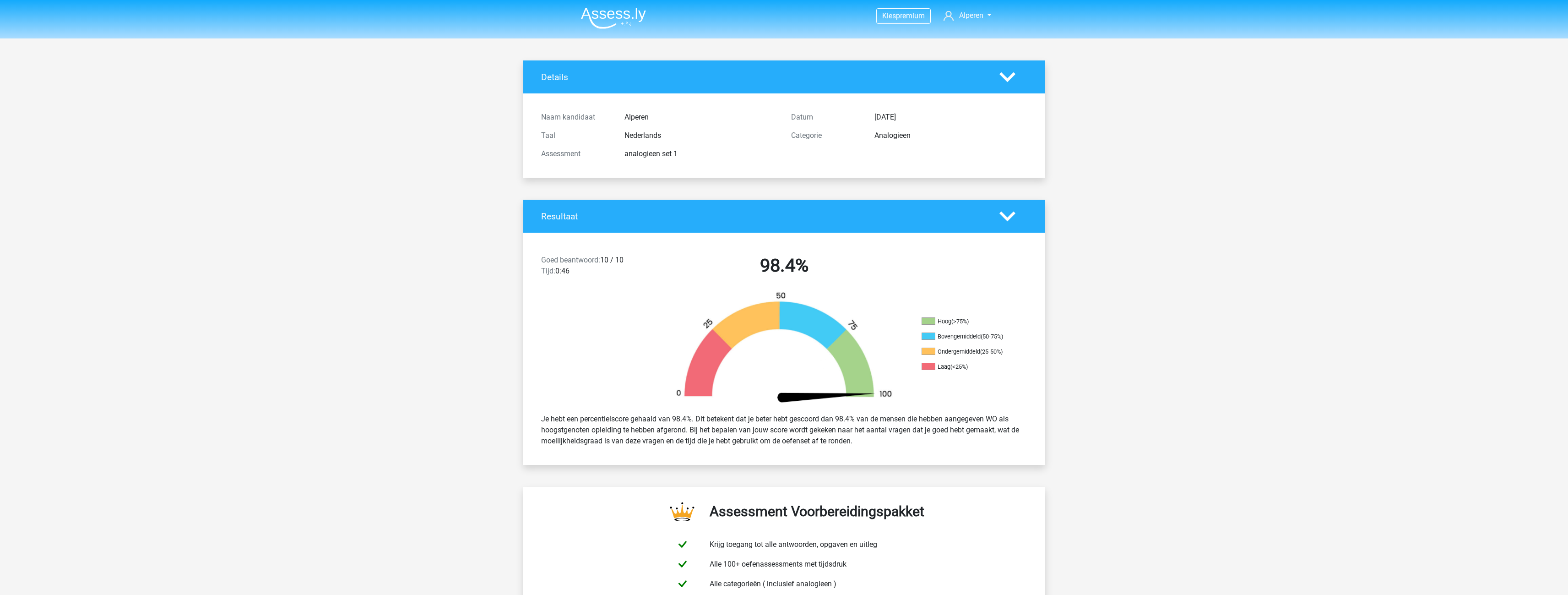
click at [614, 14] on img at bounding box center [613, 18] width 65 height 21
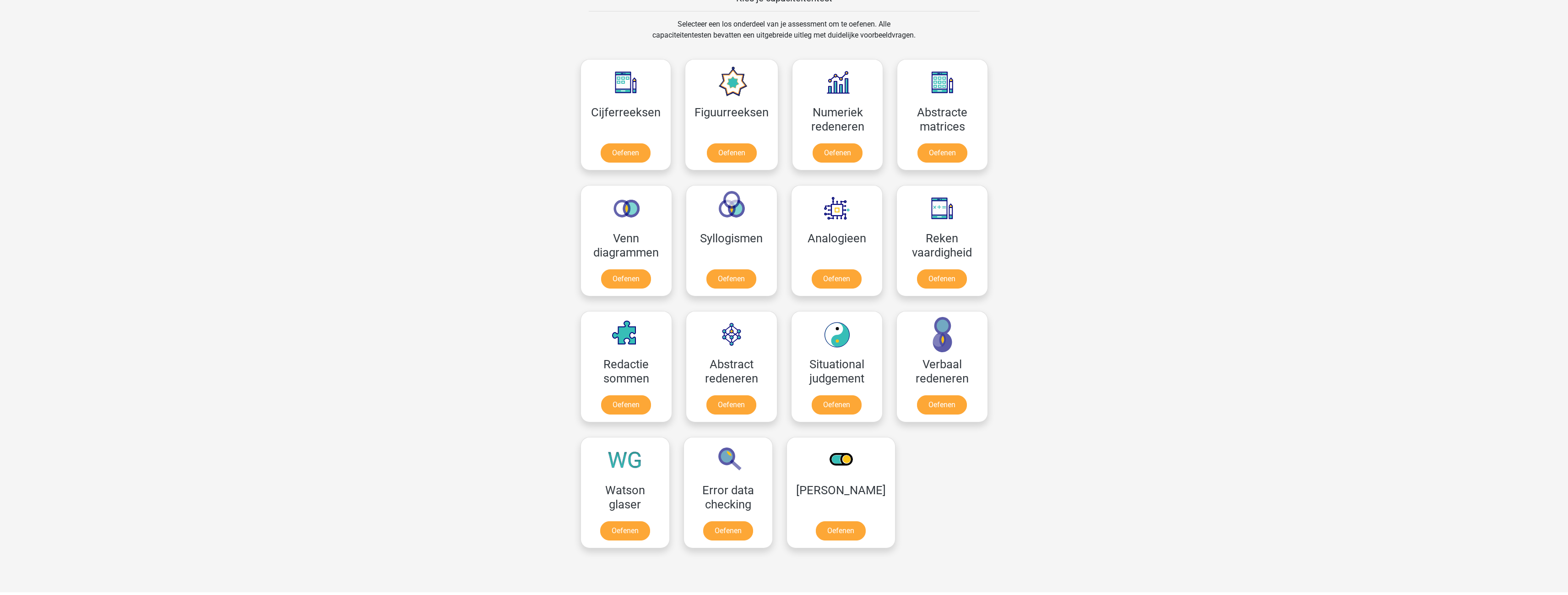
scroll to position [412, 0]
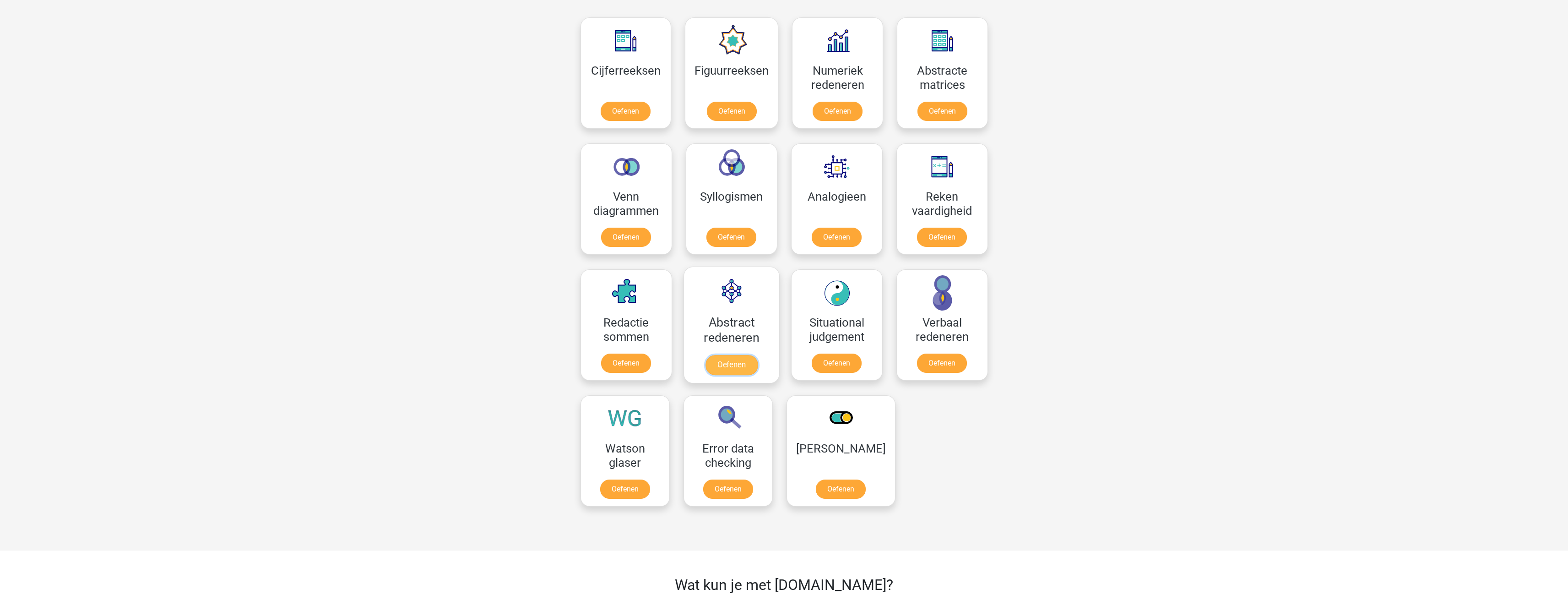
click at [728, 361] on link "Oefenen" at bounding box center [731, 364] width 52 height 20
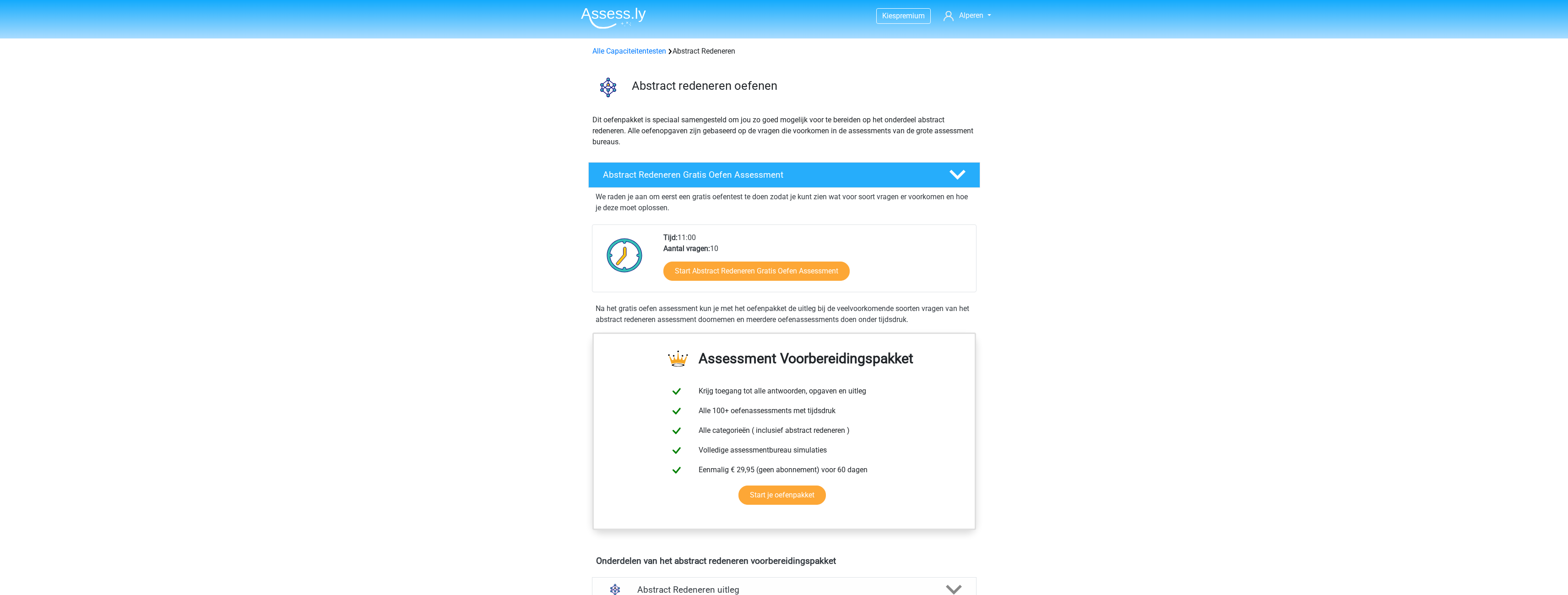
click at [757, 283] on div "Start Abstract Redeneren Gratis Oefen Assessment" at bounding box center [815, 273] width 305 height 37
click at [753, 276] on link "Start Abstract Redeneren Gratis Oefen Assessment" at bounding box center [756, 271] width 214 height 22
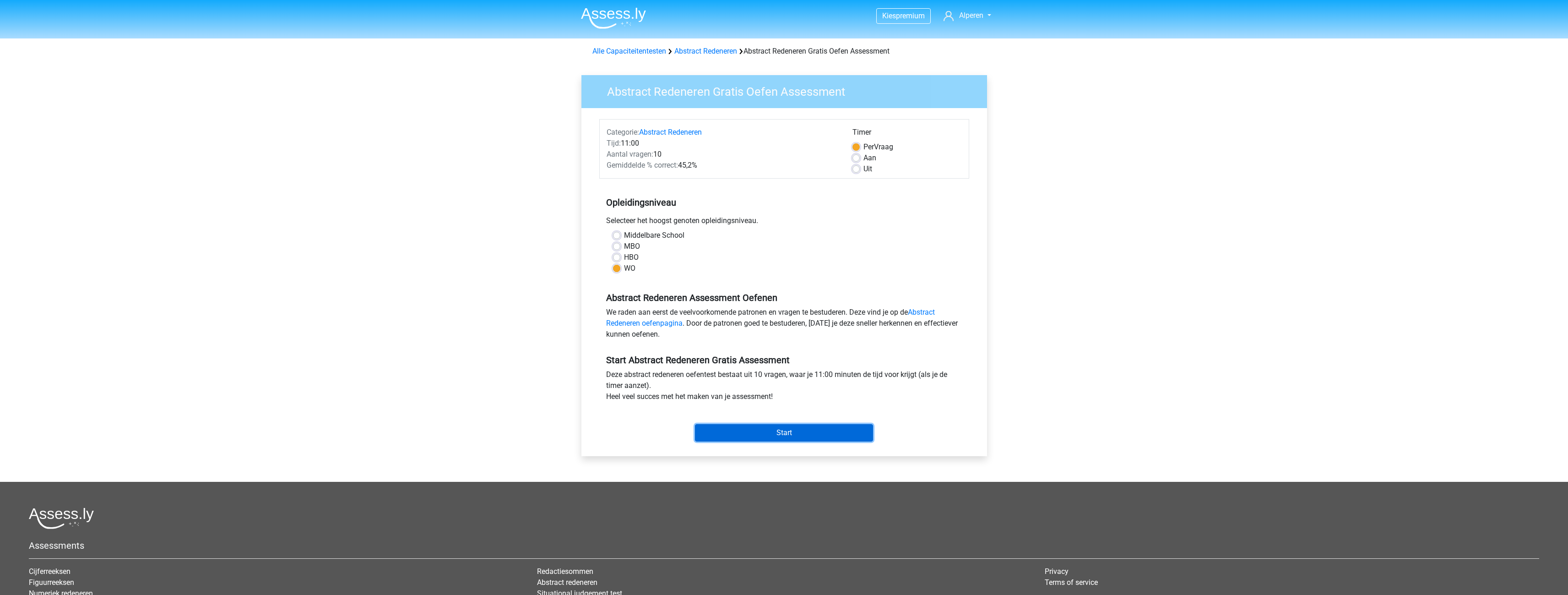
click at [767, 440] on input "Start" at bounding box center [784, 432] width 178 height 17
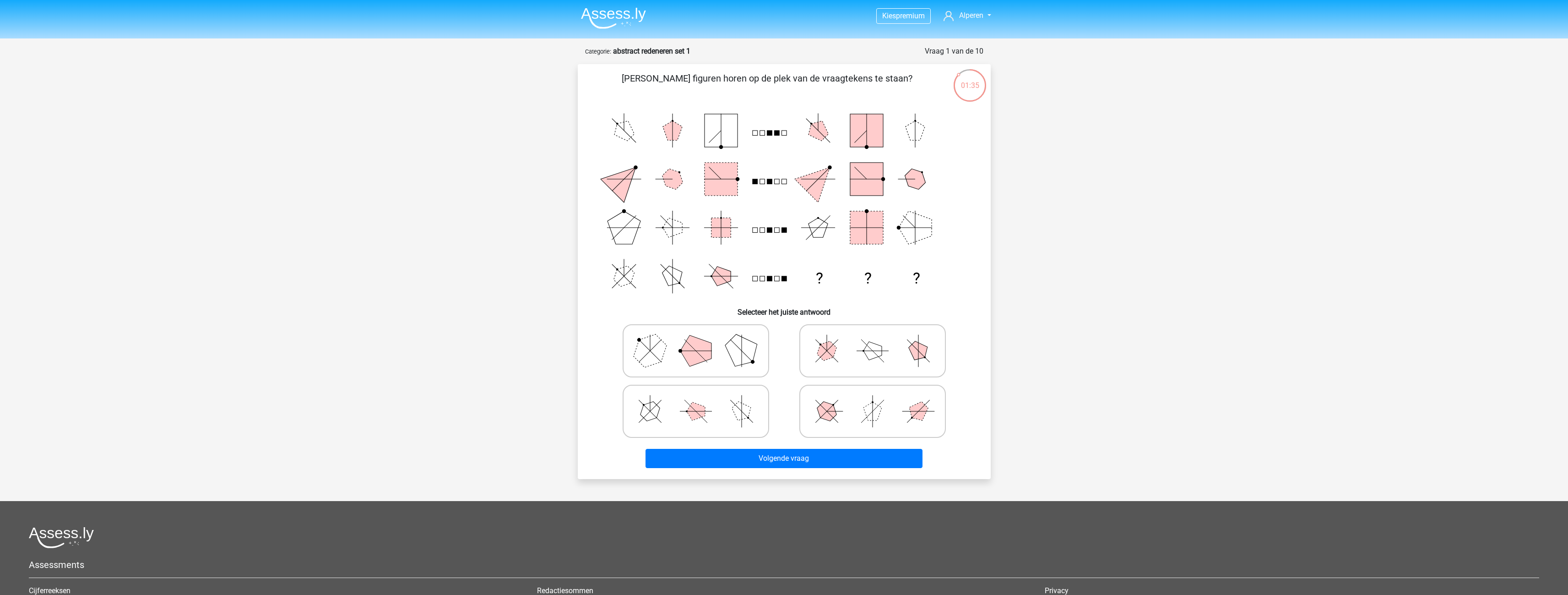
click at [639, 8] on img at bounding box center [613, 18] width 65 height 21
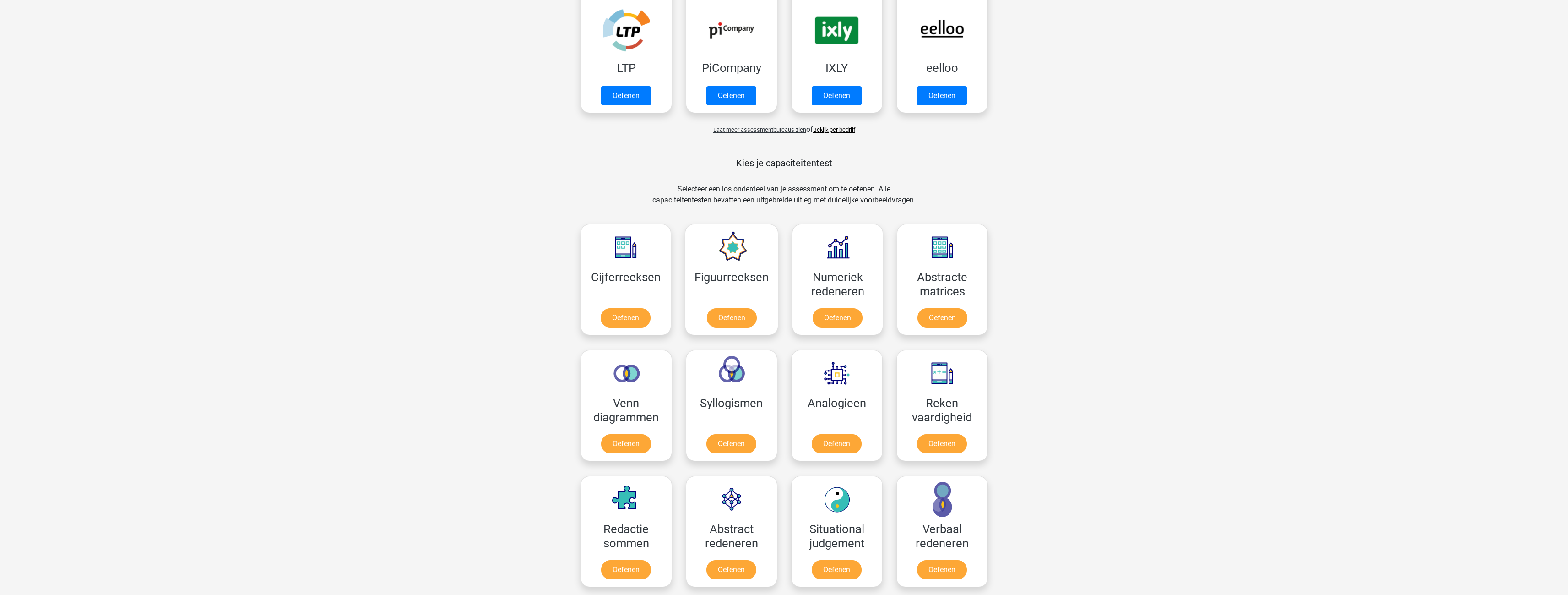
scroll to position [229, 0]
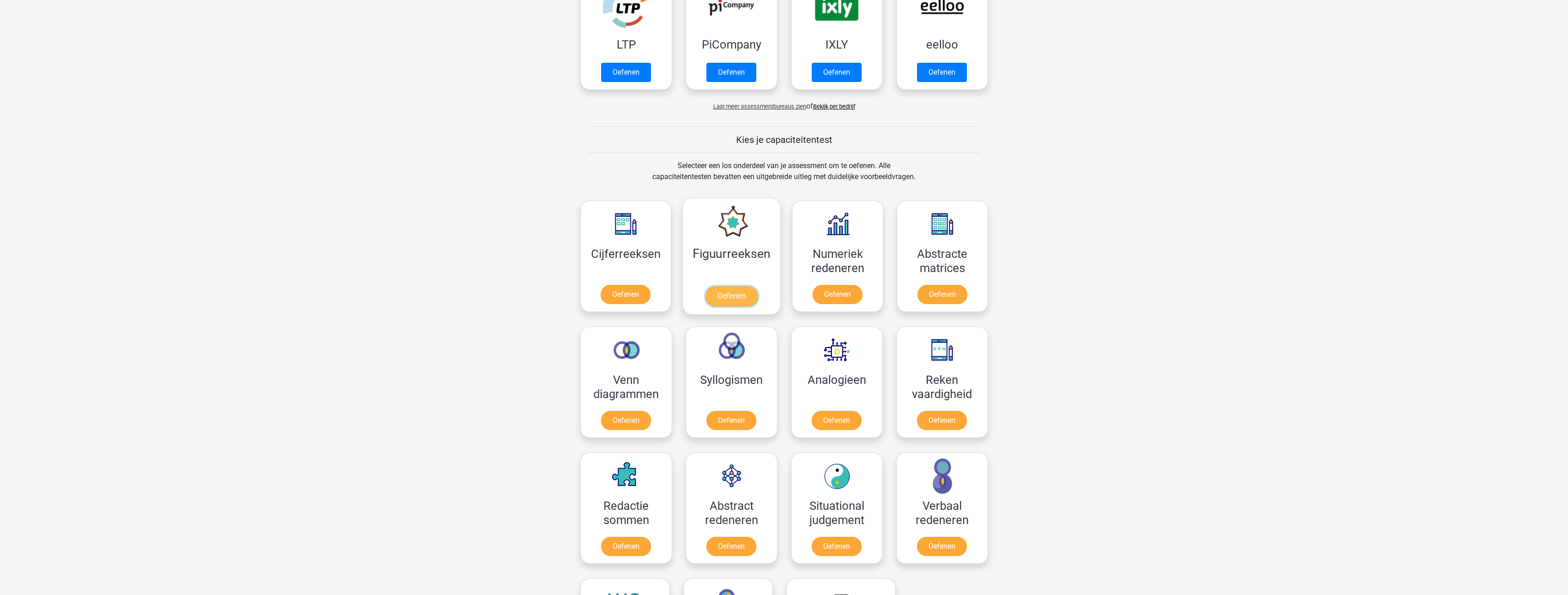
click at [730, 294] on link "Oefenen" at bounding box center [731, 296] width 52 height 20
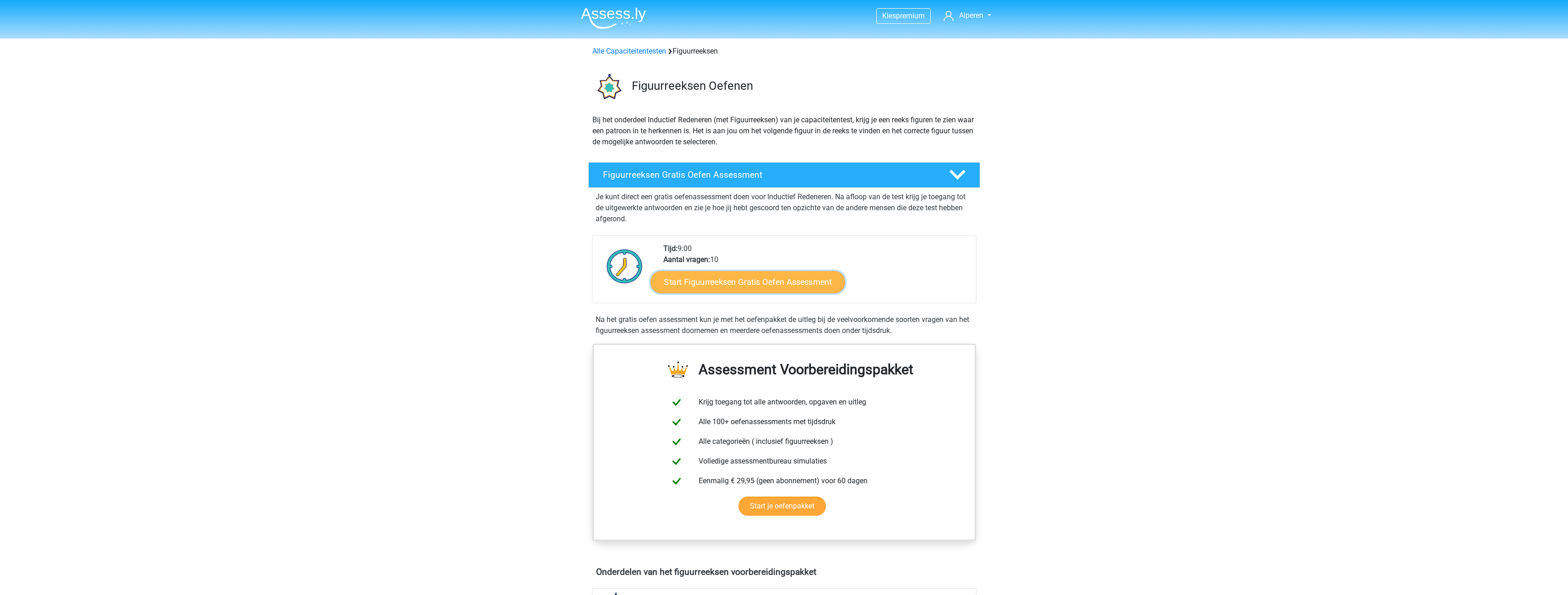
click at [726, 276] on link "Start Figuurreeksen Gratis Oefen Assessment" at bounding box center [748, 282] width 194 height 22
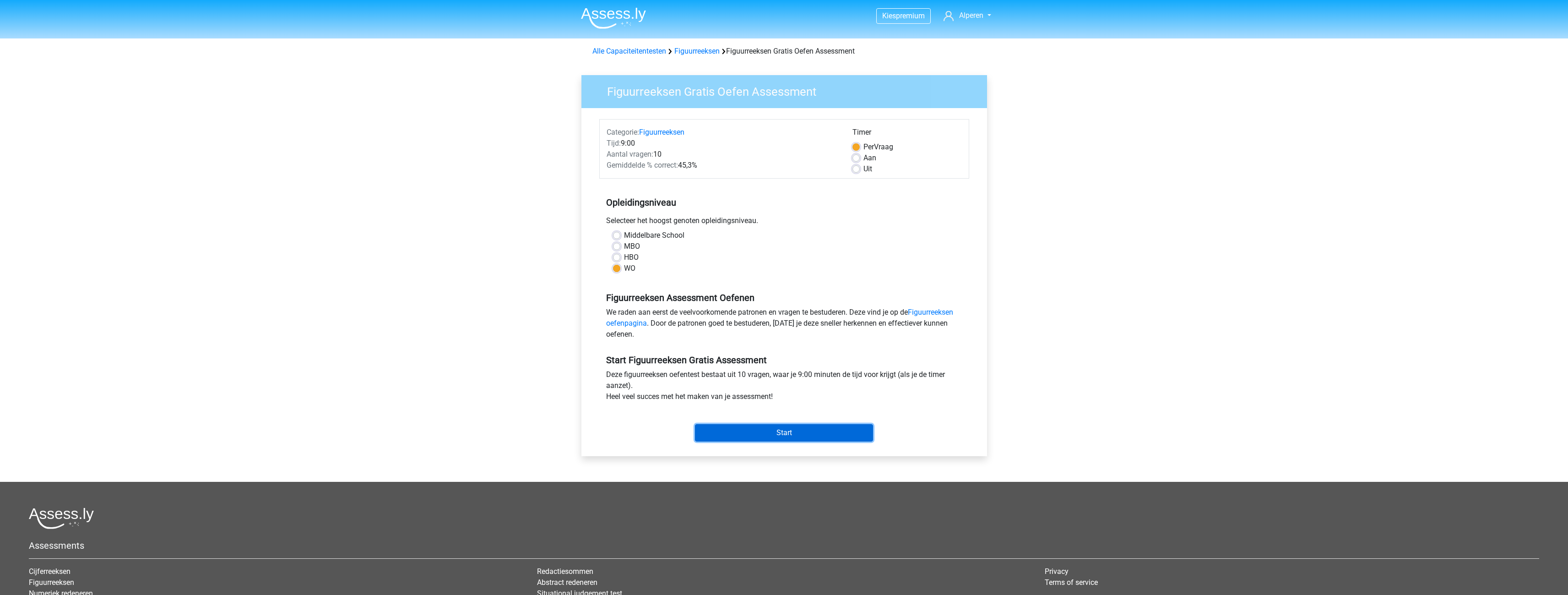
click at [767, 435] on input "Start" at bounding box center [784, 432] width 178 height 17
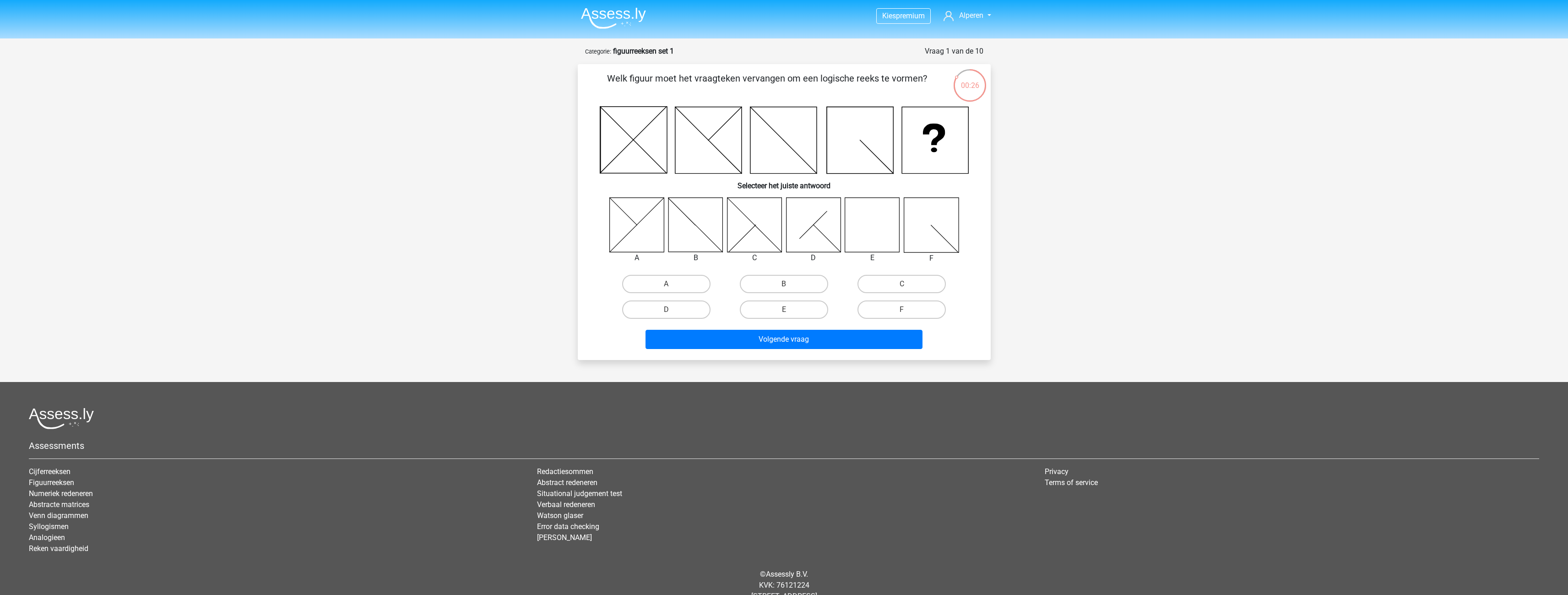
click at [857, 227] on icon at bounding box center [872, 224] width 54 height 54
click at [800, 311] on label "E" at bounding box center [784, 309] width 89 height 18
click at [790, 311] on input "E" at bounding box center [787, 312] width 6 height 6
radio input "true"
click at [804, 339] on button "Volgende vraag" at bounding box center [784, 339] width 277 height 19
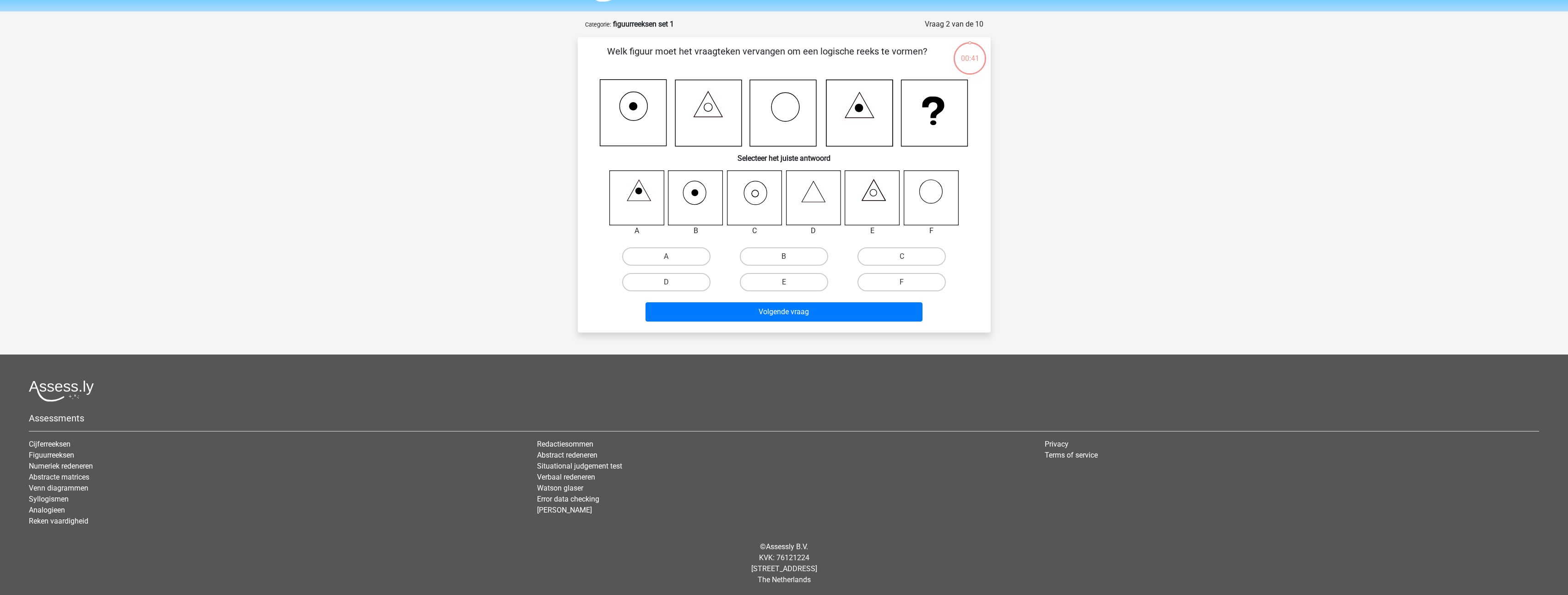
scroll to position [28, 0]
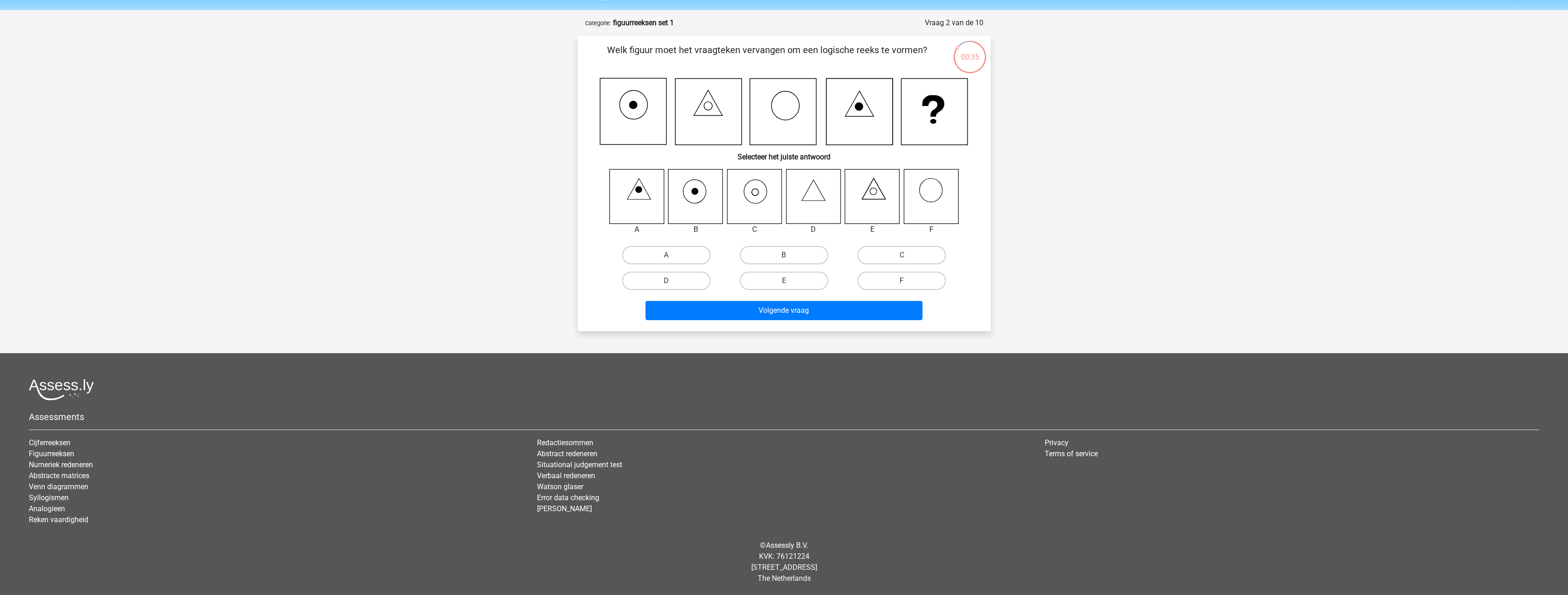
click at [762, 195] on icon at bounding box center [754, 196] width 54 height 54
click at [897, 261] on label "C" at bounding box center [902, 255] width 89 height 18
click at [902, 261] on input "C" at bounding box center [905, 258] width 6 height 6
radio input "true"
click at [815, 319] on button "Volgende vraag" at bounding box center [784, 310] width 277 height 19
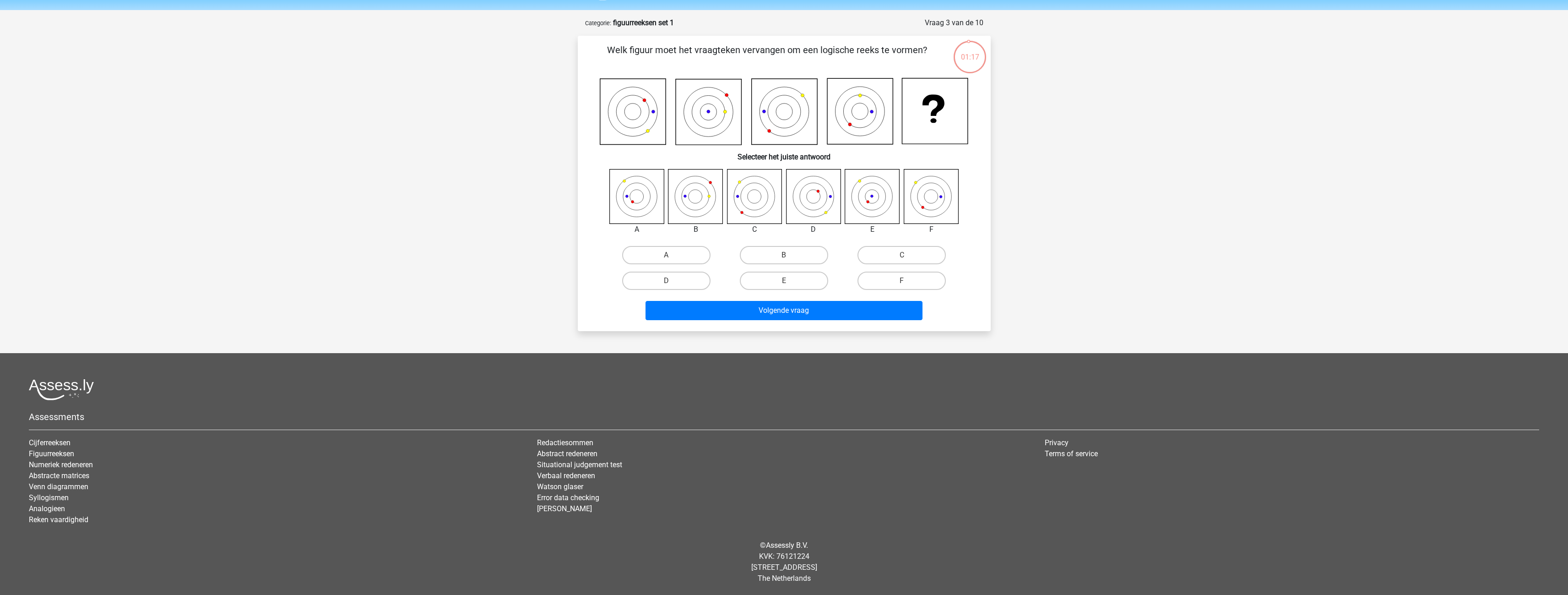
scroll to position [0, 0]
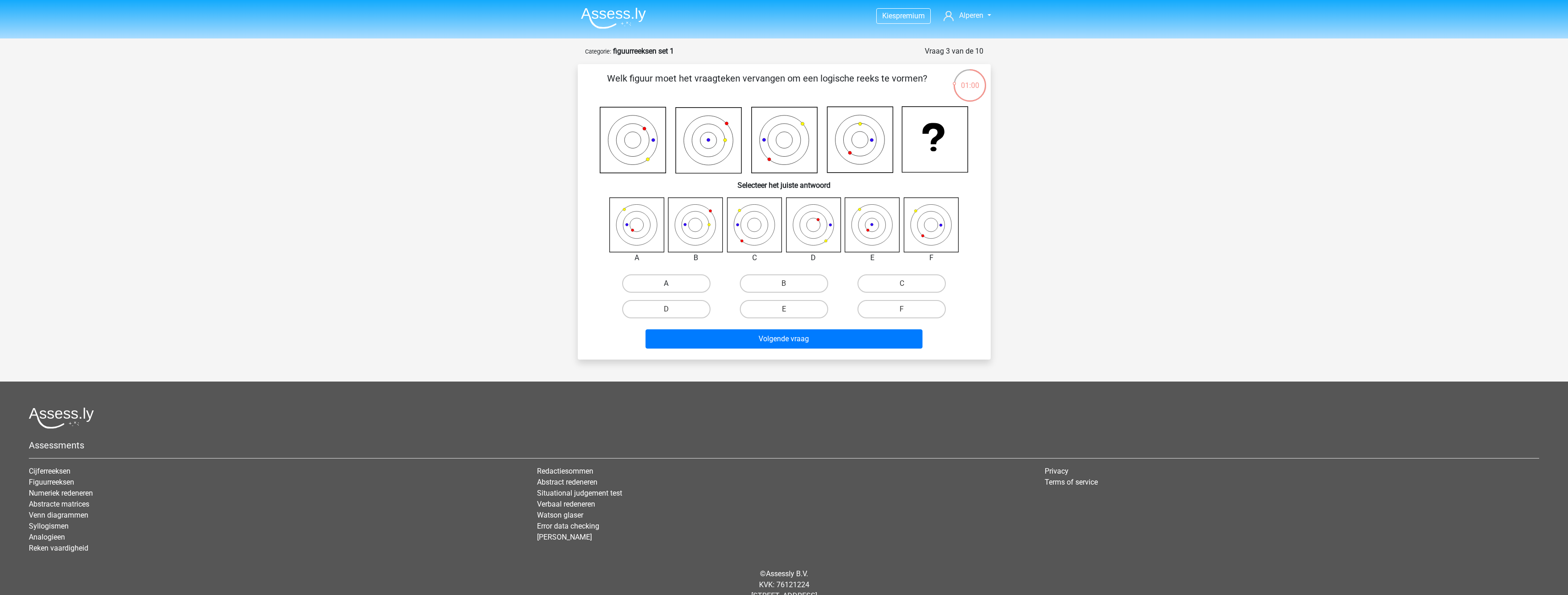
click at [692, 281] on label "A" at bounding box center [666, 284] width 89 height 18
click at [672, 284] on input "A" at bounding box center [669, 287] width 6 height 6
radio input "true"
click at [861, 333] on button "Volgende vraag" at bounding box center [784, 338] width 277 height 19
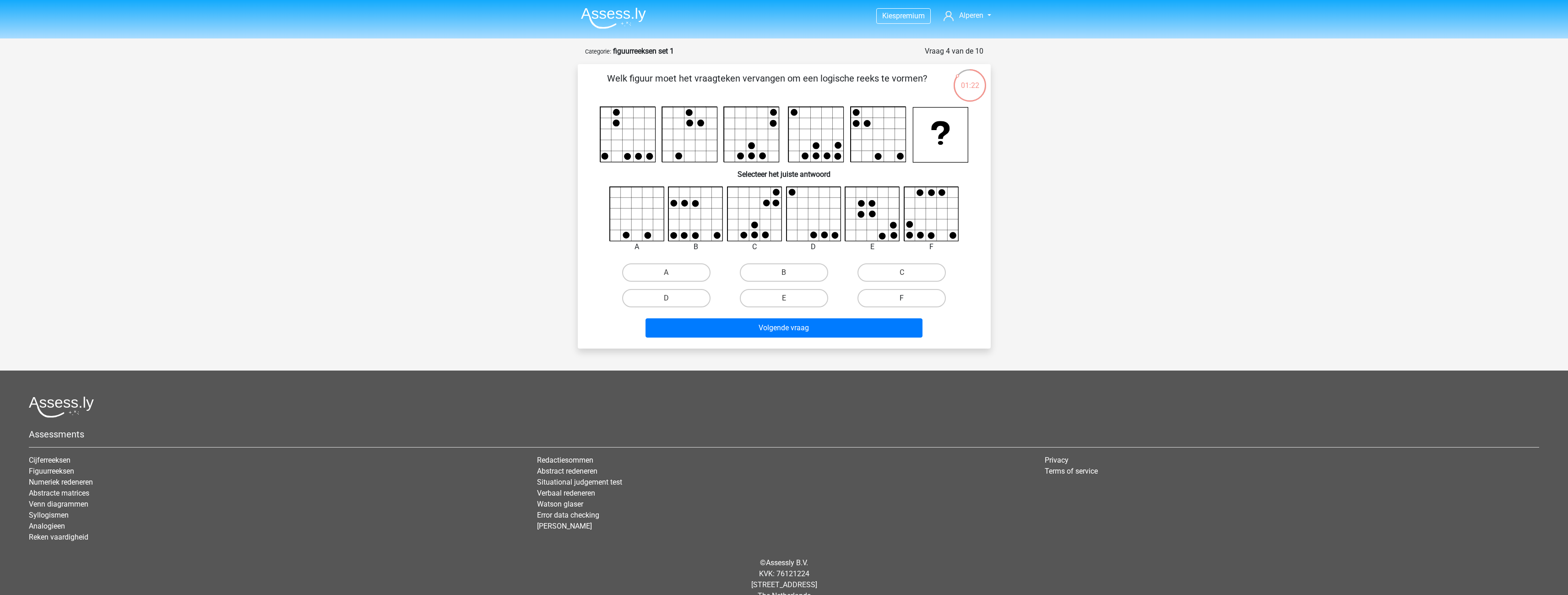
click at [900, 300] on label "F" at bounding box center [902, 298] width 89 height 18
click at [902, 300] on input "F" at bounding box center [905, 301] width 6 height 6
radio input "true"
click at [860, 323] on button "Volgende vraag" at bounding box center [784, 327] width 277 height 19
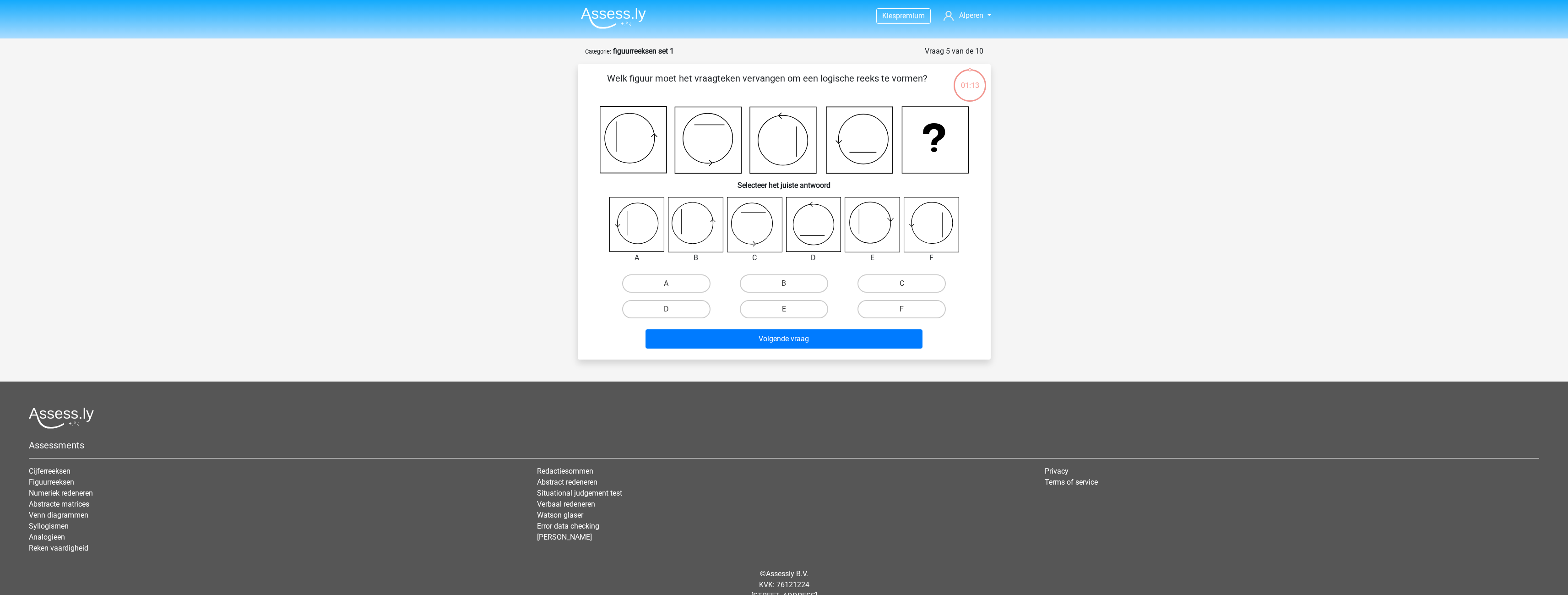
scroll to position [28, 0]
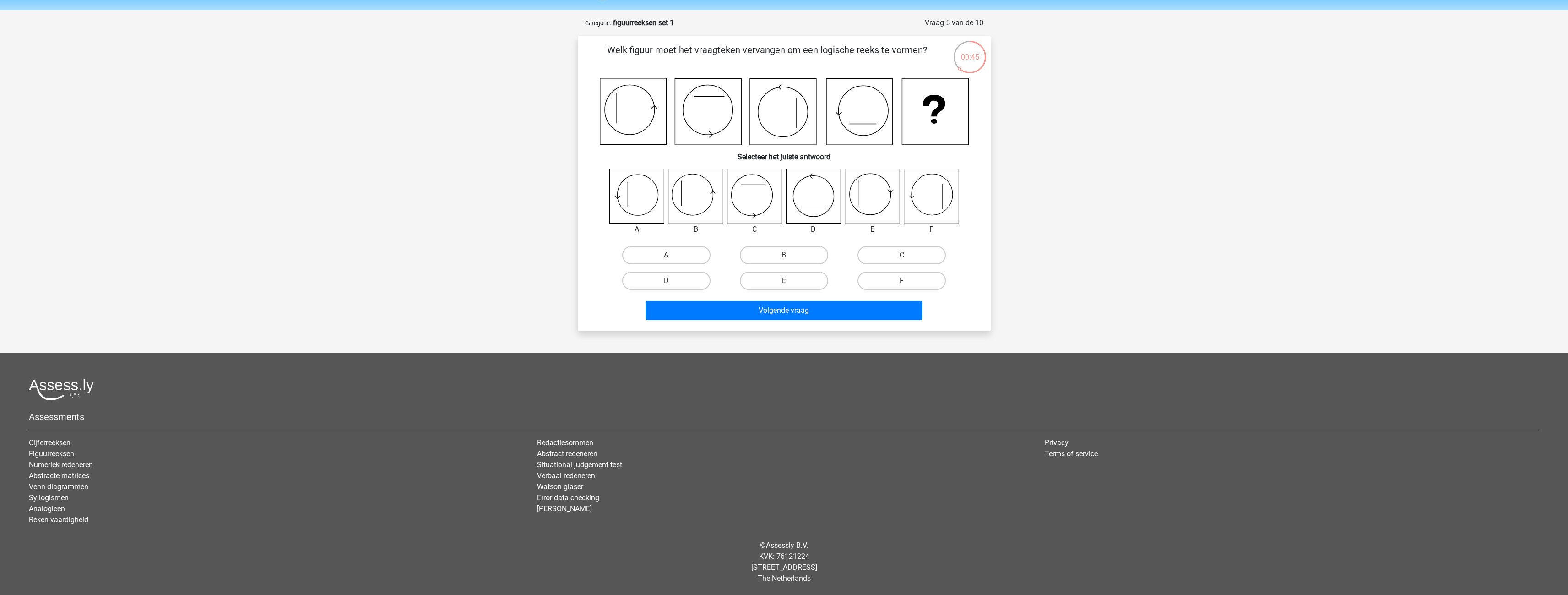
click at [661, 253] on label "A" at bounding box center [666, 255] width 89 height 18
click at [666, 255] on input "A" at bounding box center [669, 258] width 6 height 6
radio input "true"
click at [743, 307] on button "Volgende vraag" at bounding box center [784, 310] width 277 height 19
click at [914, 252] on label "C" at bounding box center [902, 255] width 89 height 18
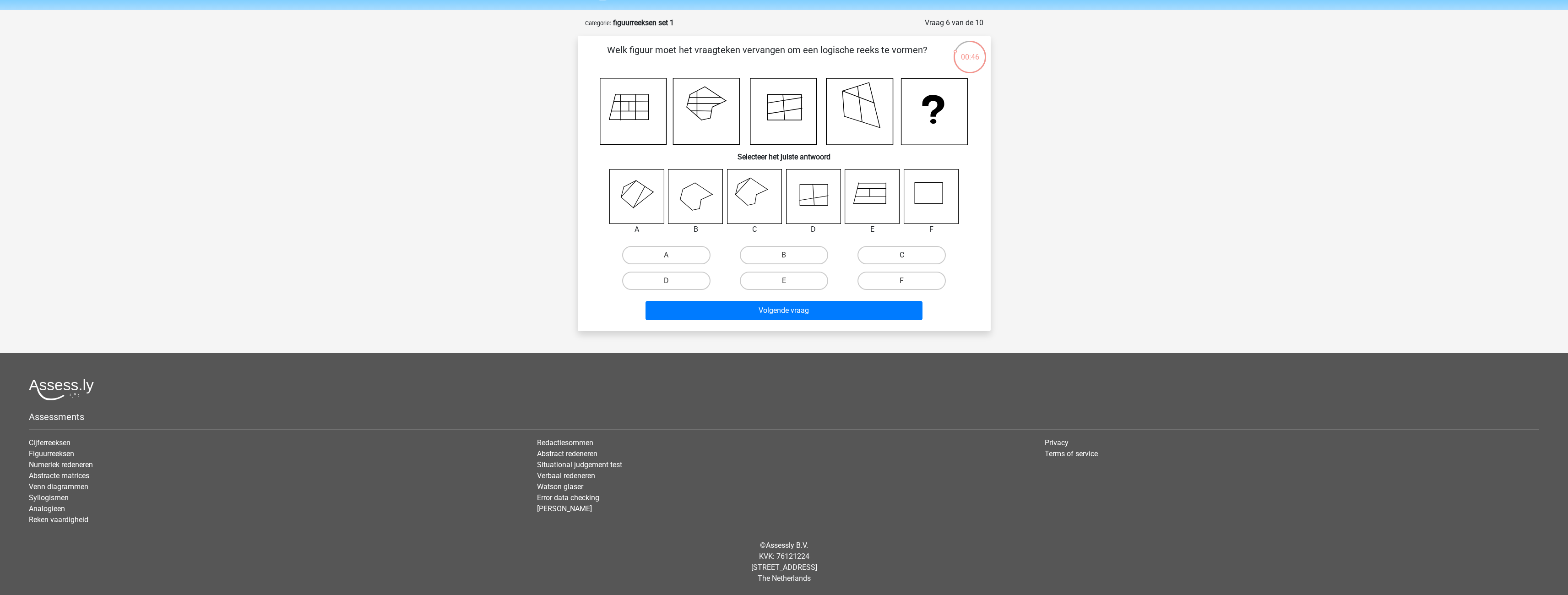
click at [908, 255] on input "C" at bounding box center [905, 258] width 6 height 6
radio input "true"
click at [856, 312] on button "Volgende vraag" at bounding box center [784, 310] width 277 height 19
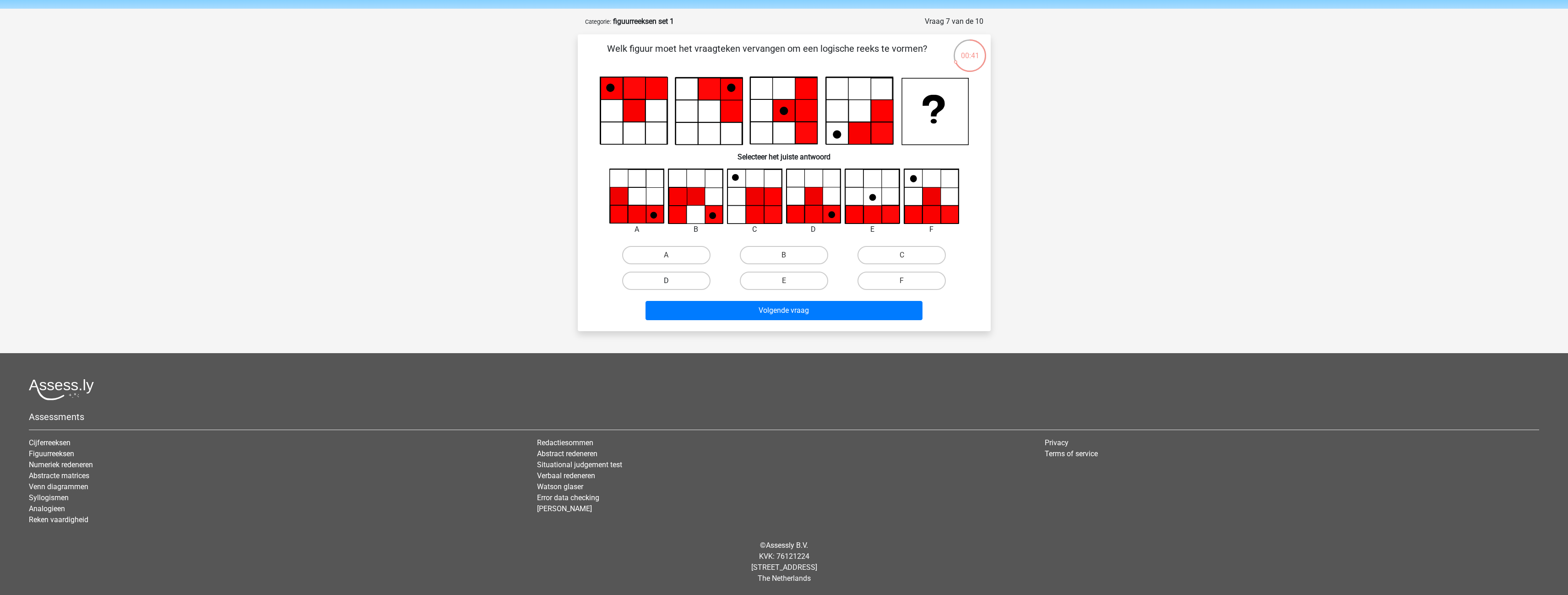
click at [686, 274] on label "D" at bounding box center [666, 281] width 89 height 18
click at [672, 281] on input "D" at bounding box center [669, 284] width 6 height 6
radio input "true"
click at [739, 308] on button "Volgende vraag" at bounding box center [784, 310] width 277 height 19
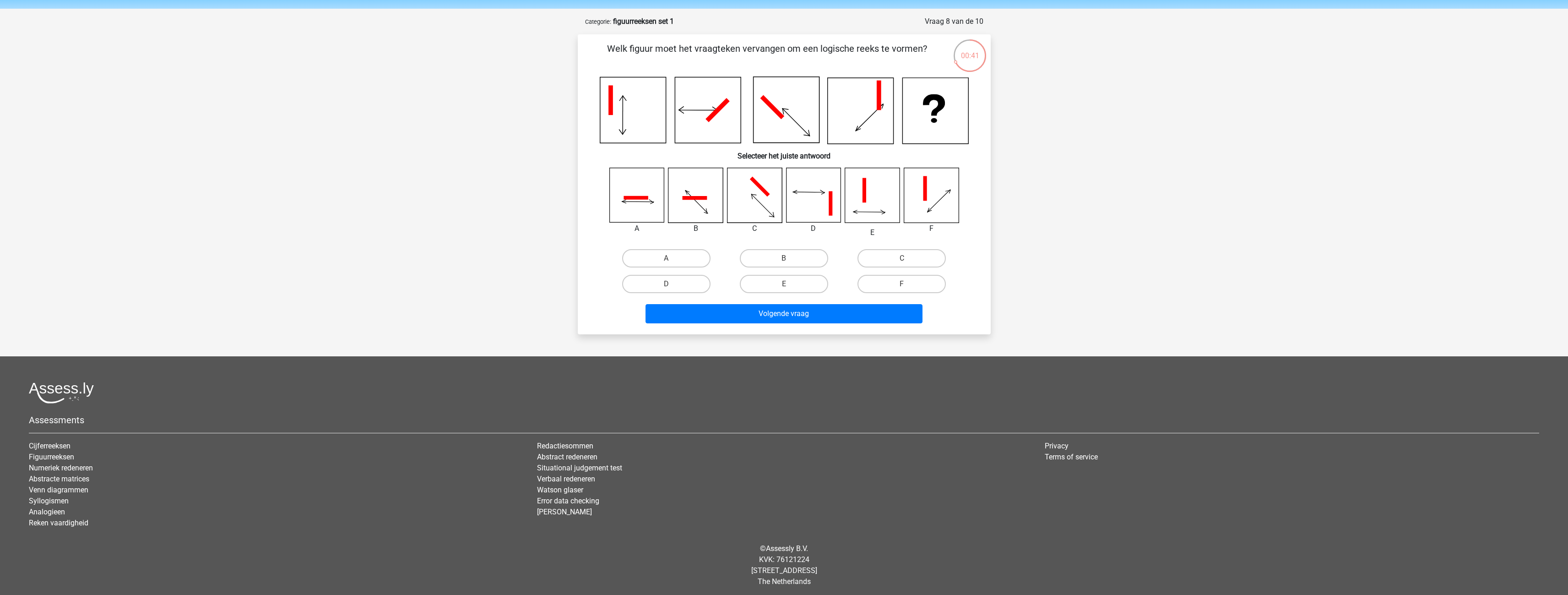
scroll to position [33, 0]
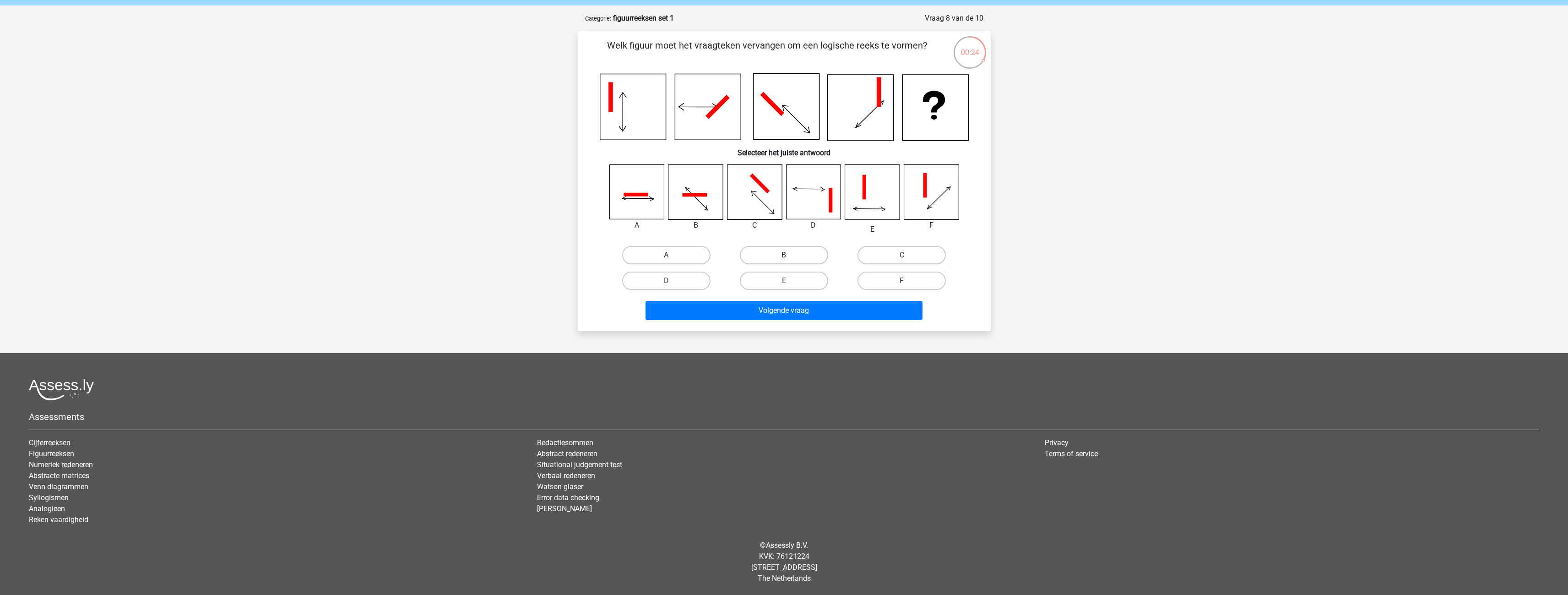
click at [800, 257] on label "B" at bounding box center [784, 255] width 89 height 18
click at [790, 257] on input "B" at bounding box center [787, 258] width 6 height 6
radio input "true"
click at [804, 309] on button "Volgende vraag" at bounding box center [784, 310] width 277 height 19
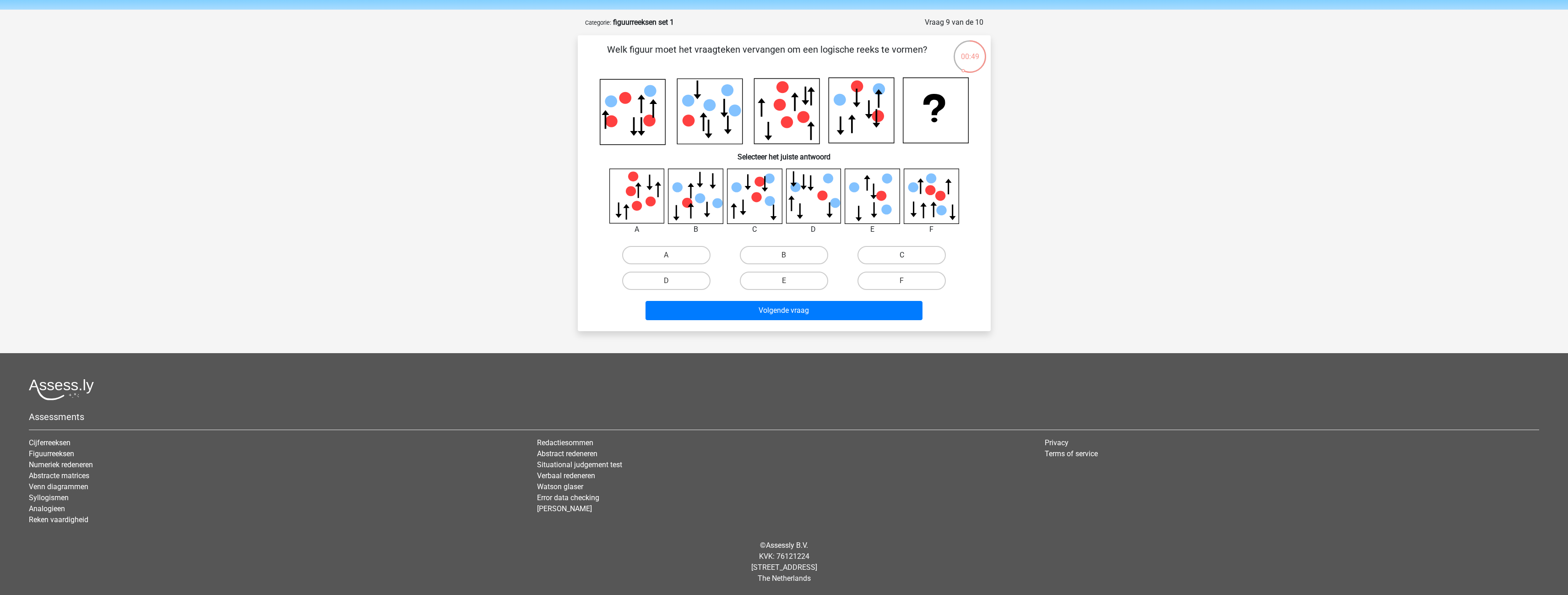
click at [918, 253] on label "C" at bounding box center [902, 255] width 89 height 18
click at [908, 255] on input "C" at bounding box center [905, 258] width 6 height 6
radio input "true"
click at [823, 316] on button "Volgende vraag" at bounding box center [784, 310] width 277 height 19
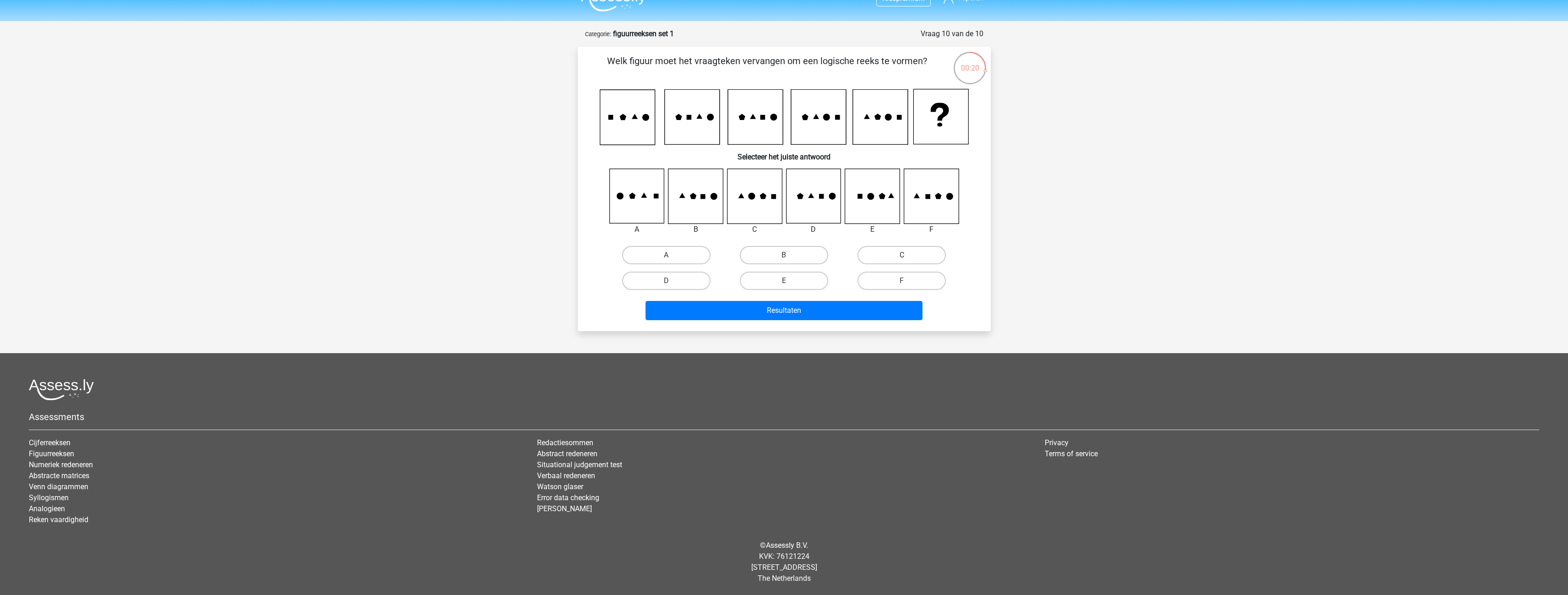
click at [927, 249] on label "C" at bounding box center [902, 255] width 89 height 18
click at [908, 255] on input "C" at bounding box center [905, 258] width 6 height 6
radio input "true"
click at [848, 305] on button "Resultaten" at bounding box center [784, 310] width 277 height 19
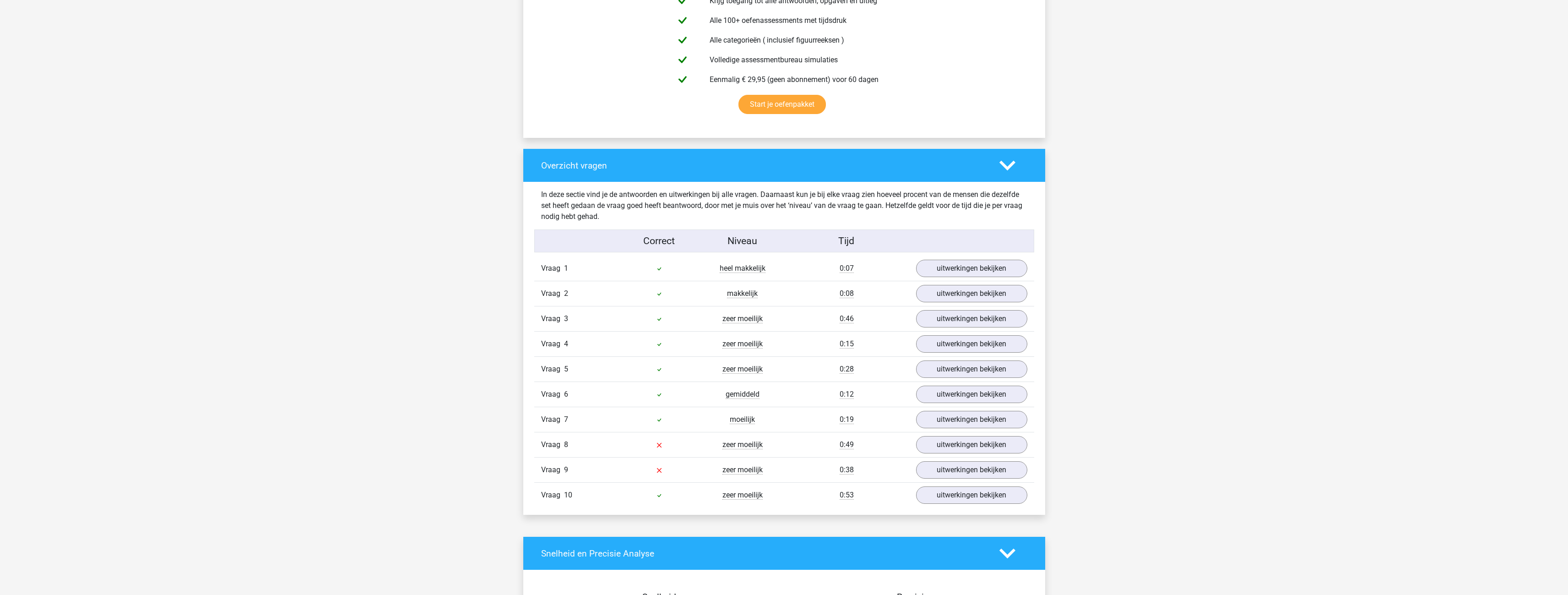
scroll to position [550, 0]
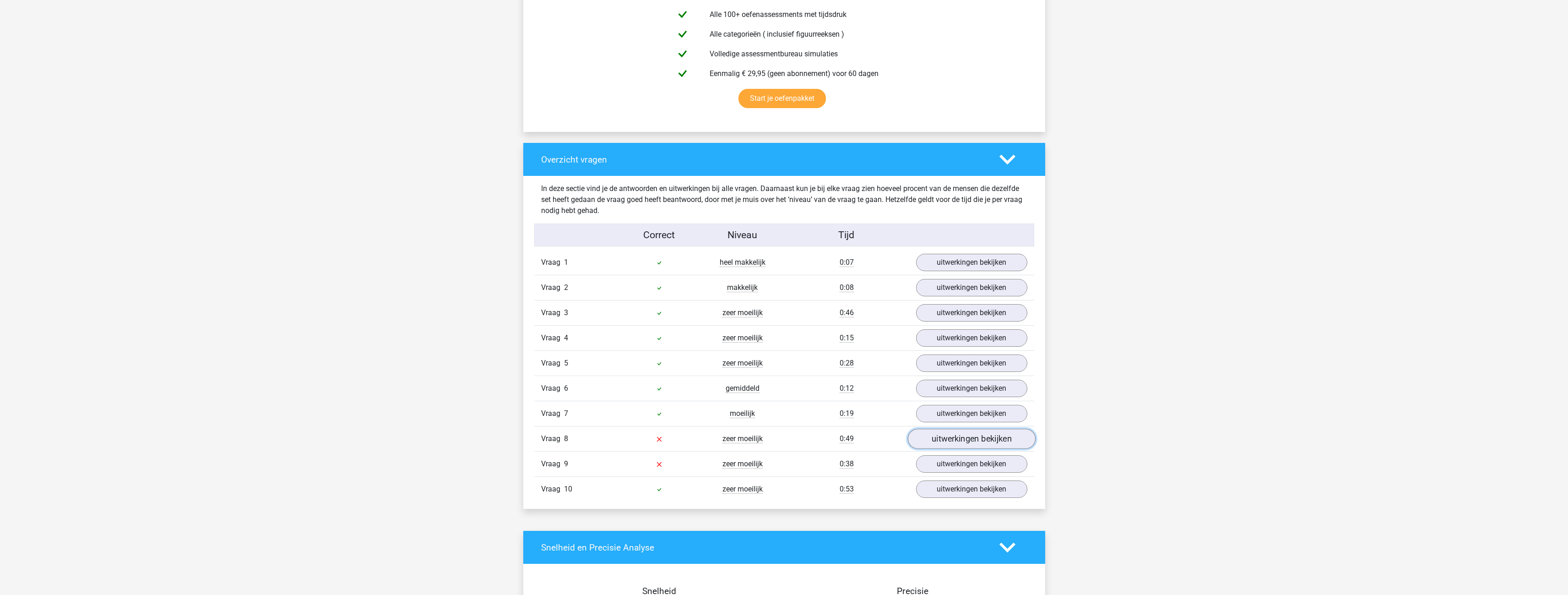
click at [962, 440] on link "uitwerkingen bekijken" at bounding box center [971, 438] width 128 height 20
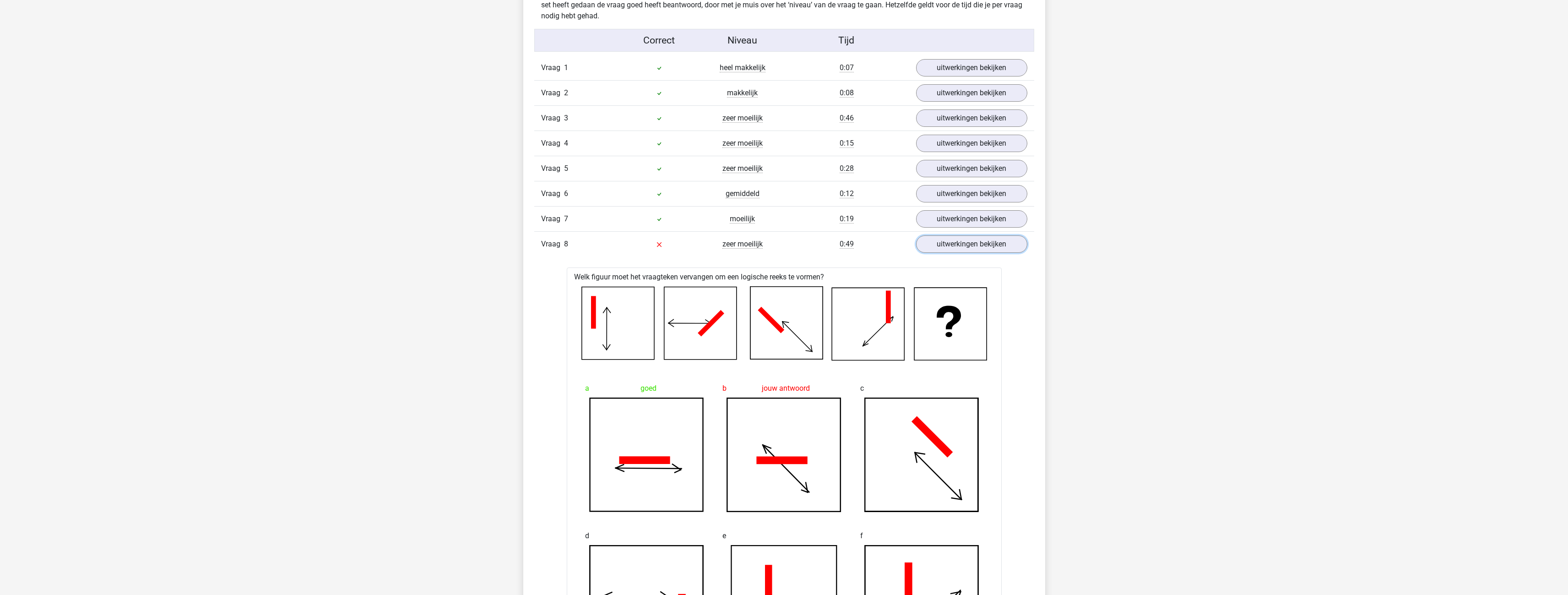
scroll to position [733, 0]
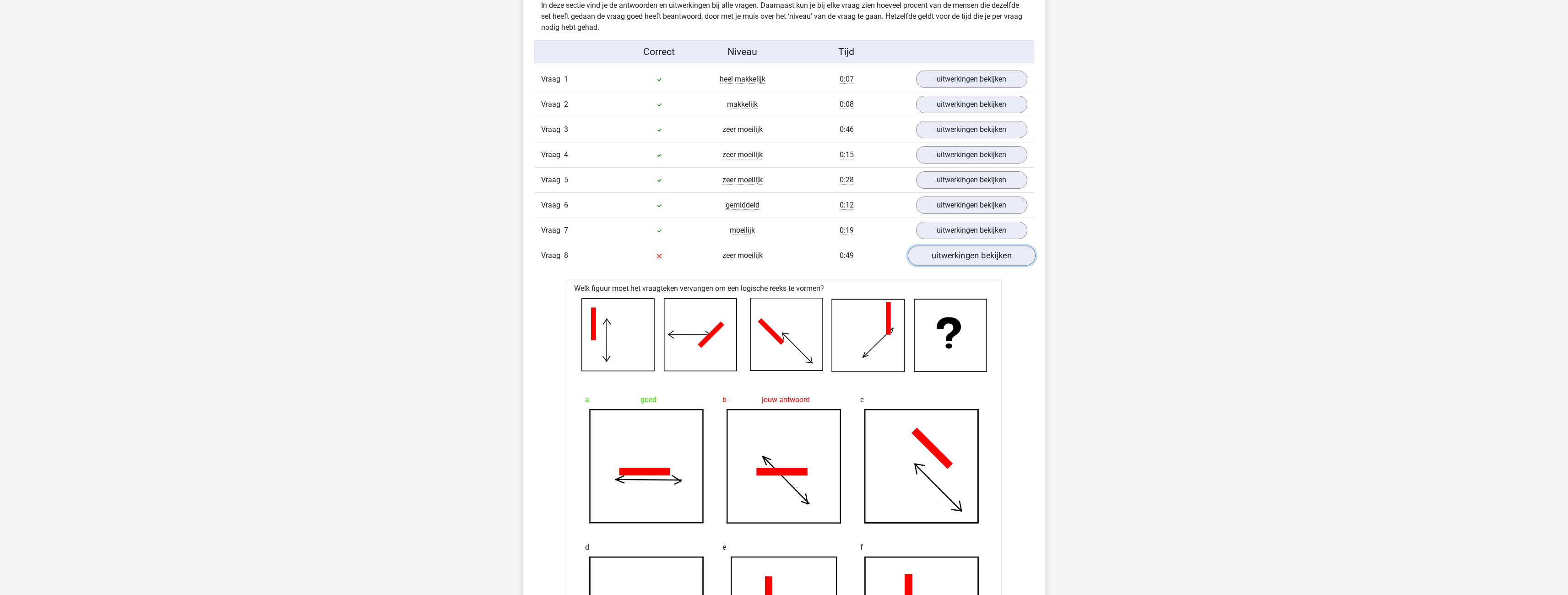
click at [990, 260] on link "uitwerkingen bekijken" at bounding box center [971, 255] width 128 height 20
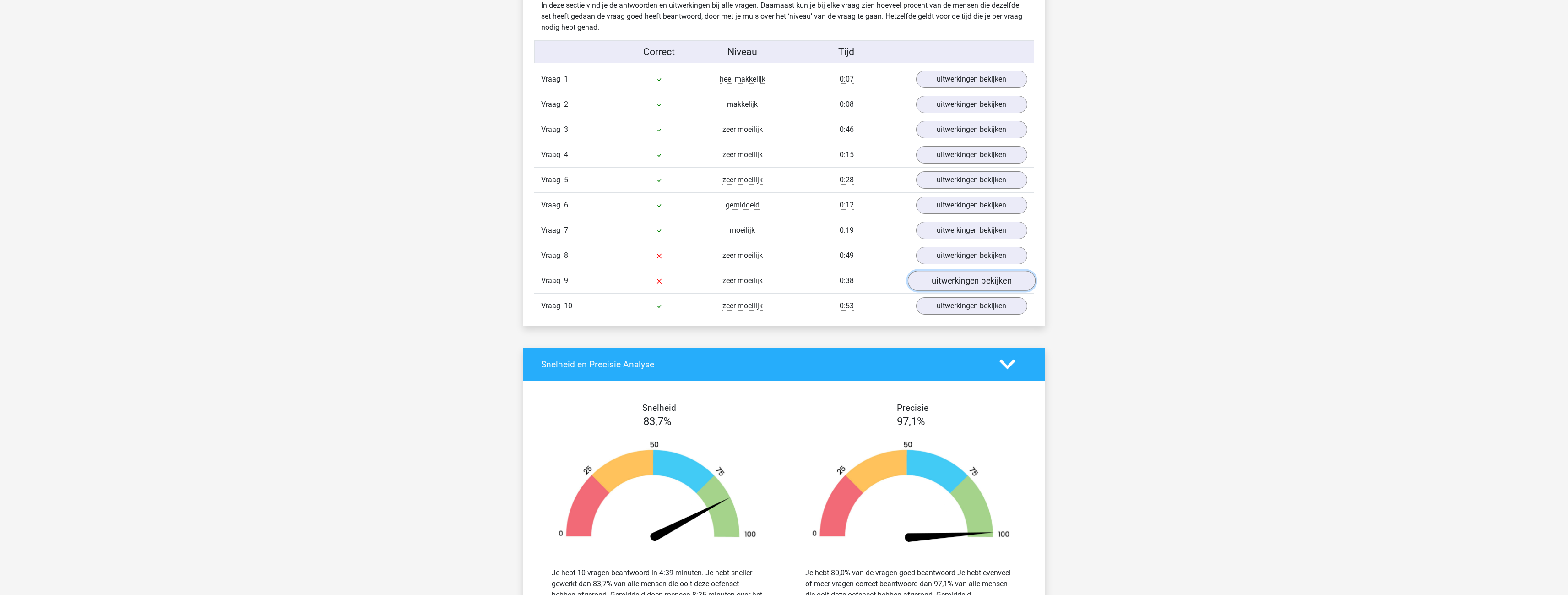
click at [973, 284] on link "uitwerkingen bekijken" at bounding box center [971, 281] width 128 height 20
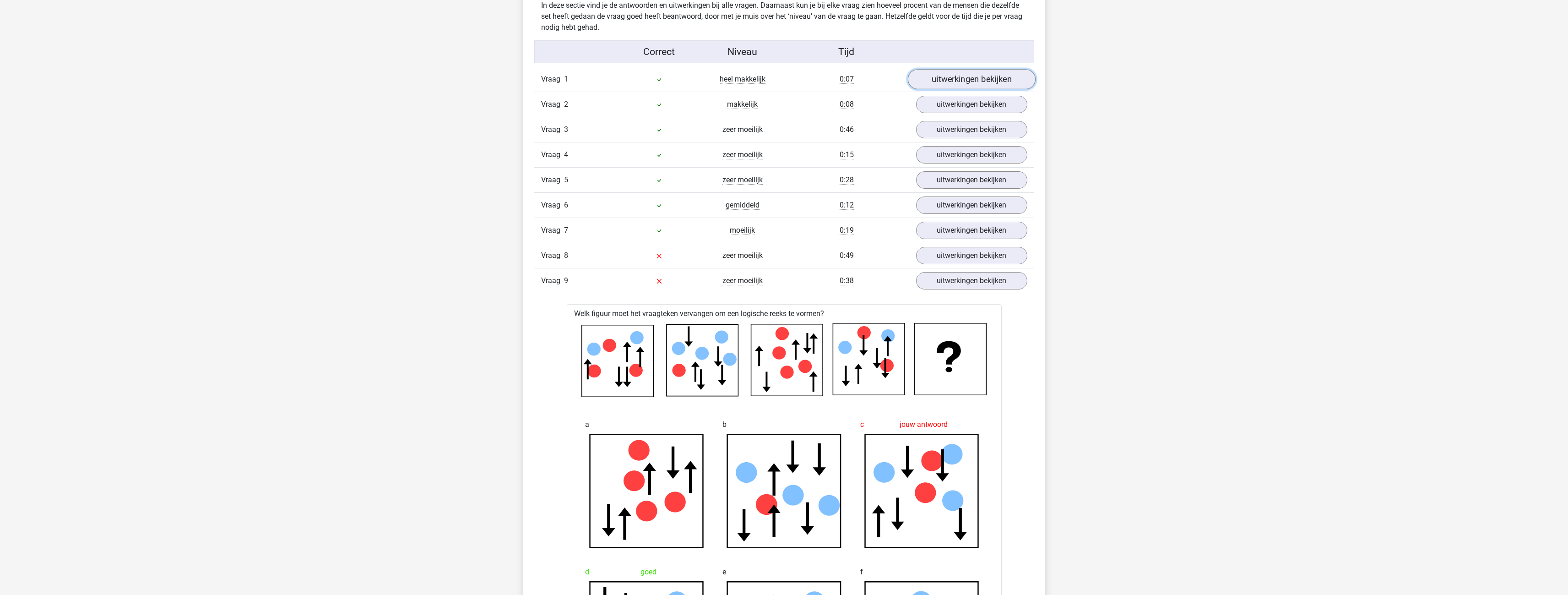
click at [964, 81] on link "uitwerkingen bekijken" at bounding box center [971, 79] width 128 height 20
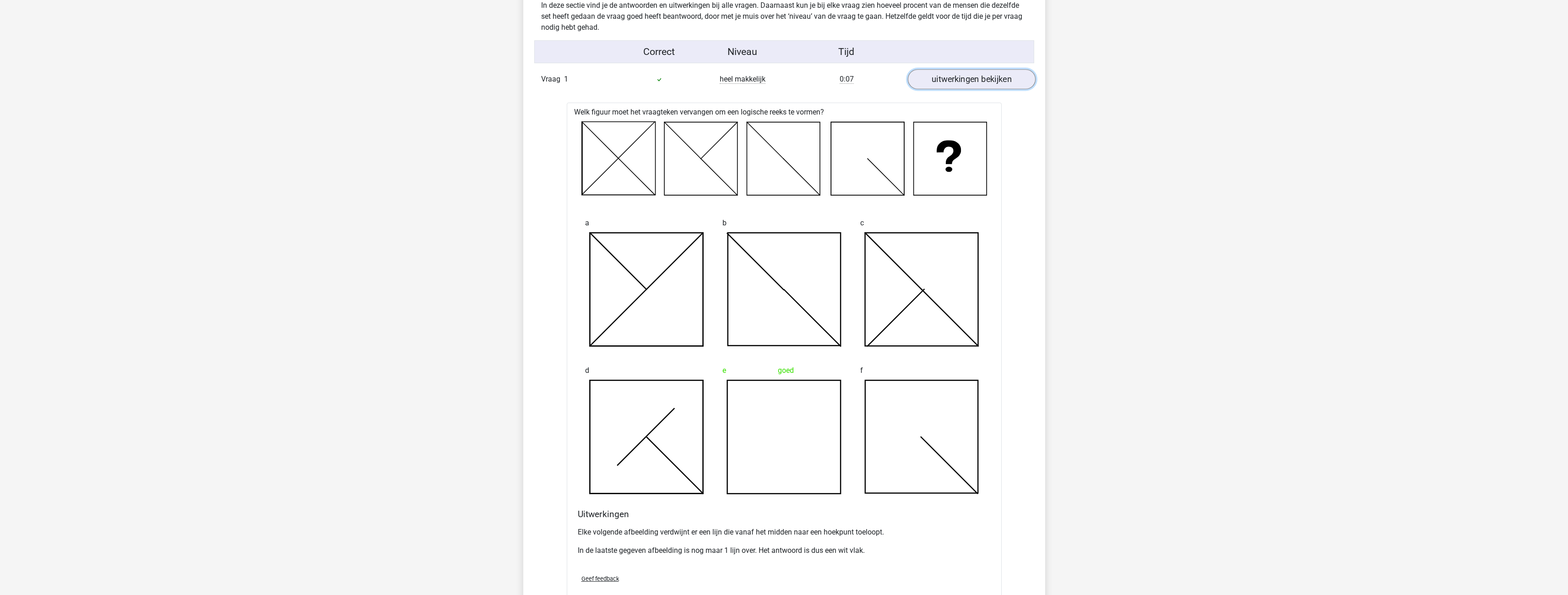
click at [964, 81] on link "uitwerkingen bekijken" at bounding box center [971, 79] width 128 height 20
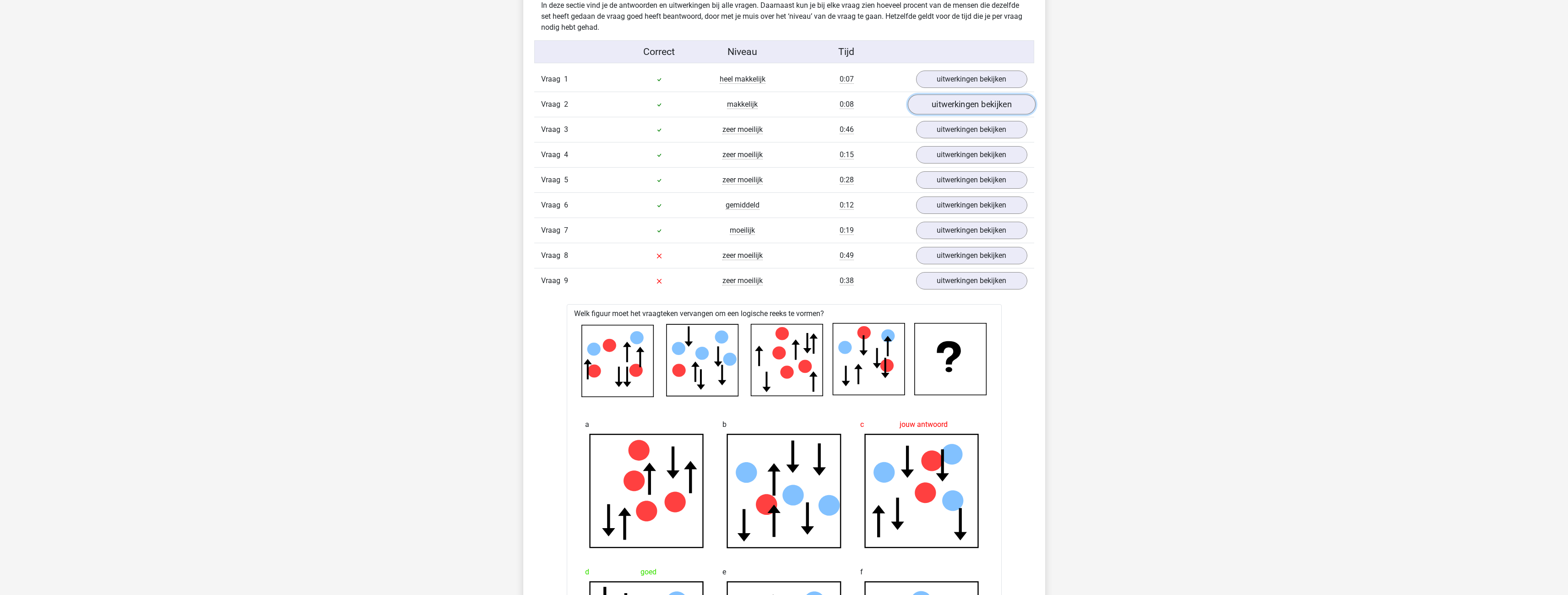
click at [960, 108] on link "uitwerkingen bekijken" at bounding box center [971, 104] width 128 height 20
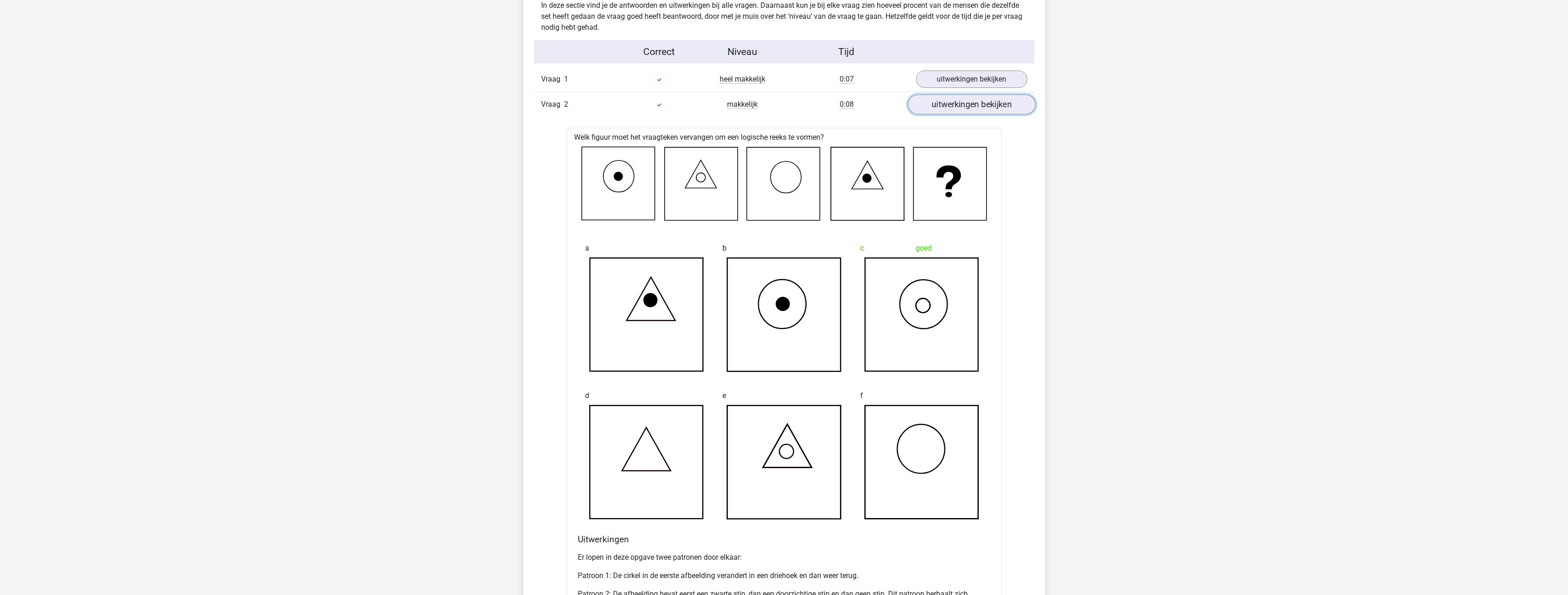
click at [960, 108] on link "uitwerkingen bekijken" at bounding box center [971, 104] width 128 height 20
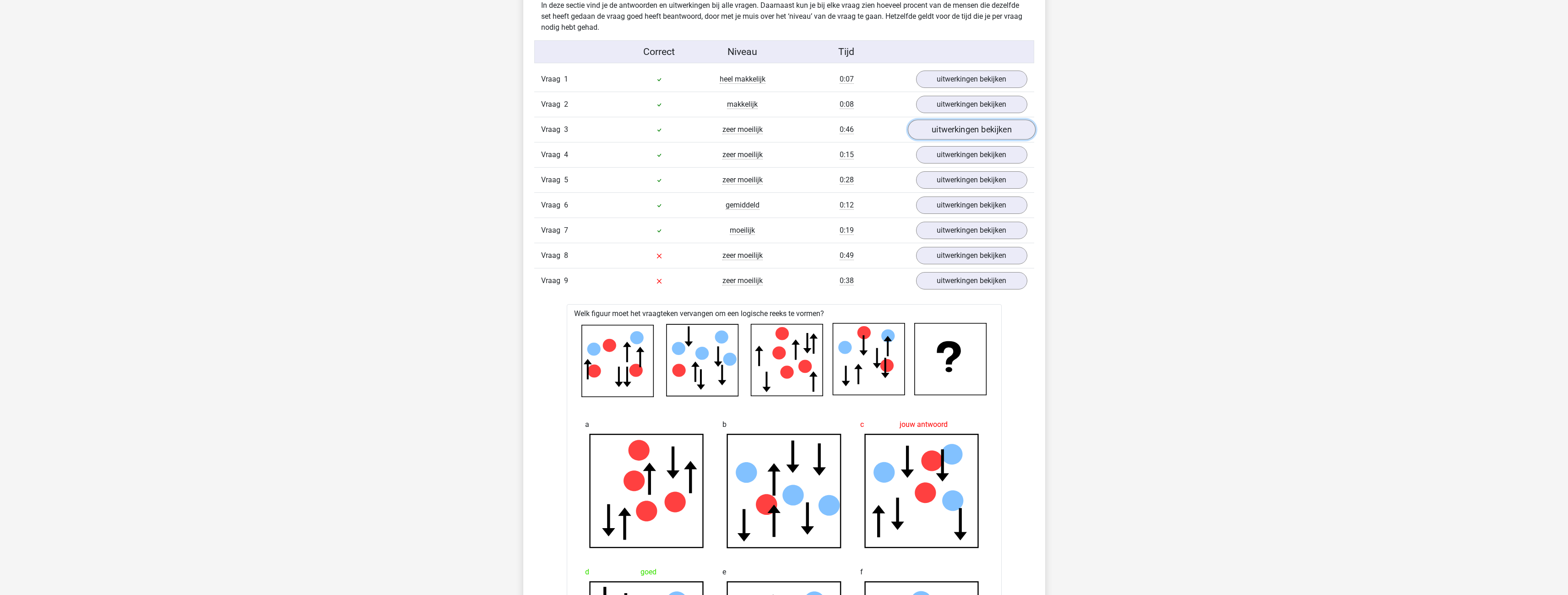
click at [956, 132] on link "uitwerkingen bekijken" at bounding box center [971, 129] width 128 height 20
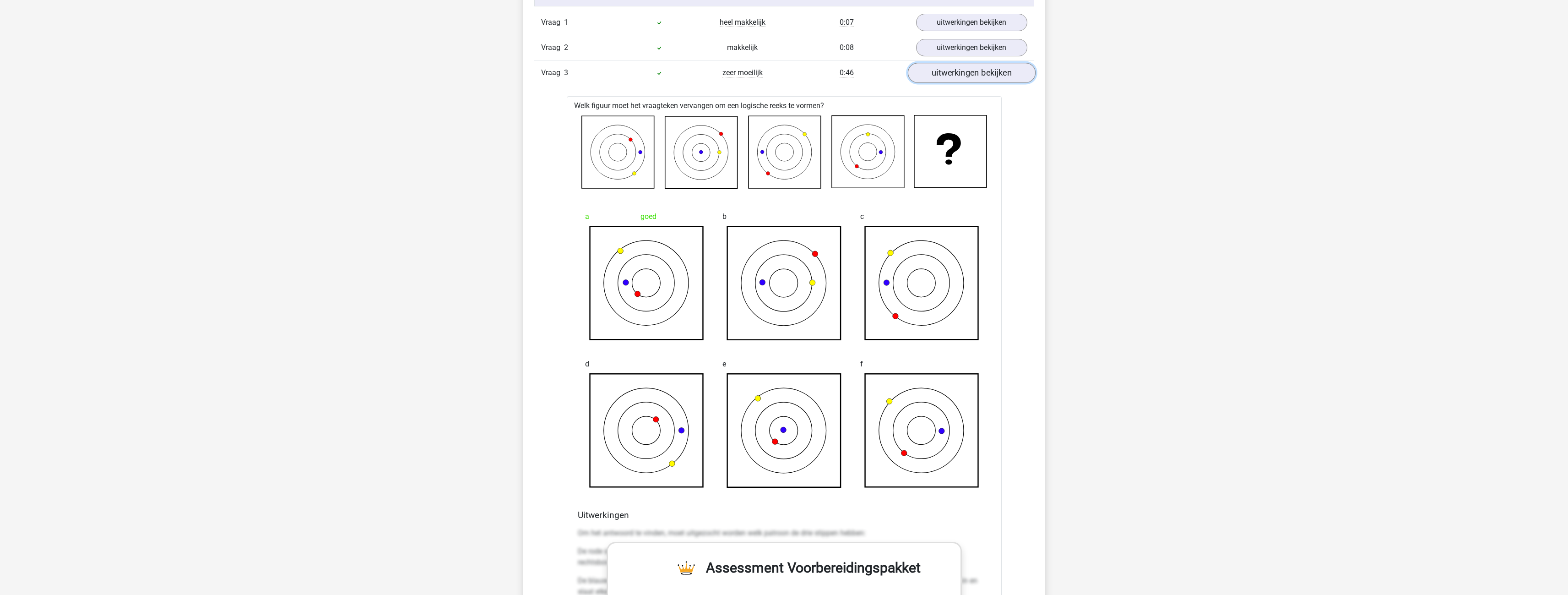
scroll to position [778, 0]
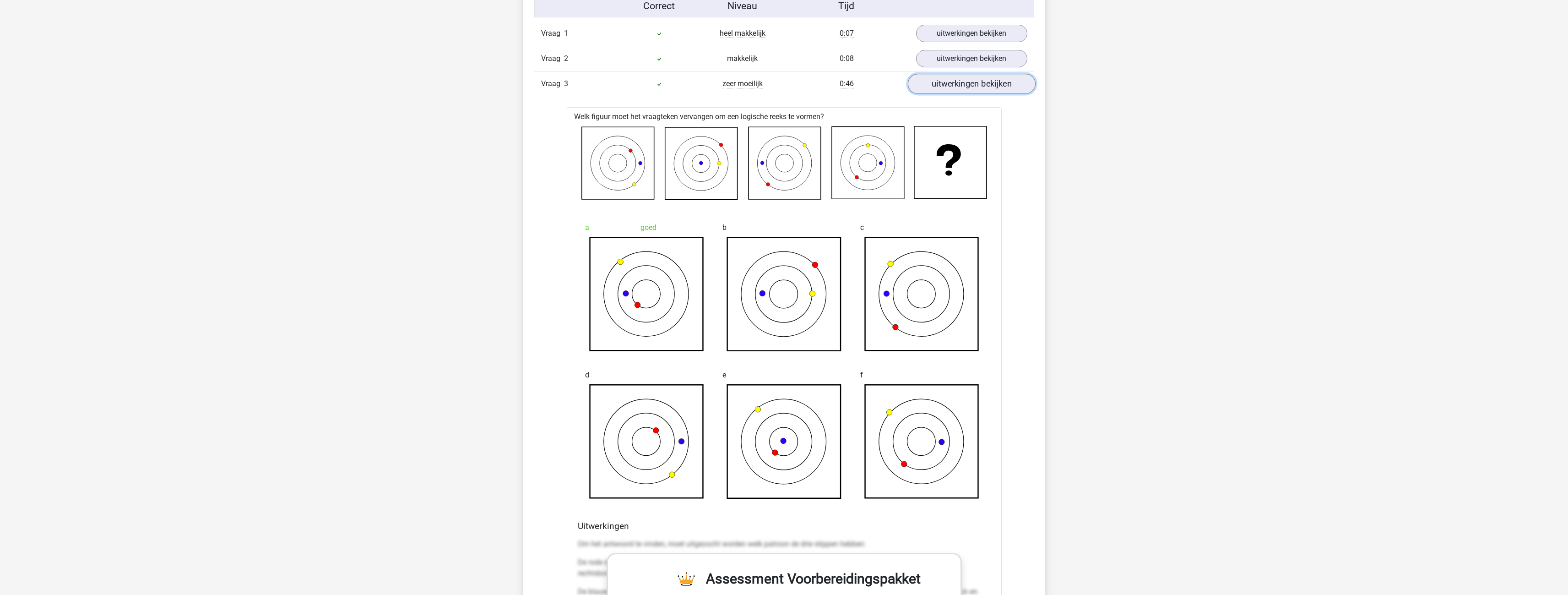
click at [963, 80] on link "uitwerkingen bekijken" at bounding box center [971, 84] width 128 height 20
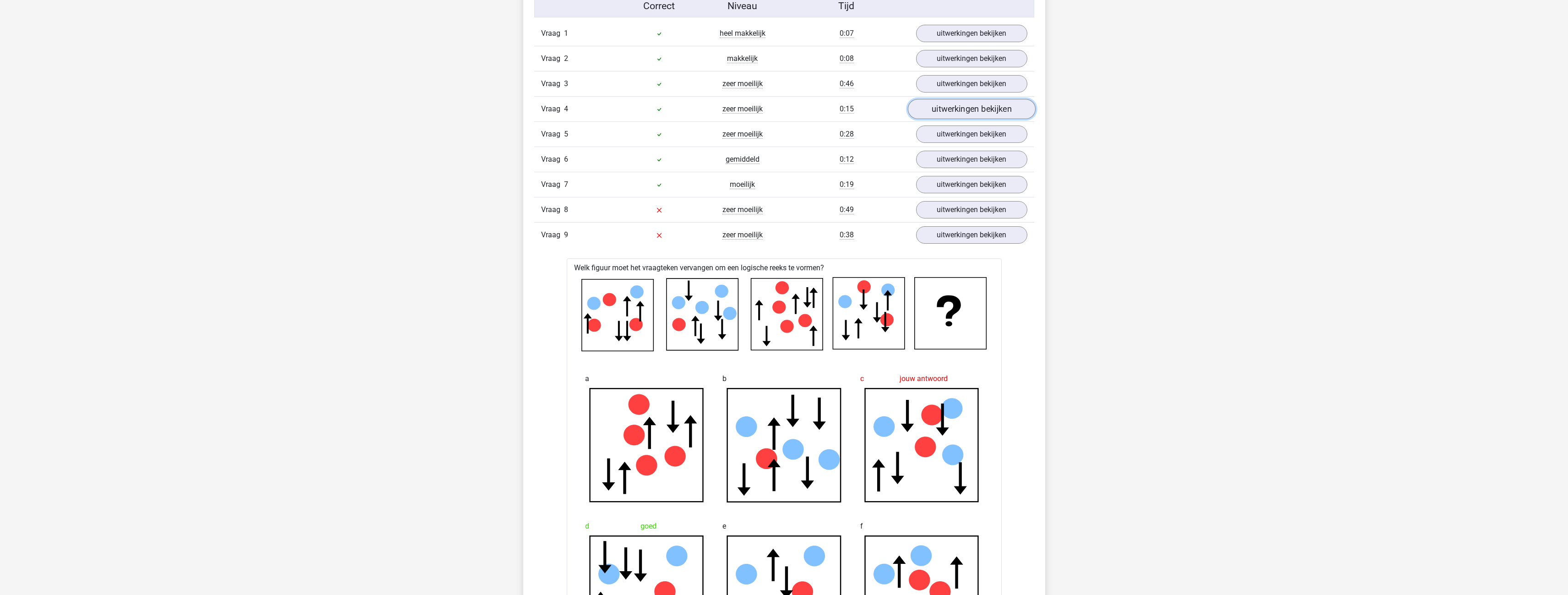
click at [959, 109] on link "uitwerkingen bekijken" at bounding box center [971, 109] width 128 height 20
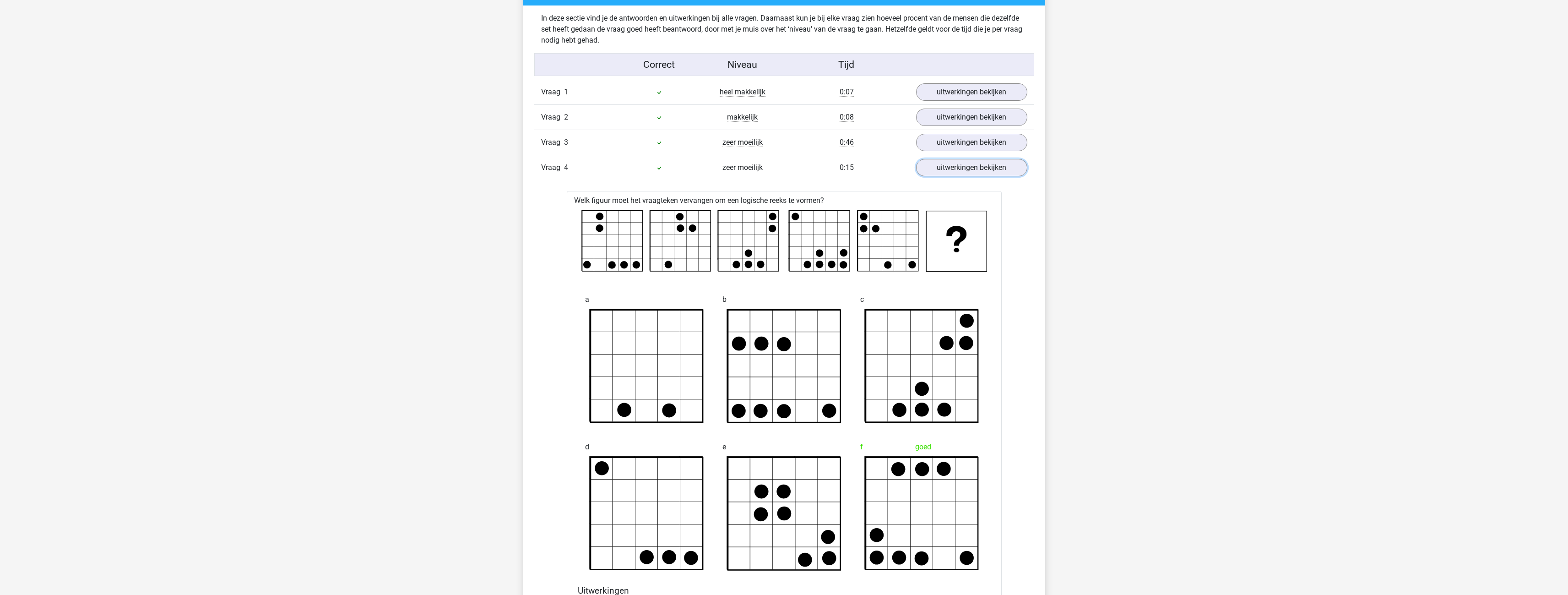
scroll to position [687, 0]
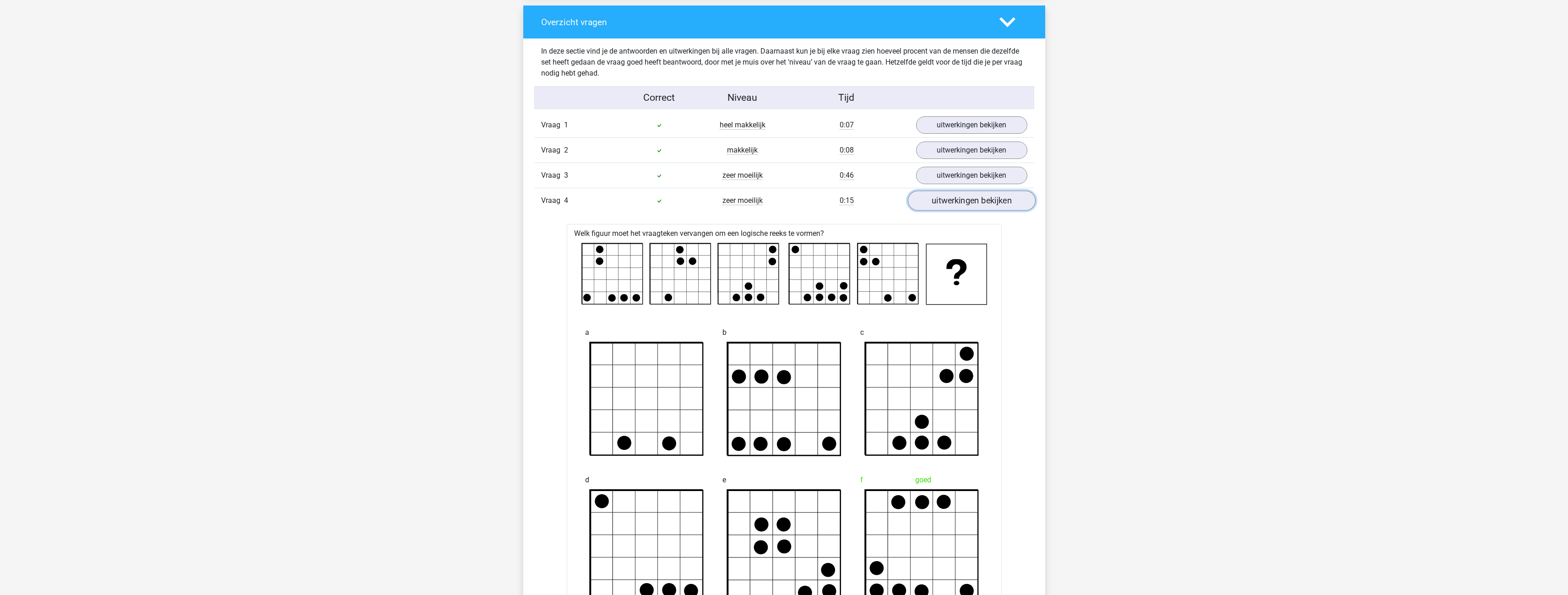
click at [938, 199] on link "uitwerkingen bekijken" at bounding box center [971, 201] width 128 height 20
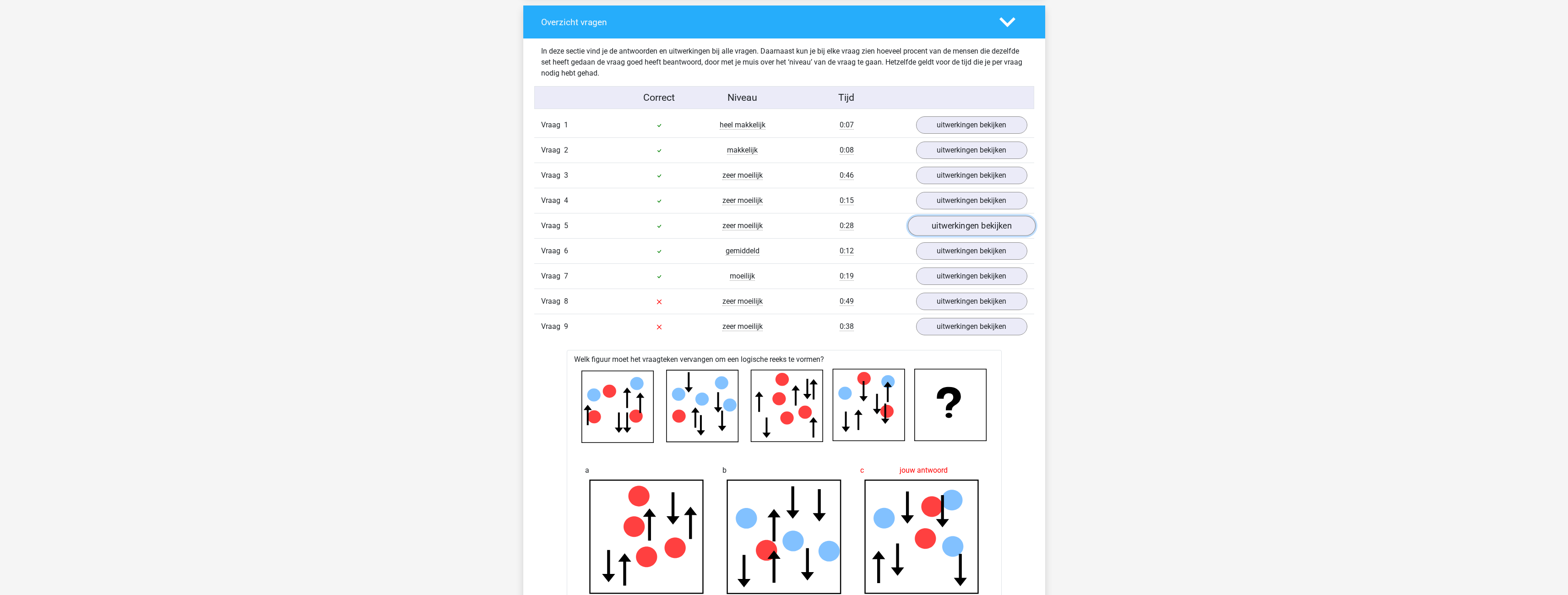
click at [952, 223] on link "uitwerkingen bekijken" at bounding box center [971, 226] width 128 height 20
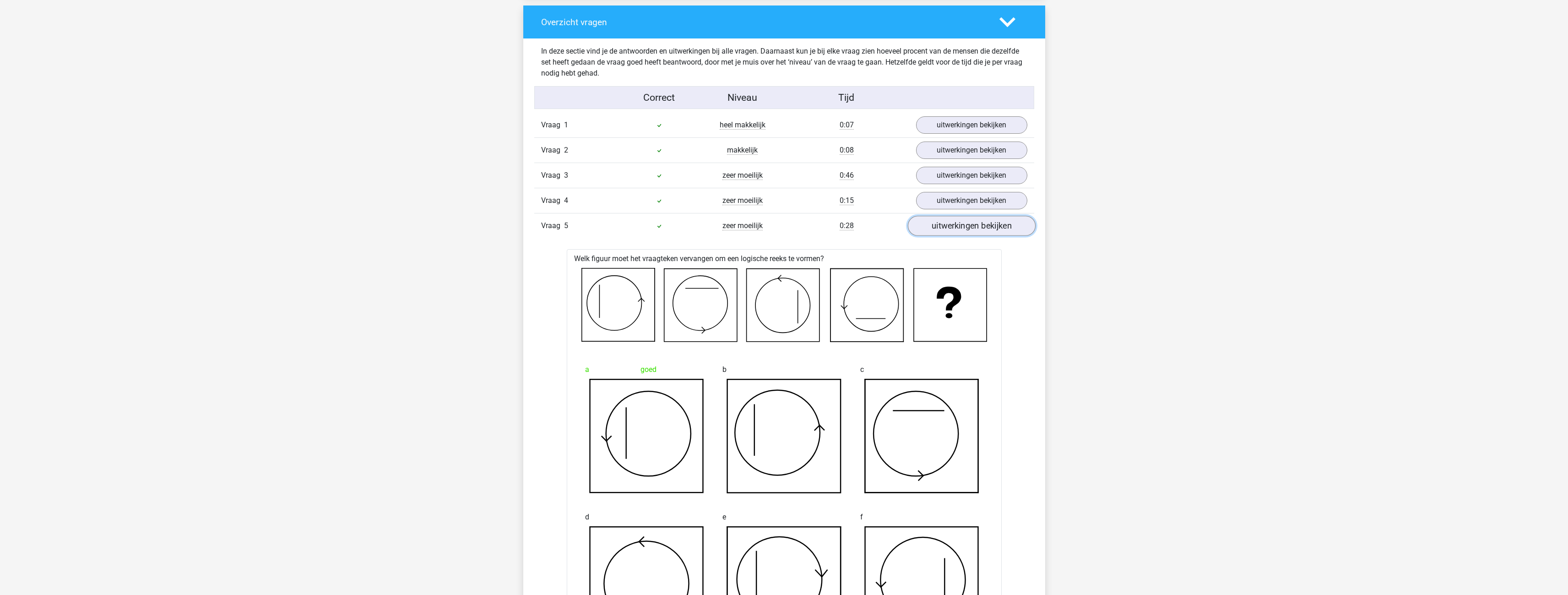
click at [952, 223] on link "uitwerkingen bekijken" at bounding box center [971, 226] width 128 height 20
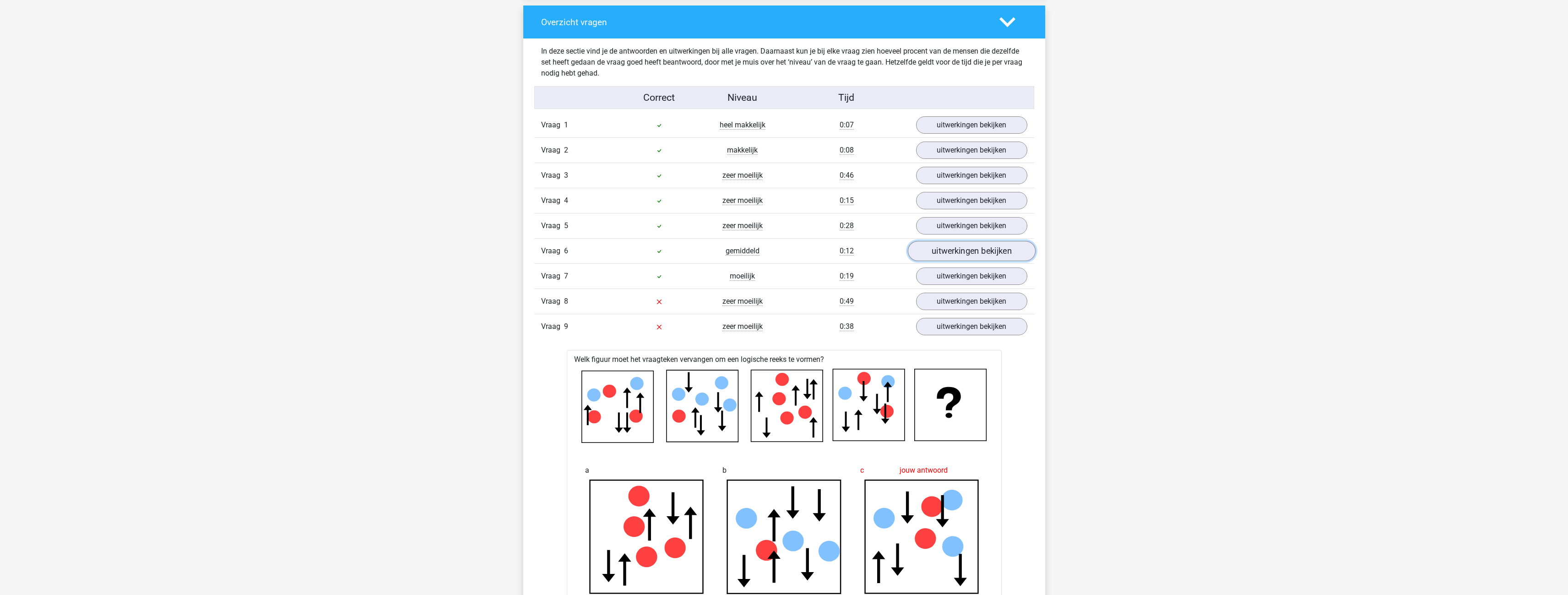
click at [945, 245] on link "uitwerkingen bekijken" at bounding box center [971, 251] width 128 height 20
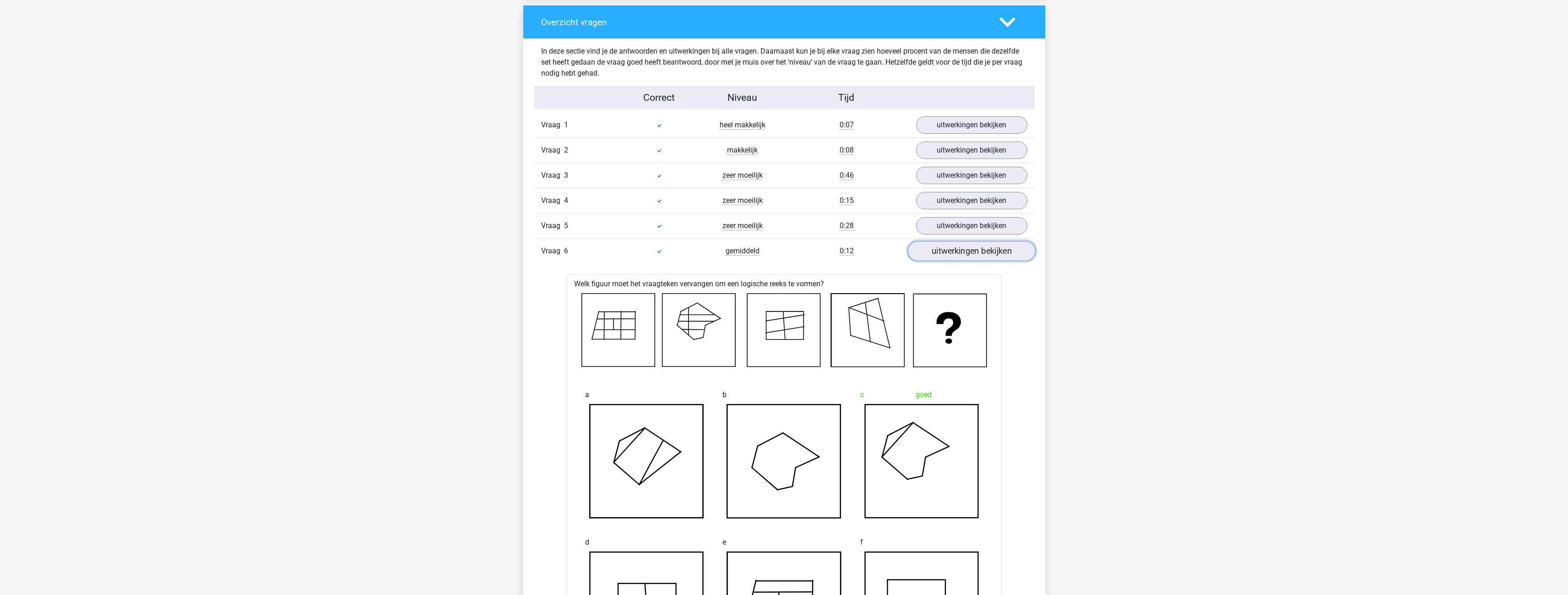
click at [945, 245] on link "uitwerkingen bekijken" at bounding box center [971, 251] width 128 height 20
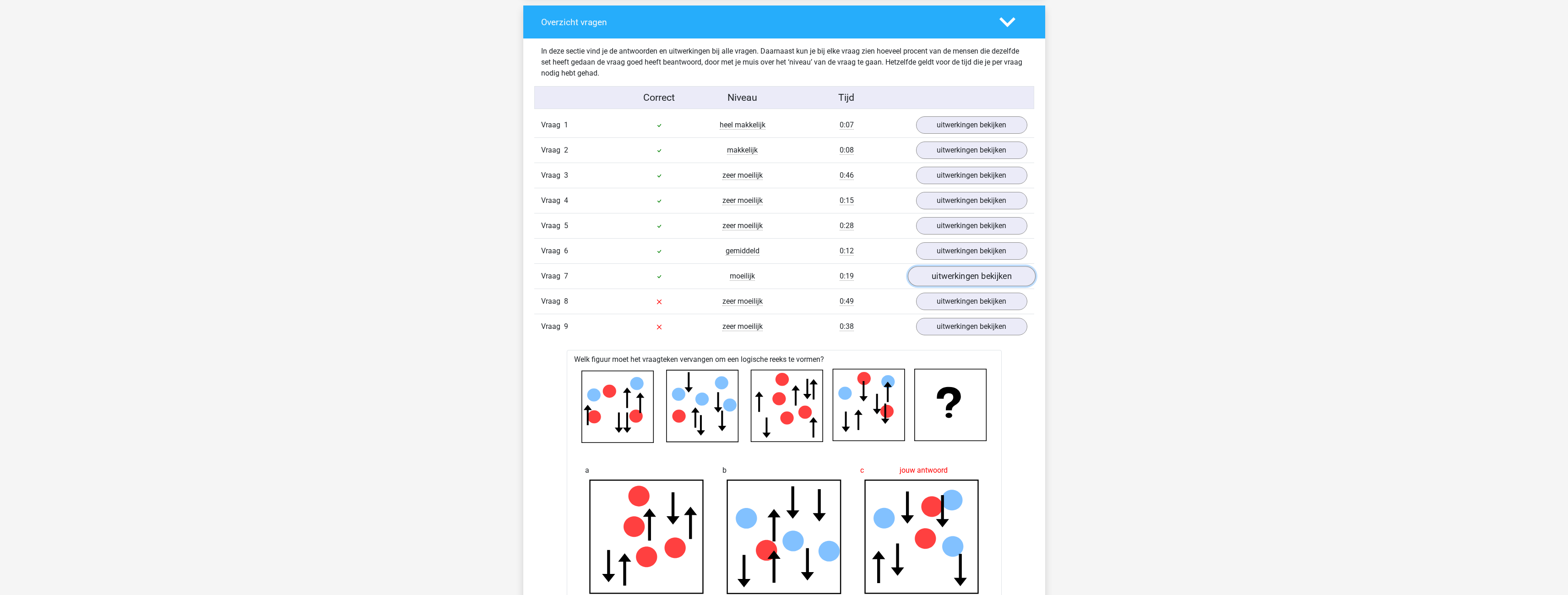
click at [952, 270] on link "uitwerkingen bekijken" at bounding box center [971, 276] width 128 height 20
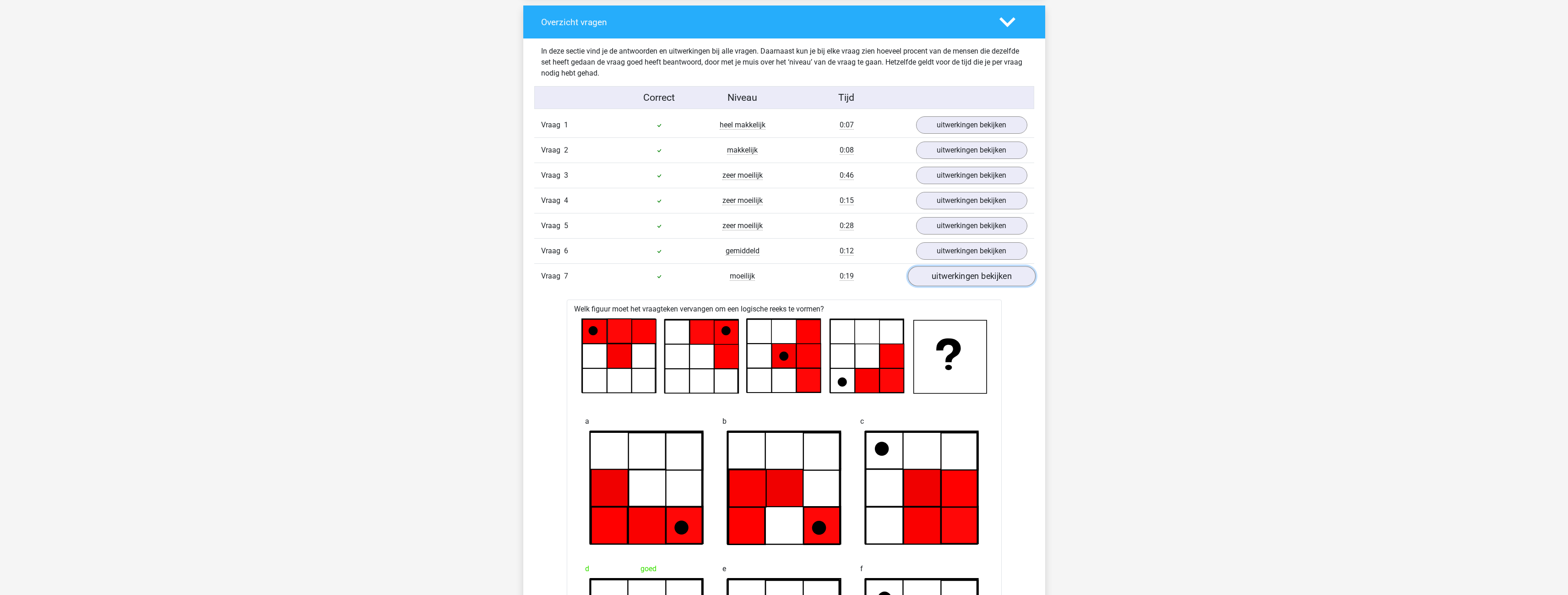
click at [952, 270] on link "uitwerkingen bekijken" at bounding box center [971, 276] width 128 height 20
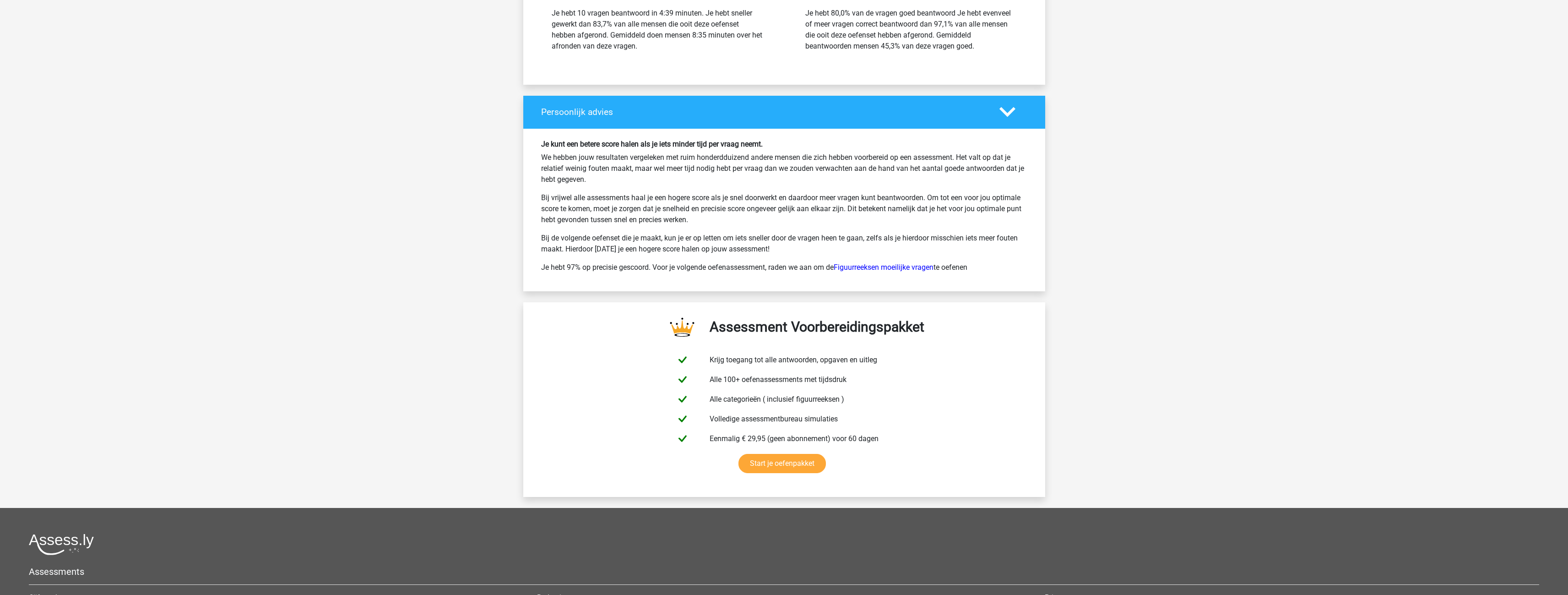
scroll to position [2061, 0]
